Goal: Task Accomplishment & Management: Manage account settings

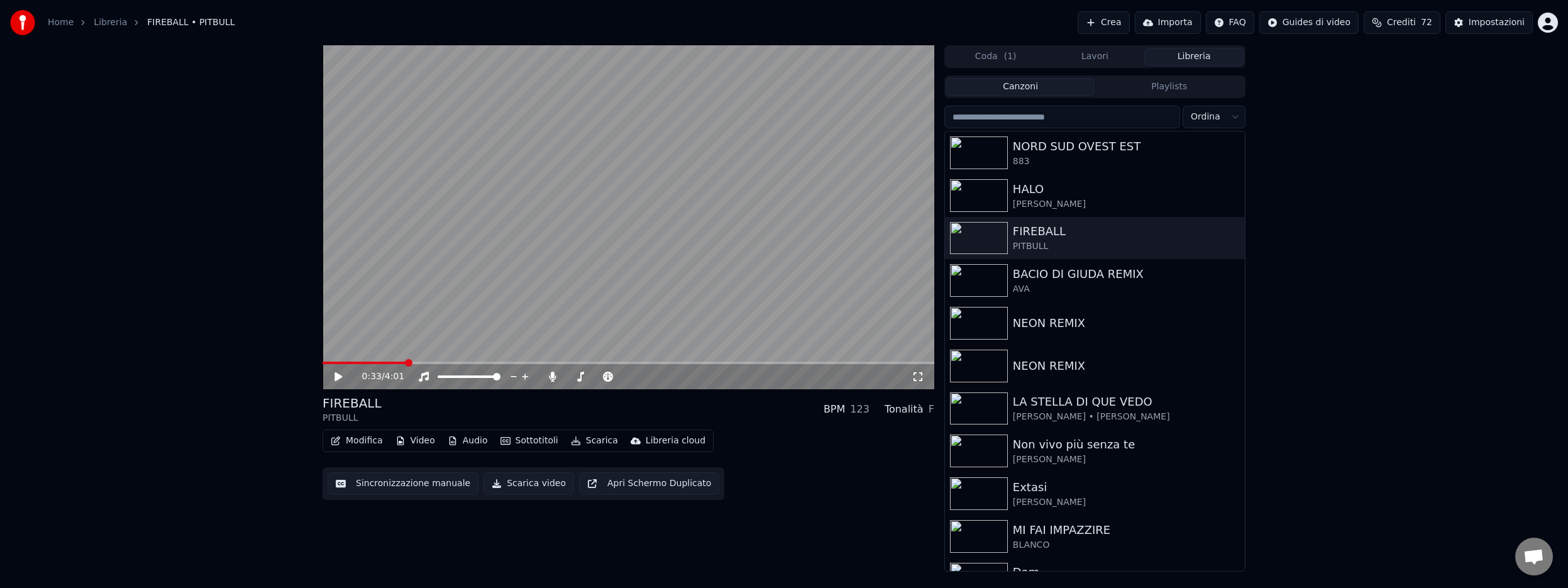
click at [216, 356] on div "0:33 / 4:01 FIREBALL PITBULL BPM 123 Tonalità F Modifica Video Audio Sottotitol…" at bounding box center [784, 308] width 1568 height 526
click at [338, 379] on icon at bounding box center [338, 376] width 8 height 9
click at [337, 372] on icon at bounding box center [347, 377] width 30 height 10
click at [1505, 24] on div "Impostazioni" at bounding box center [1496, 22] width 56 height 13
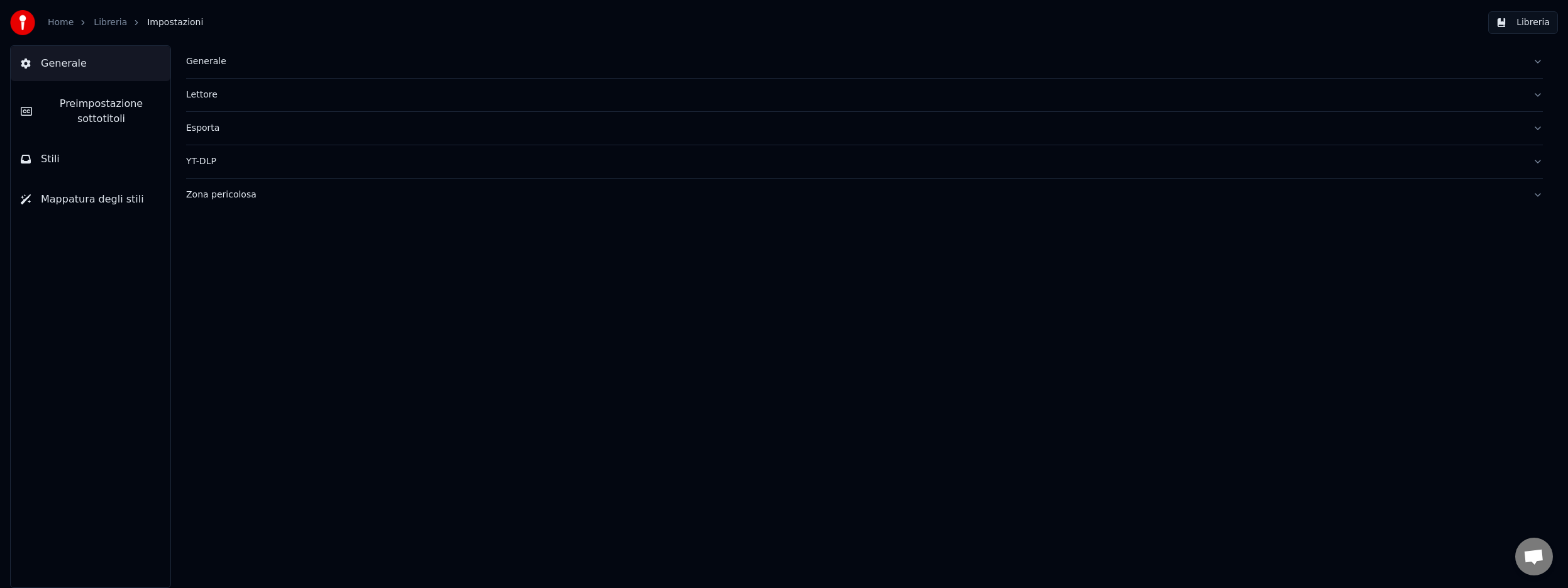
click at [212, 65] on div "Generale" at bounding box center [854, 61] width 1337 height 13
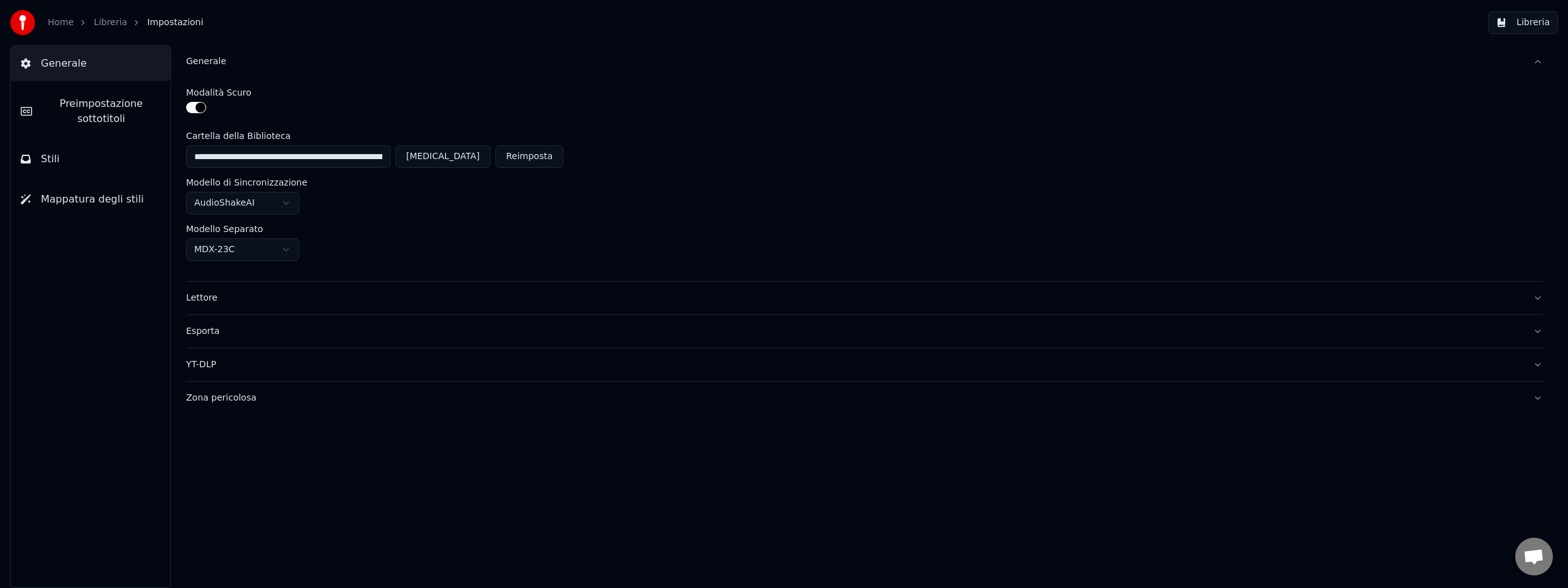
click at [86, 123] on span "Preimpostazione sottotitoli" at bounding box center [101, 110] width 118 height 30
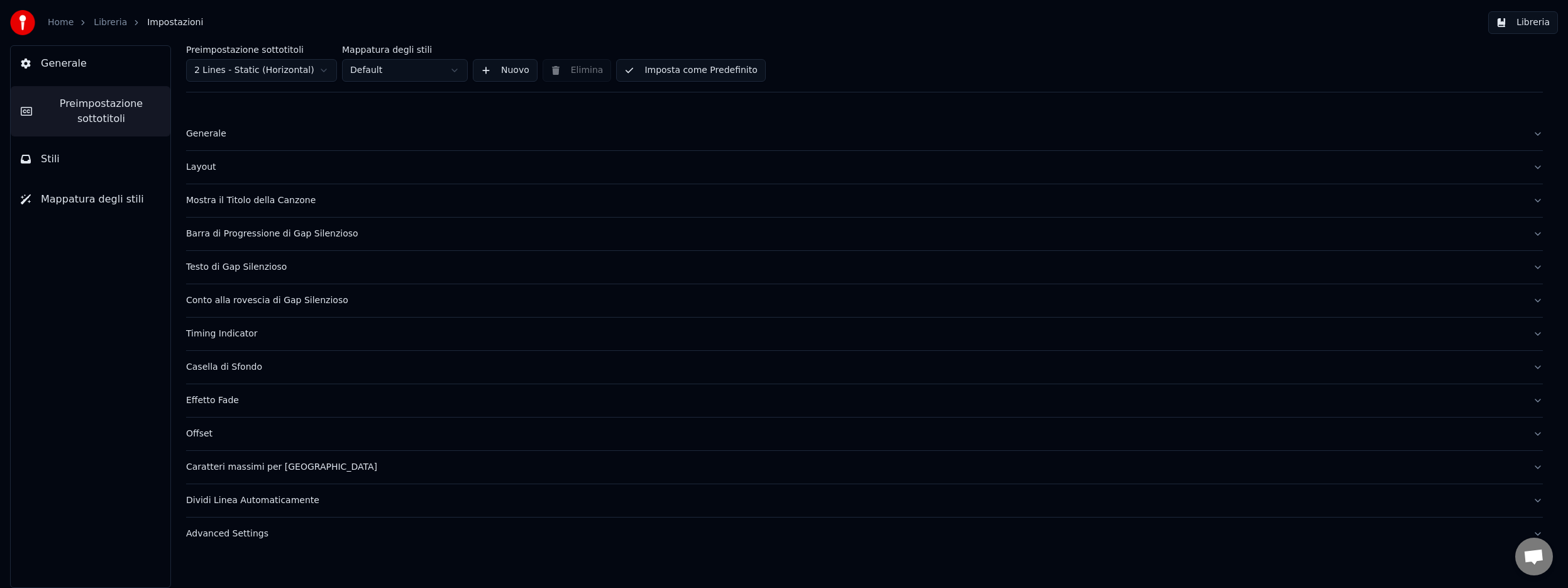
click at [210, 165] on div "Layout" at bounding box center [854, 167] width 1337 height 13
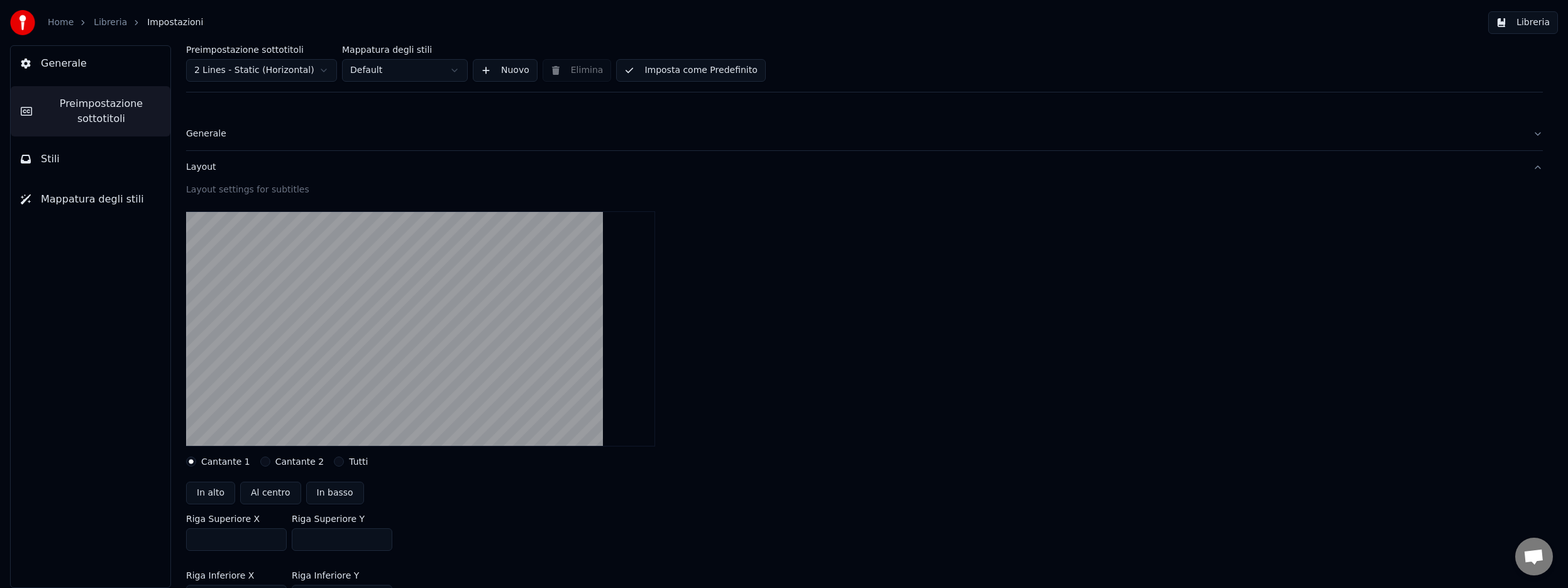
click at [49, 153] on span "Stili" at bounding box center [49, 159] width 18 height 15
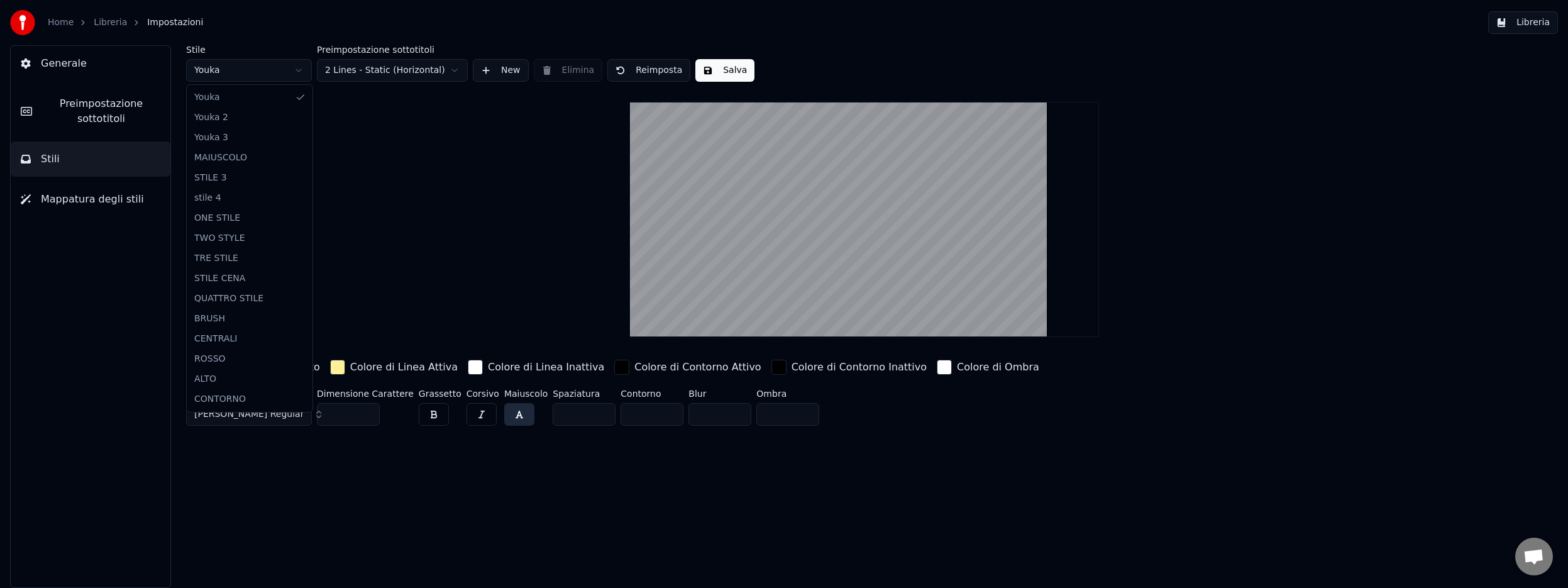
click at [303, 75] on html "Home Libreria Impostazioni Libreria Generale Preimpostazione sottotitoli Stili …" at bounding box center [784, 294] width 1568 height 588
type input "***"
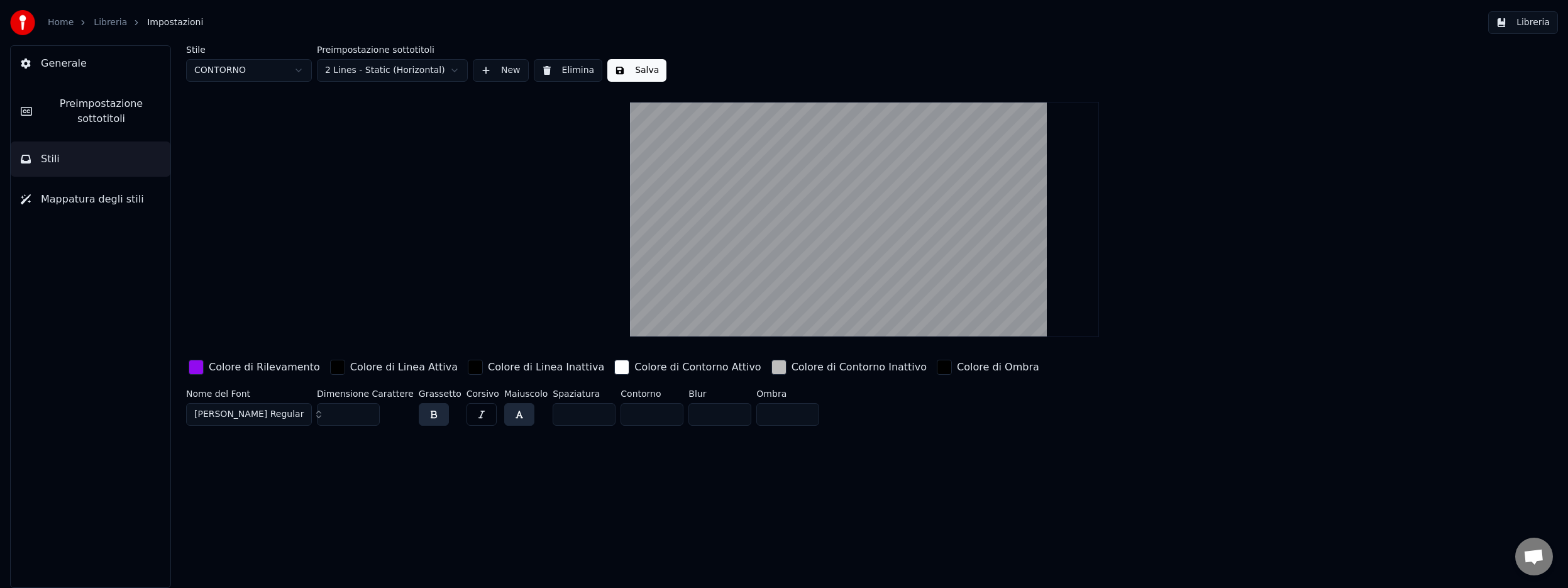
click at [591, 412] on input "**" at bounding box center [583, 414] width 63 height 22
type input "*"
click at [591, 412] on input "*" at bounding box center [583, 414] width 63 height 22
click at [659, 417] on input "*" at bounding box center [652, 414] width 63 height 22
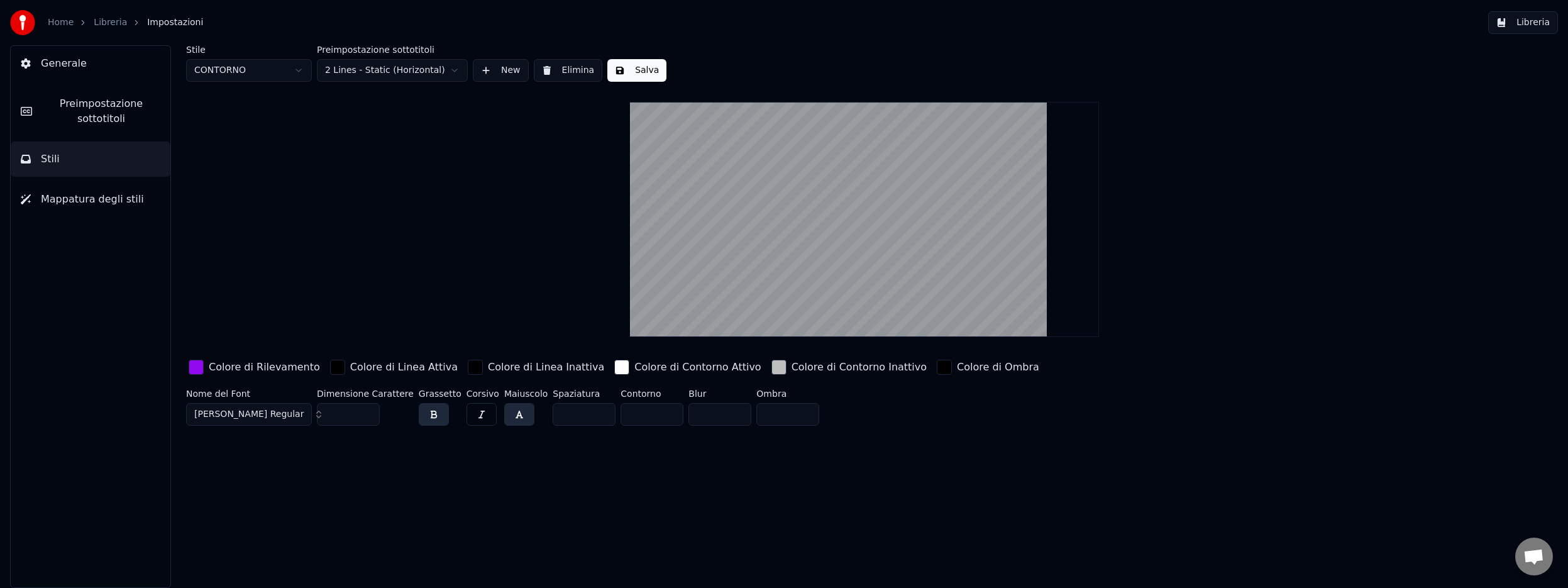
click at [659, 417] on input "*" at bounding box center [652, 414] width 63 height 22
type input "*"
click at [660, 411] on input "*" at bounding box center [652, 414] width 63 height 22
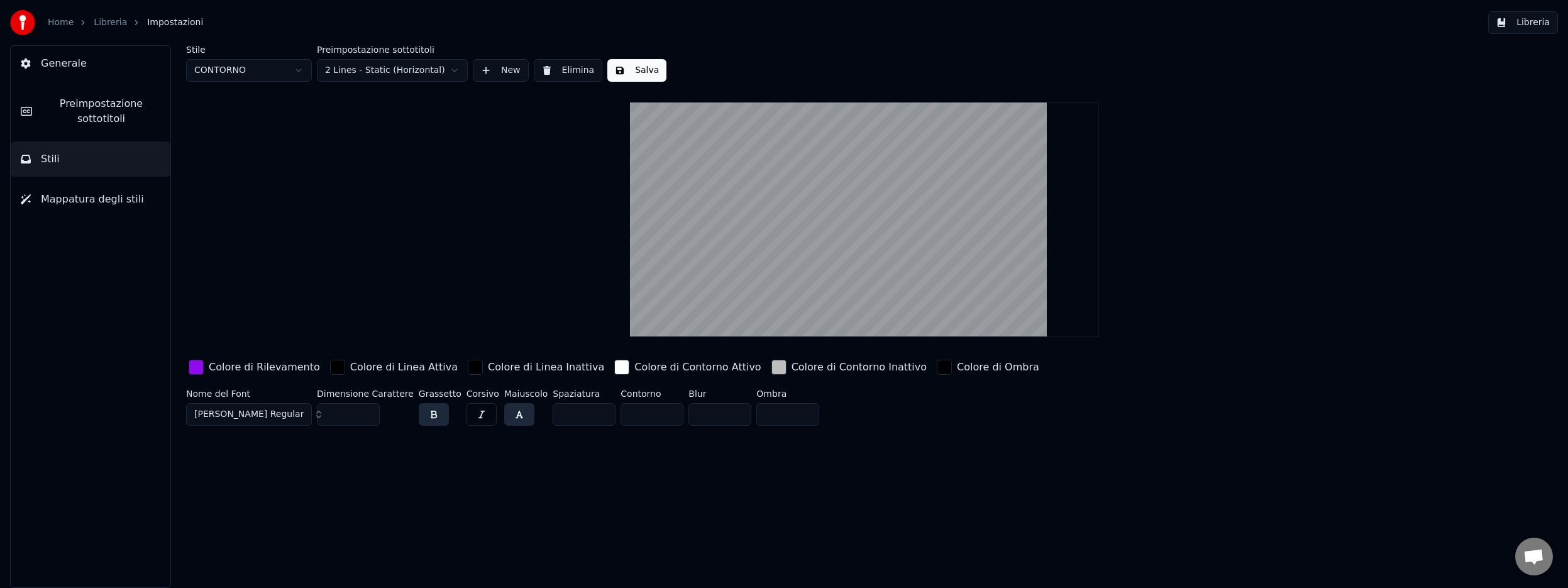
click at [198, 367] on div "button" at bounding box center [197, 367] width 15 height 15
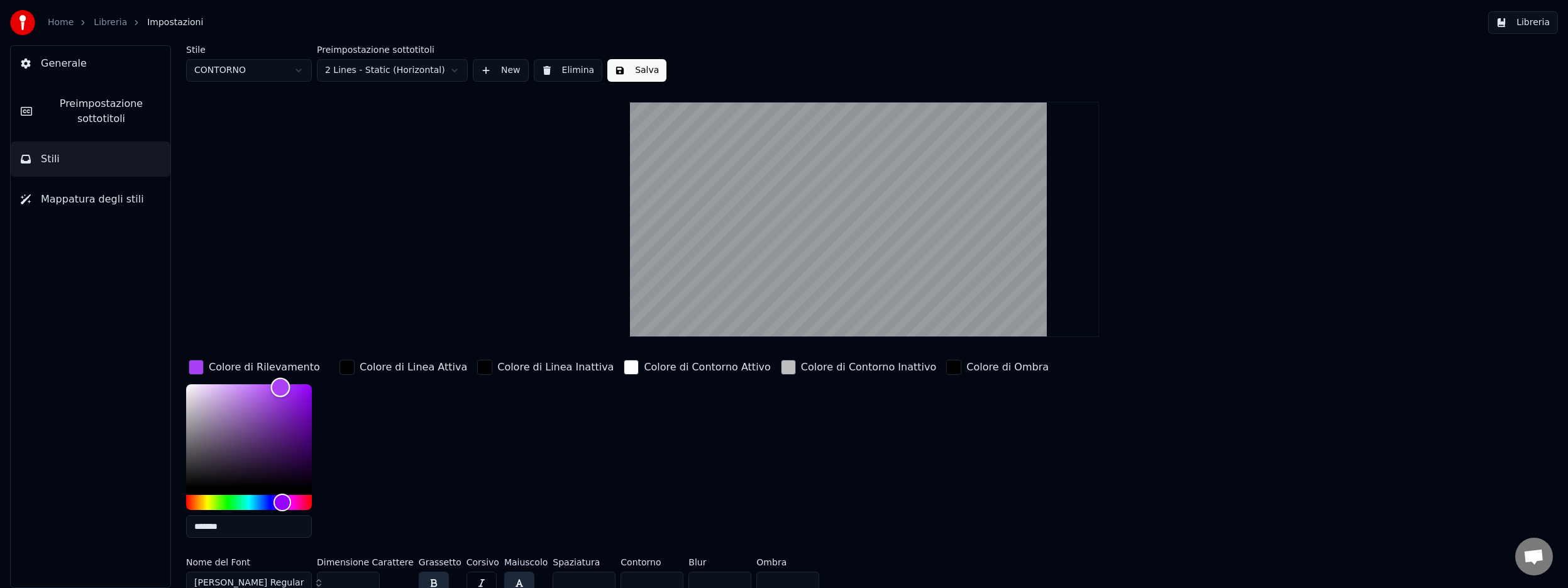
click at [280, 387] on div "Color" at bounding box center [249, 436] width 126 height 103
click at [303, 447] on div "Color" at bounding box center [249, 436] width 126 height 103
click at [304, 433] on div "Color" at bounding box center [249, 436] width 126 height 103
click at [208, 498] on div "Hue" at bounding box center [249, 503] width 126 height 15
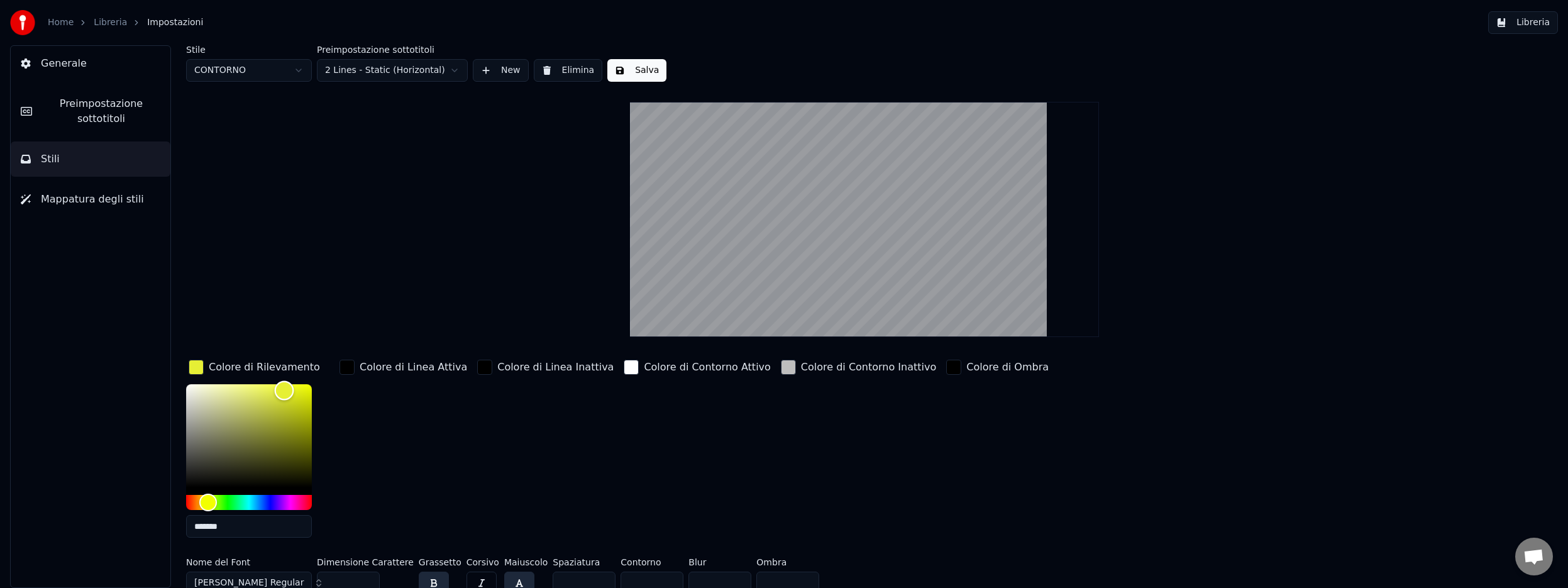
click at [284, 389] on div "Color" at bounding box center [249, 436] width 126 height 103
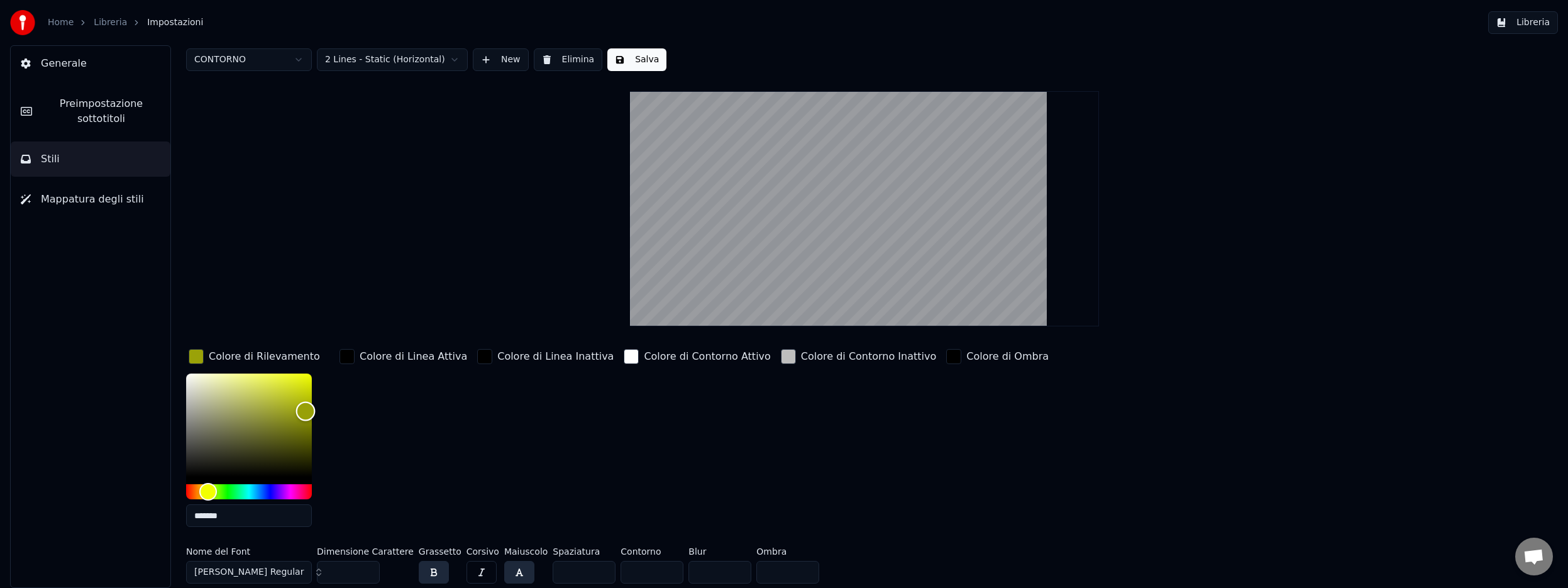
click at [305, 411] on div "Color" at bounding box center [249, 424] width 126 height 103
click at [306, 391] on div "Color" at bounding box center [249, 424] width 126 height 103
click at [206, 377] on div "Color" at bounding box center [249, 424] width 126 height 103
type input "*******"
drag, startPoint x: 206, startPoint y: 379, endPoint x: 187, endPoint y: 370, distance: 21.0
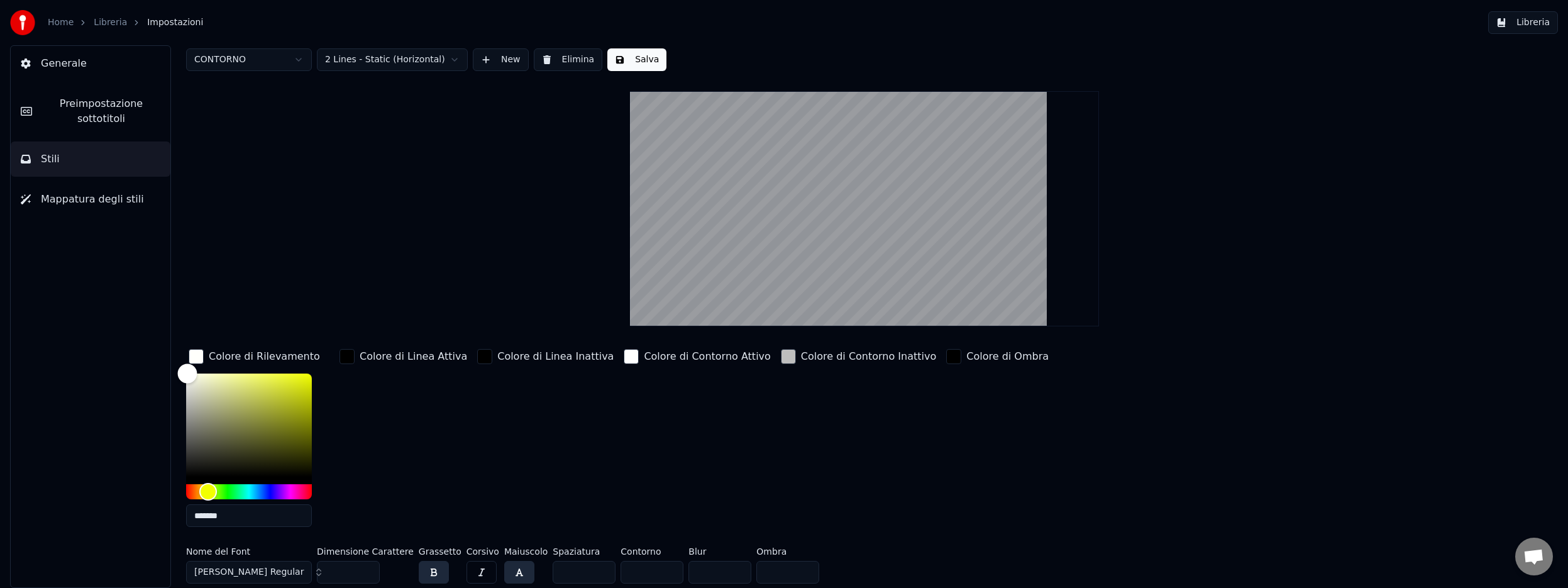
click at [187, 370] on div "Color" at bounding box center [188, 374] width 19 height 19
click at [348, 359] on div "button" at bounding box center [347, 356] width 15 height 15
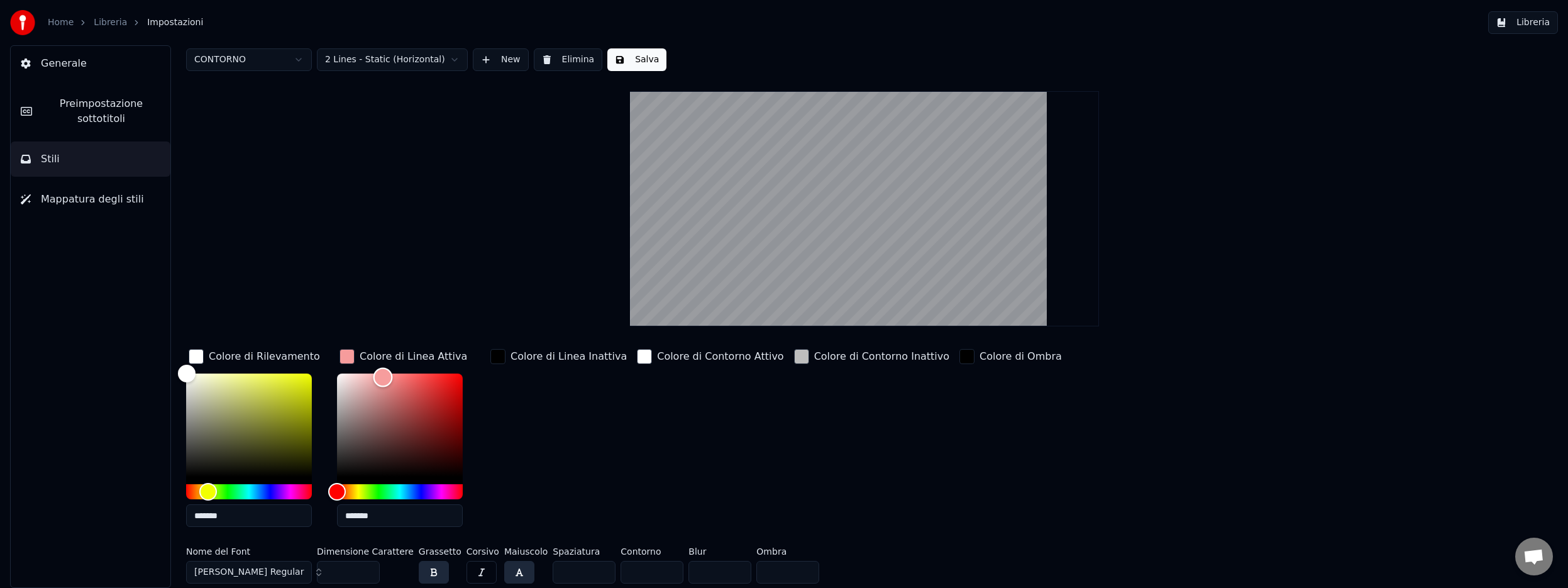
click at [383, 377] on div "Color" at bounding box center [400, 424] width 126 height 103
click at [366, 376] on div "Color" at bounding box center [400, 424] width 126 height 103
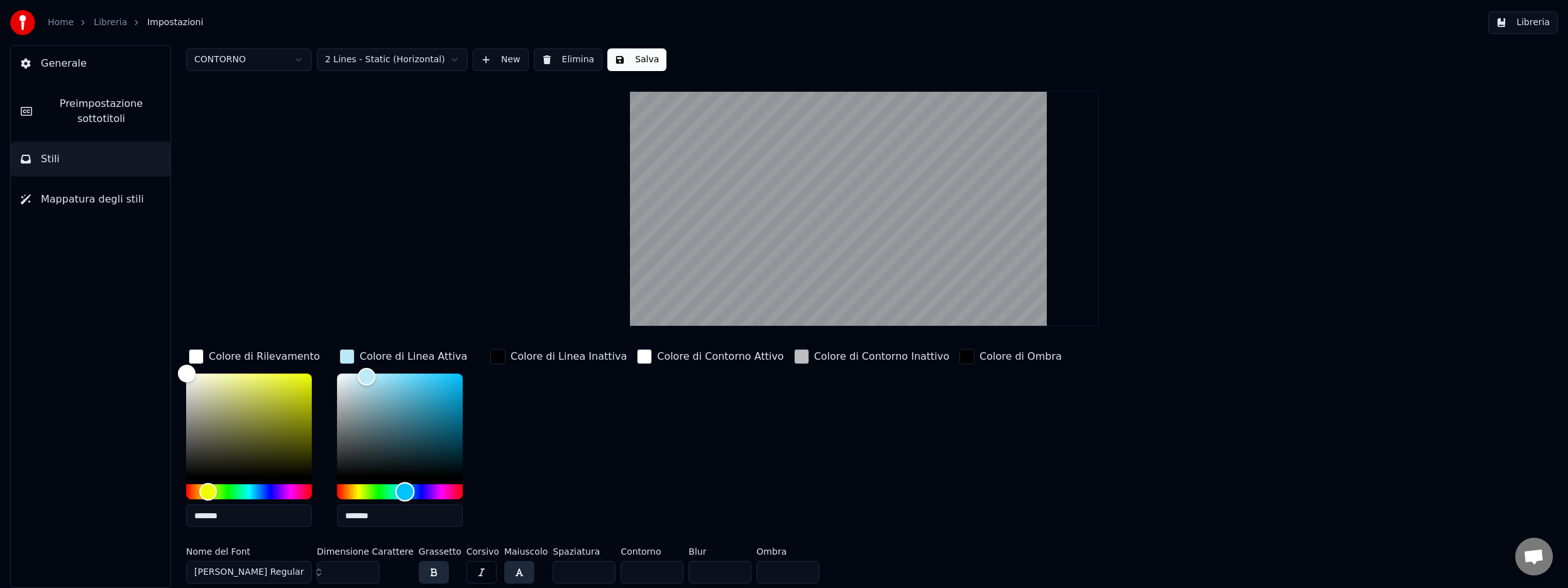
click at [405, 488] on div "Hue" at bounding box center [400, 492] width 126 height 15
type input "*******"
click at [389, 377] on div "Color" at bounding box center [400, 424] width 126 height 103
click at [499, 357] on div "button" at bounding box center [498, 356] width 15 height 15
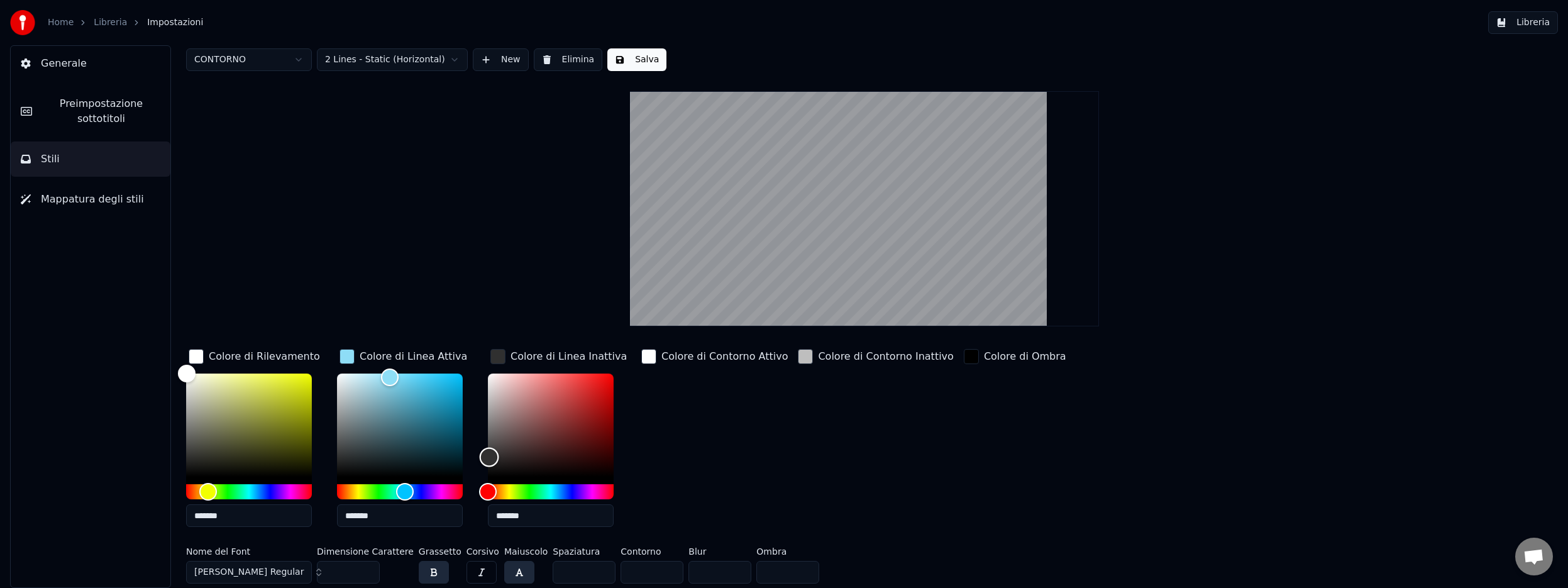
type input "*******"
click at [488, 455] on div "Color" at bounding box center [551, 424] width 126 height 103
click at [405, 377] on div "Color" at bounding box center [400, 424] width 126 height 103
type input "*******"
click at [429, 376] on div "Color" at bounding box center [400, 424] width 126 height 103
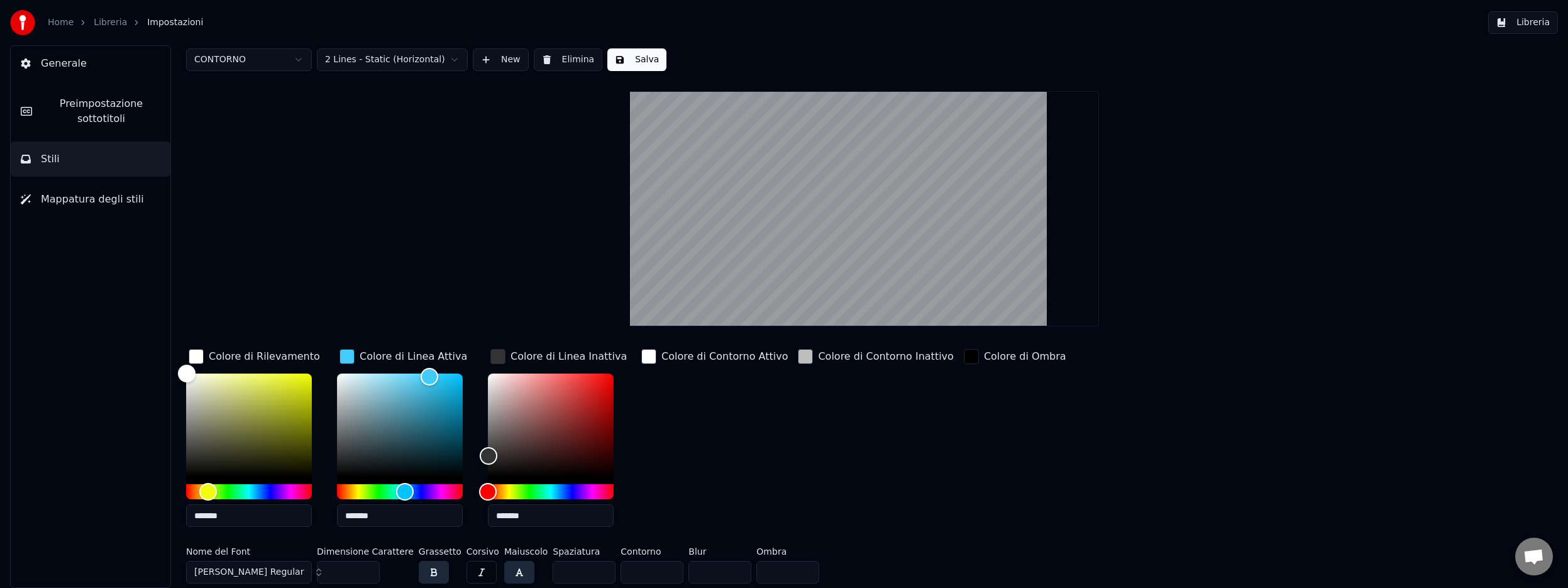
click at [798, 356] on div "button" at bounding box center [806, 356] width 15 height 15
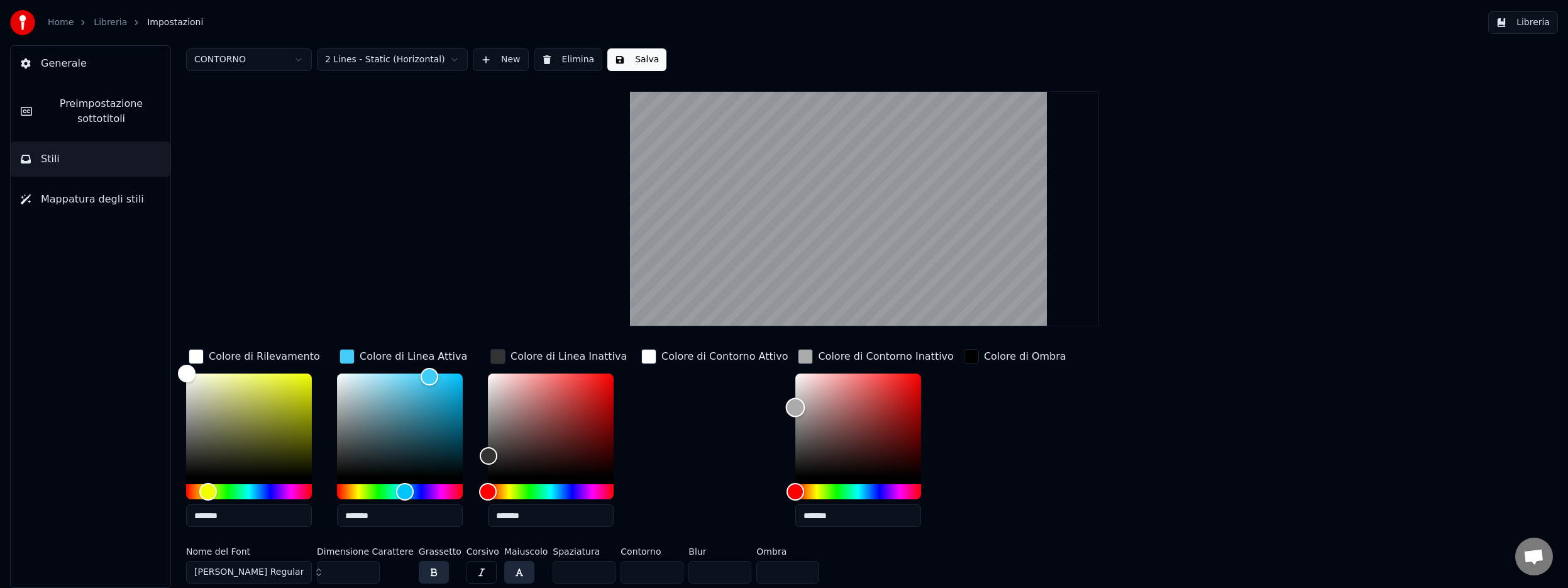
drag, startPoint x: 785, startPoint y: 379, endPoint x: 778, endPoint y: 407, distance: 28.9
click at [795, 407] on div "Color" at bounding box center [858, 424] width 126 height 103
type input "*******"
click at [785, 409] on div "Color" at bounding box center [795, 410] width 19 height 19
click at [647, 357] on div "button" at bounding box center [649, 356] width 15 height 15
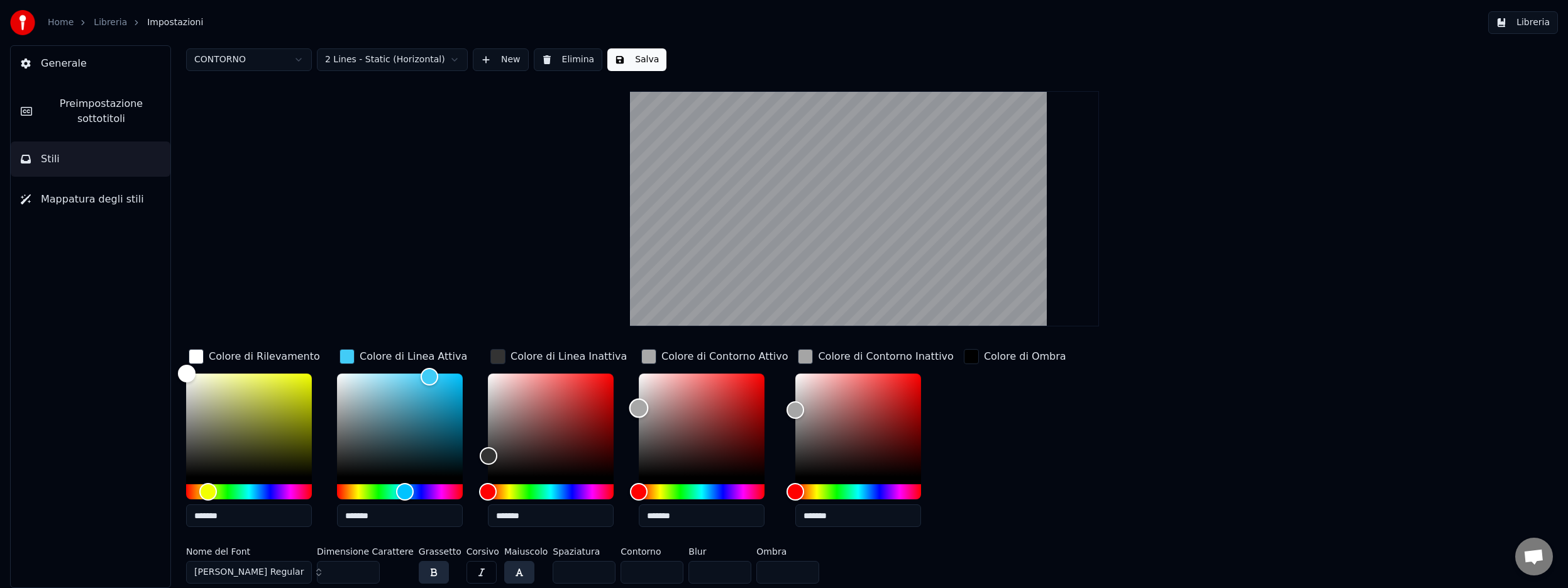
type input "*******"
drag, startPoint x: 635, startPoint y: 373, endPoint x: 637, endPoint y: 411, distance: 38.1
click at [637, 411] on div "Color" at bounding box center [639, 412] width 19 height 19
drag, startPoint x: 433, startPoint y: 375, endPoint x: 444, endPoint y: 377, distance: 11.2
click at [444, 377] on div "Color" at bounding box center [444, 378] width 19 height 19
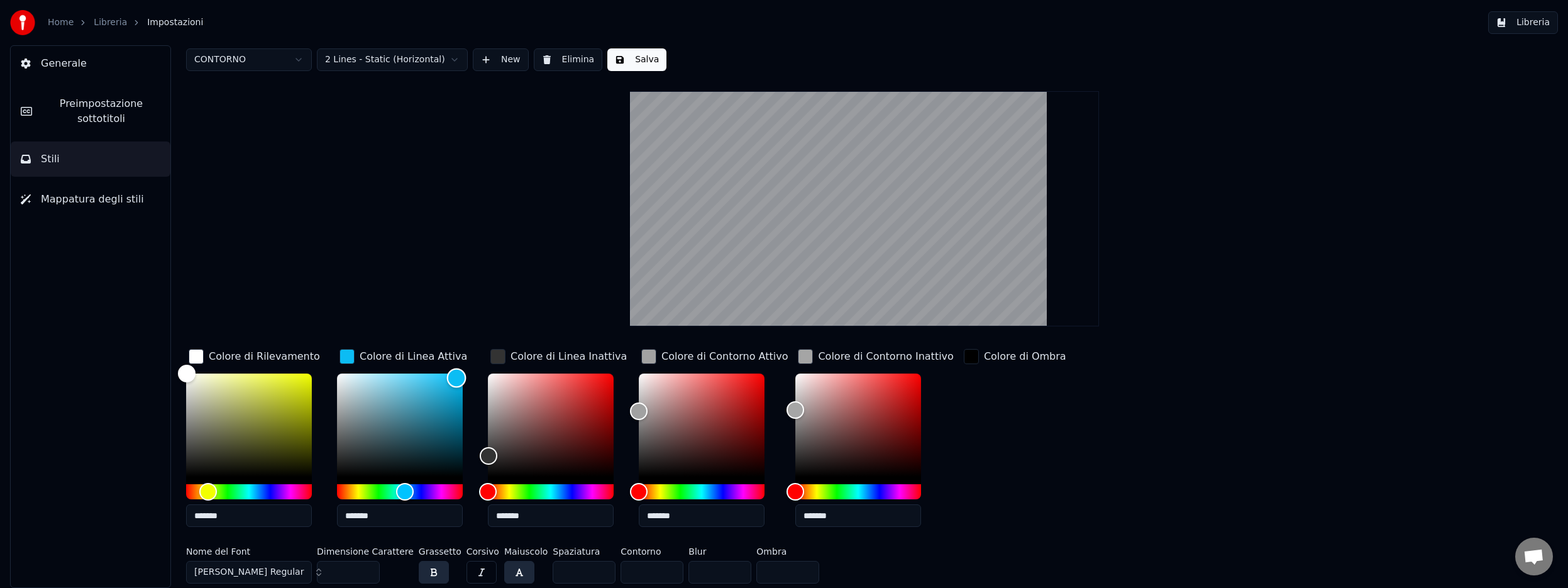
drag, startPoint x: 444, startPoint y: 377, endPoint x: 456, endPoint y: 377, distance: 12.0
click at [456, 377] on div "Color" at bounding box center [456, 378] width 19 height 19
drag, startPoint x: 456, startPoint y: 378, endPoint x: 458, endPoint y: 423, distance: 45.0
click at [459, 423] on div "Color" at bounding box center [460, 424] width 19 height 19
type input "*******"
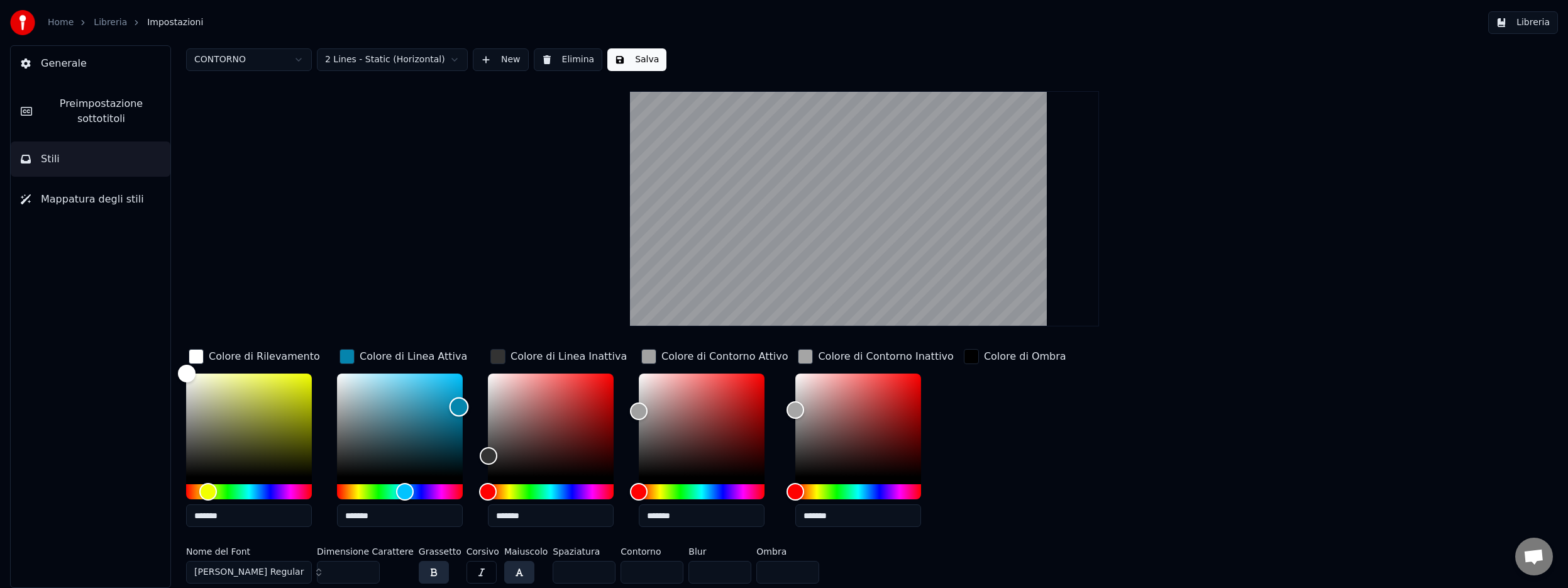
drag, startPoint x: 459, startPoint y: 420, endPoint x: 459, endPoint y: 406, distance: 14.0
click at [459, 406] on div "Color" at bounding box center [459, 407] width 19 height 19
click at [94, 117] on span "Preimpostazione sottotitoli" at bounding box center [101, 110] width 118 height 30
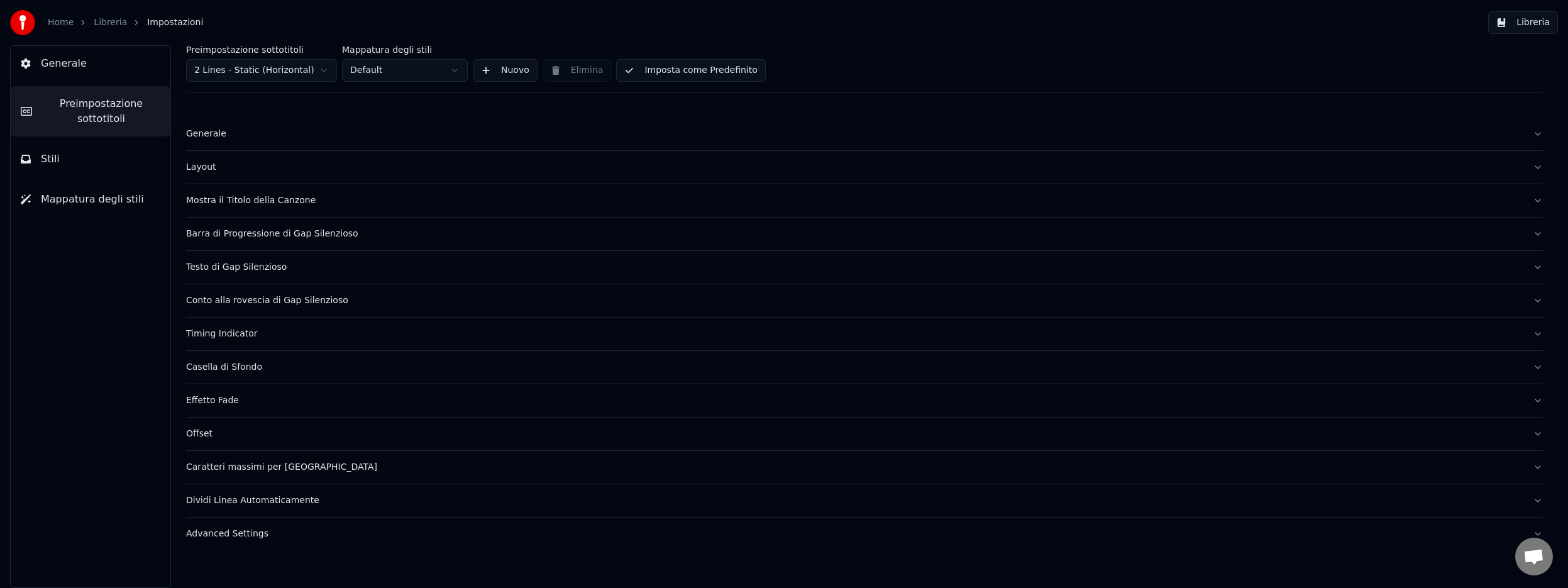
scroll to position [0, 0]
click at [196, 166] on div "Layout" at bounding box center [854, 167] width 1337 height 13
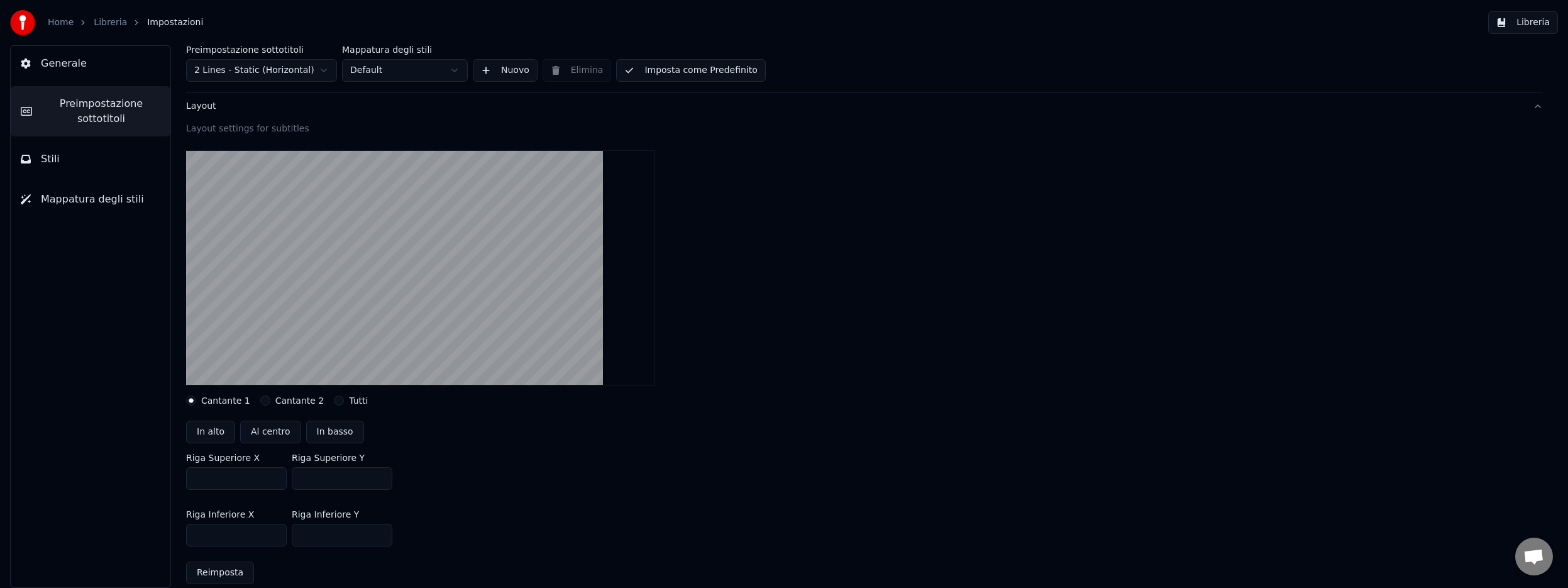
scroll to position [78, 0]
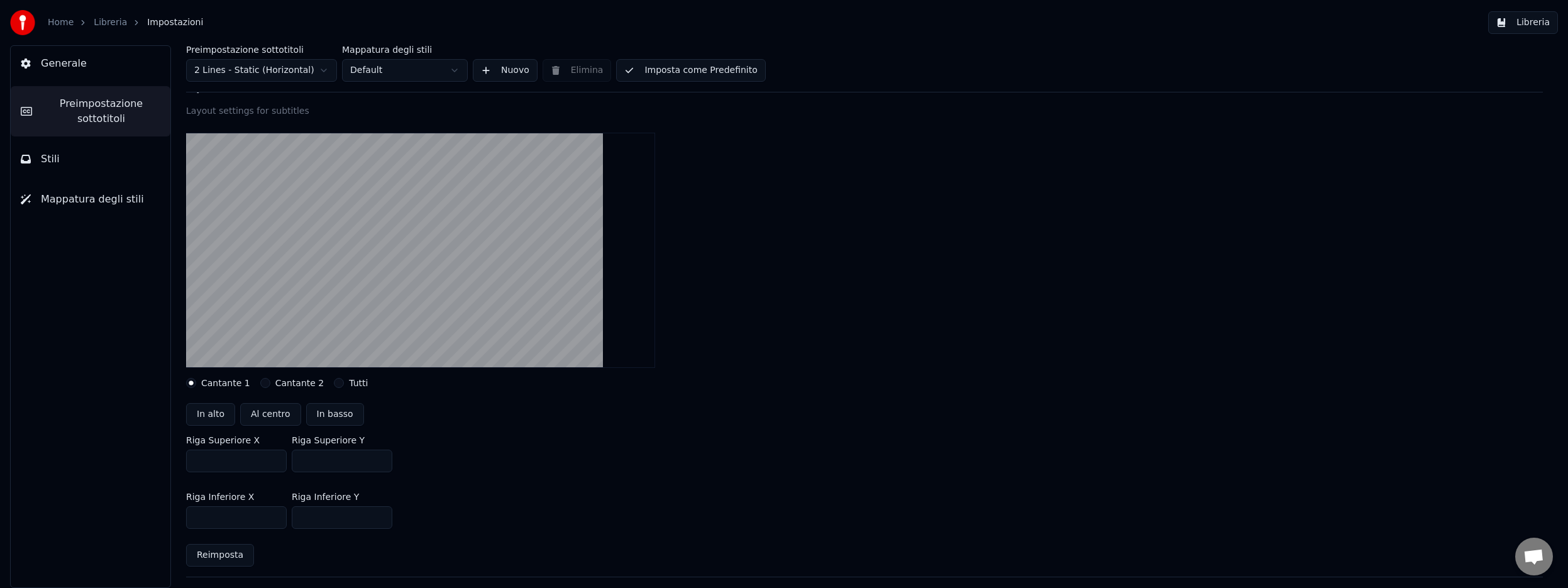
click at [317, 516] on input "***" at bounding box center [342, 516] width 101 height 22
drag, startPoint x: 317, startPoint y: 516, endPoint x: 292, endPoint y: 514, distance: 25.1
click at [292, 514] on input "***" at bounding box center [342, 516] width 101 height 22
type input "***"
click at [565, 513] on div "Riga Inferiore X *** Riga Inferiore Y ***" at bounding box center [864, 511] width 1357 height 56
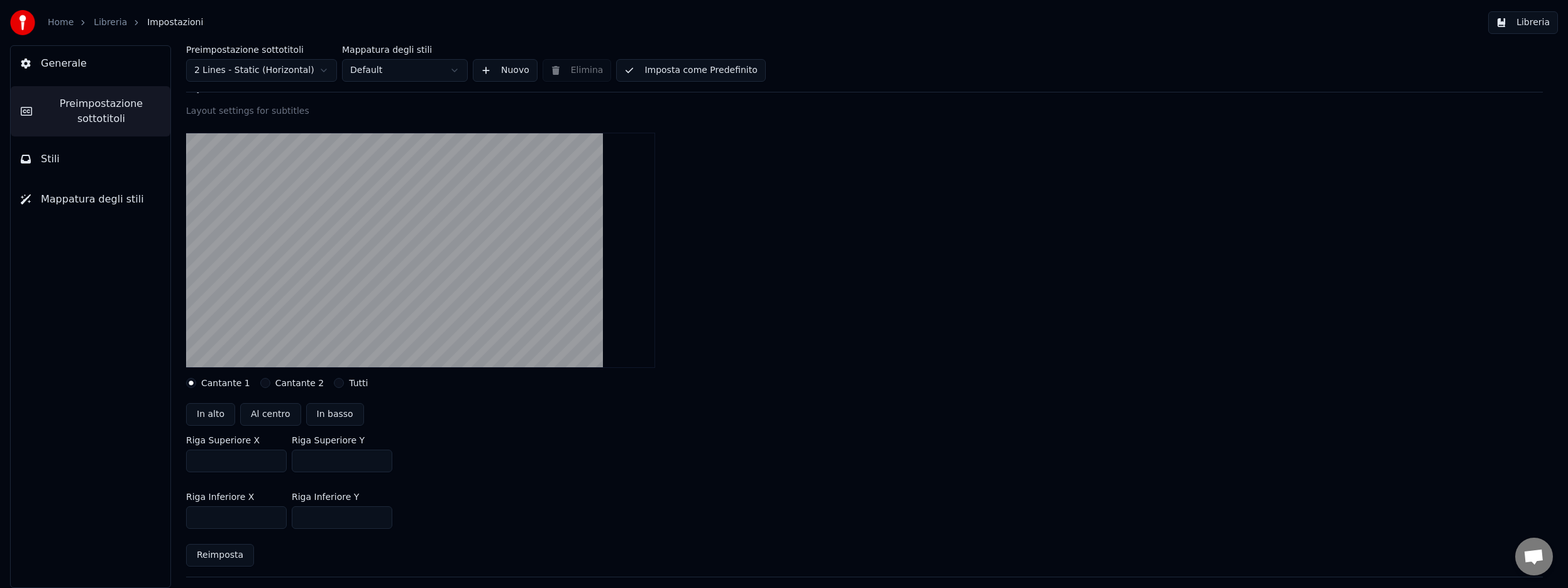
click at [77, 155] on button "Stili" at bounding box center [90, 159] width 160 height 35
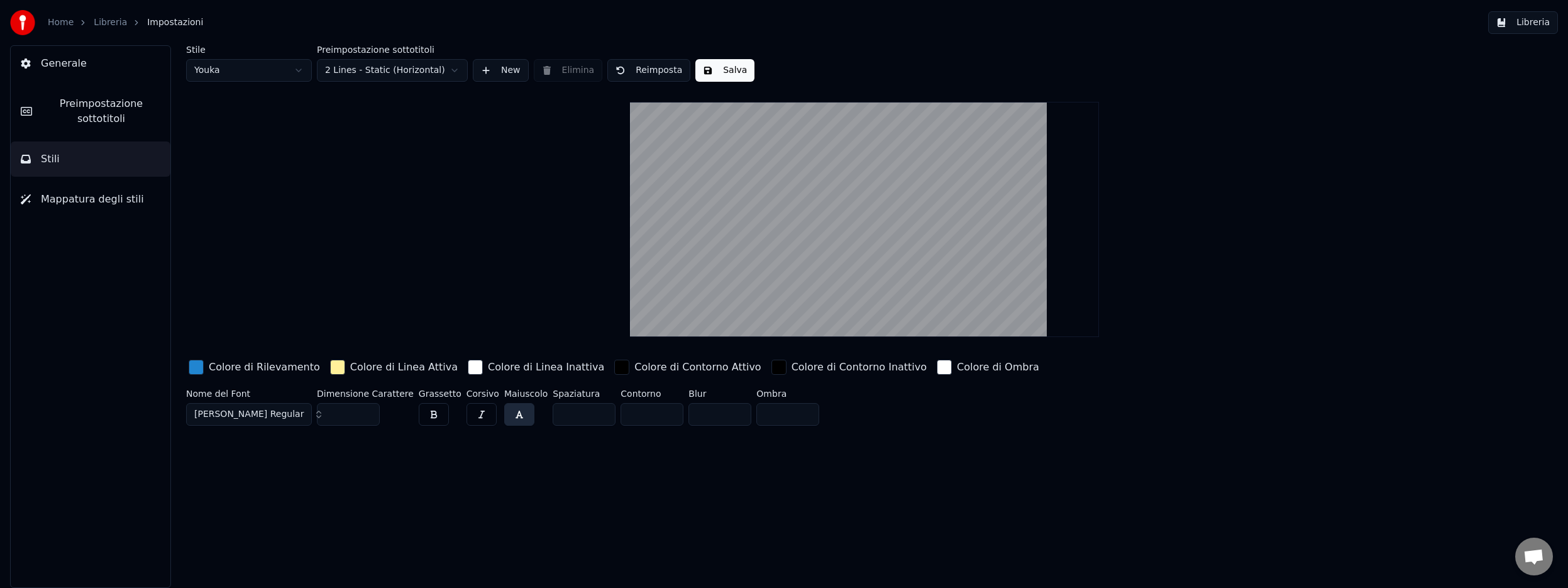
click at [300, 67] on html "Home Libreria Impostazioni Libreria Generale Preimpostazione sottotitoli Stili …" at bounding box center [784, 294] width 1568 height 588
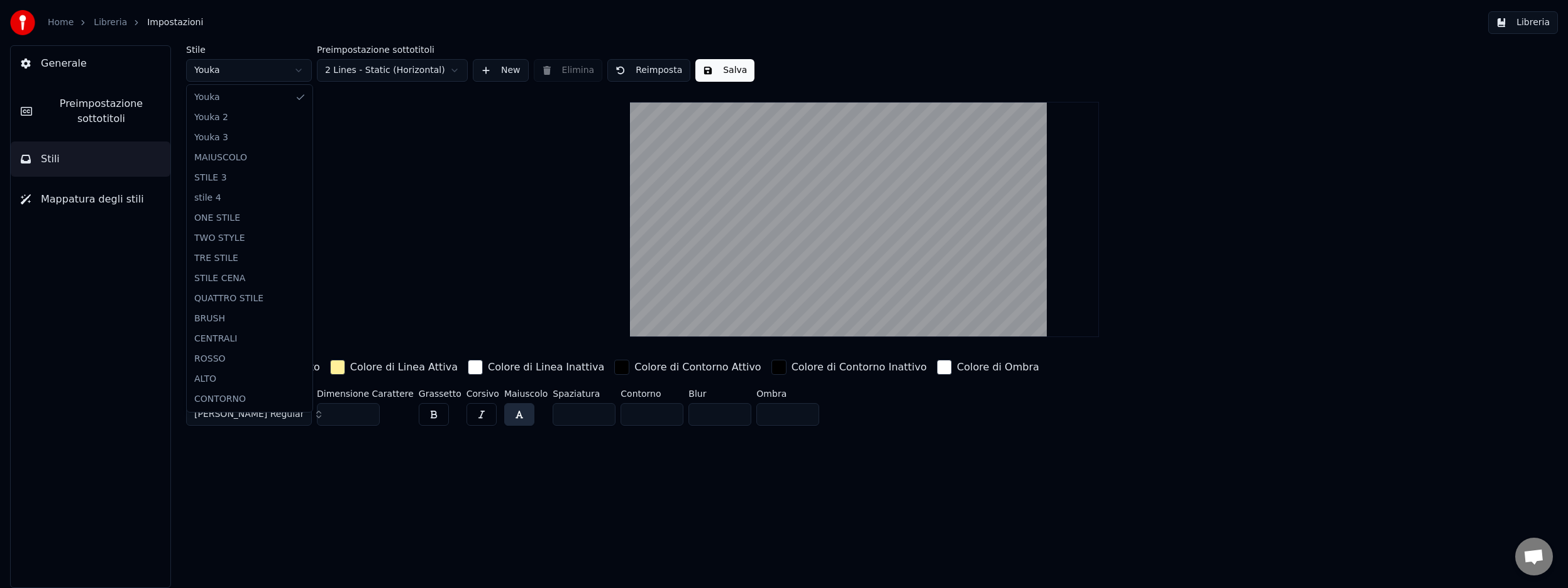
type input "***"
type input "**"
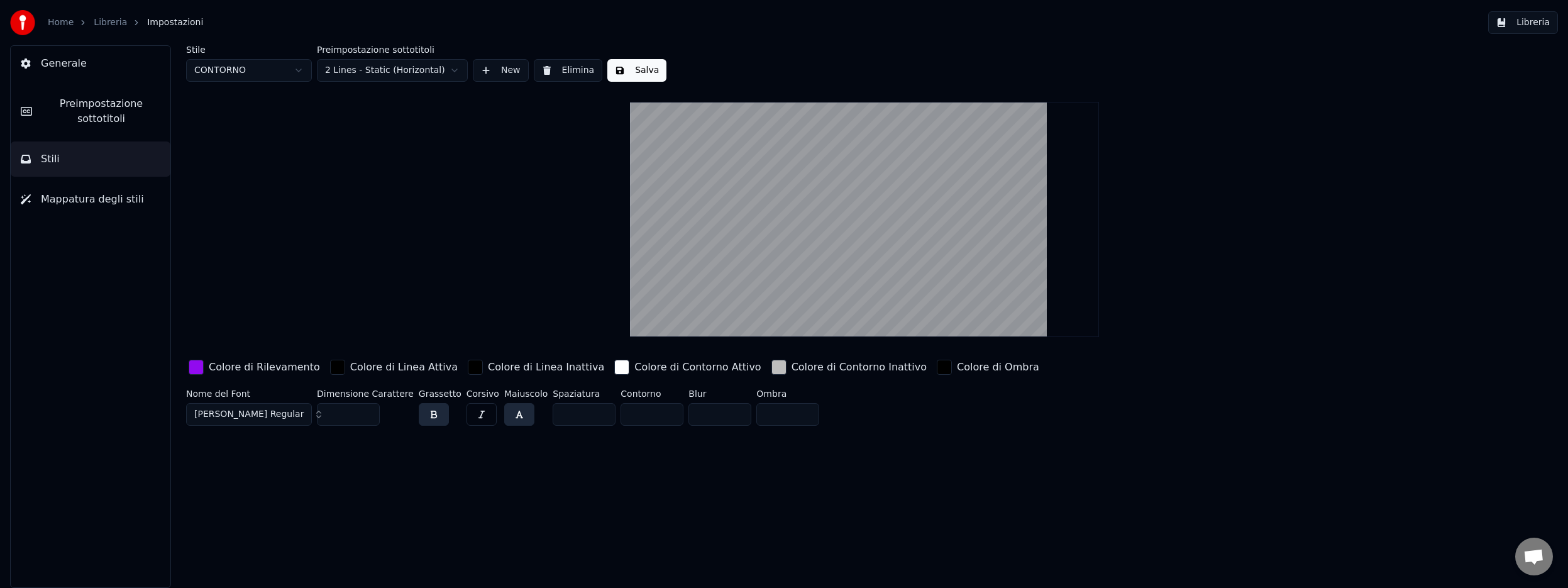
click at [660, 417] on input "*" at bounding box center [652, 414] width 63 height 22
type input "*"
click at [660, 417] on input "*" at bounding box center [652, 414] width 63 height 22
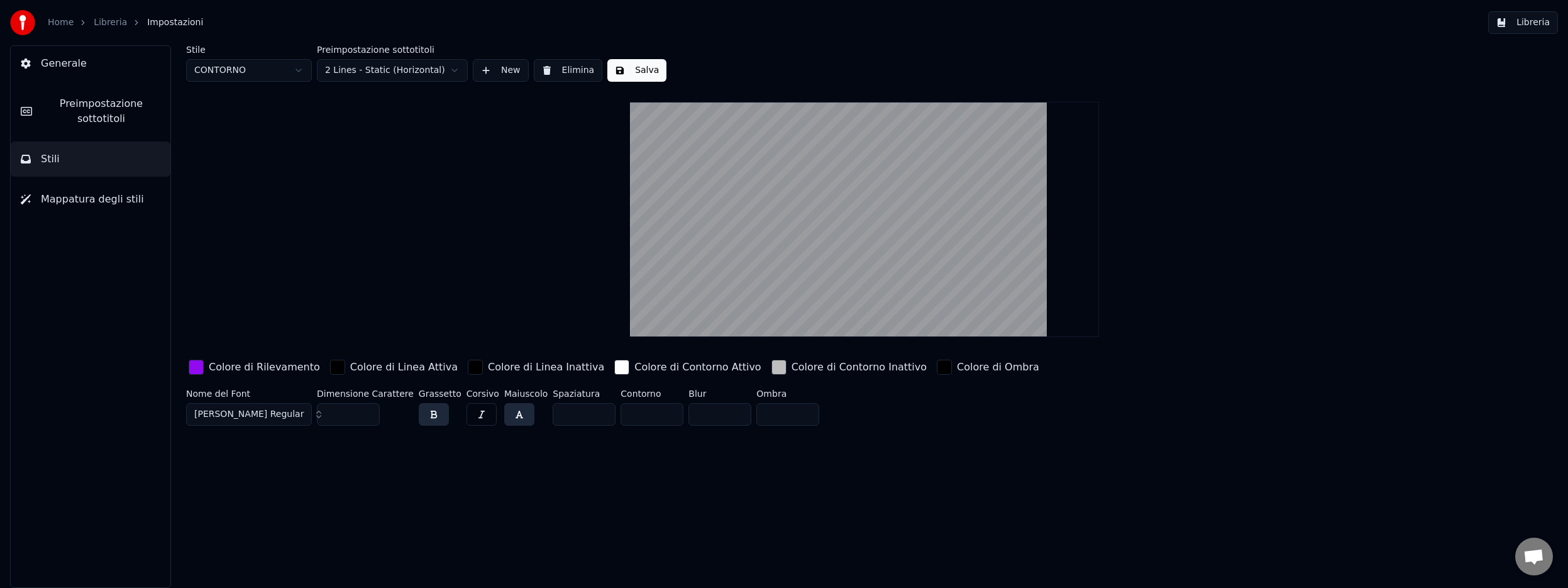
click at [198, 365] on div "button" at bounding box center [197, 367] width 15 height 15
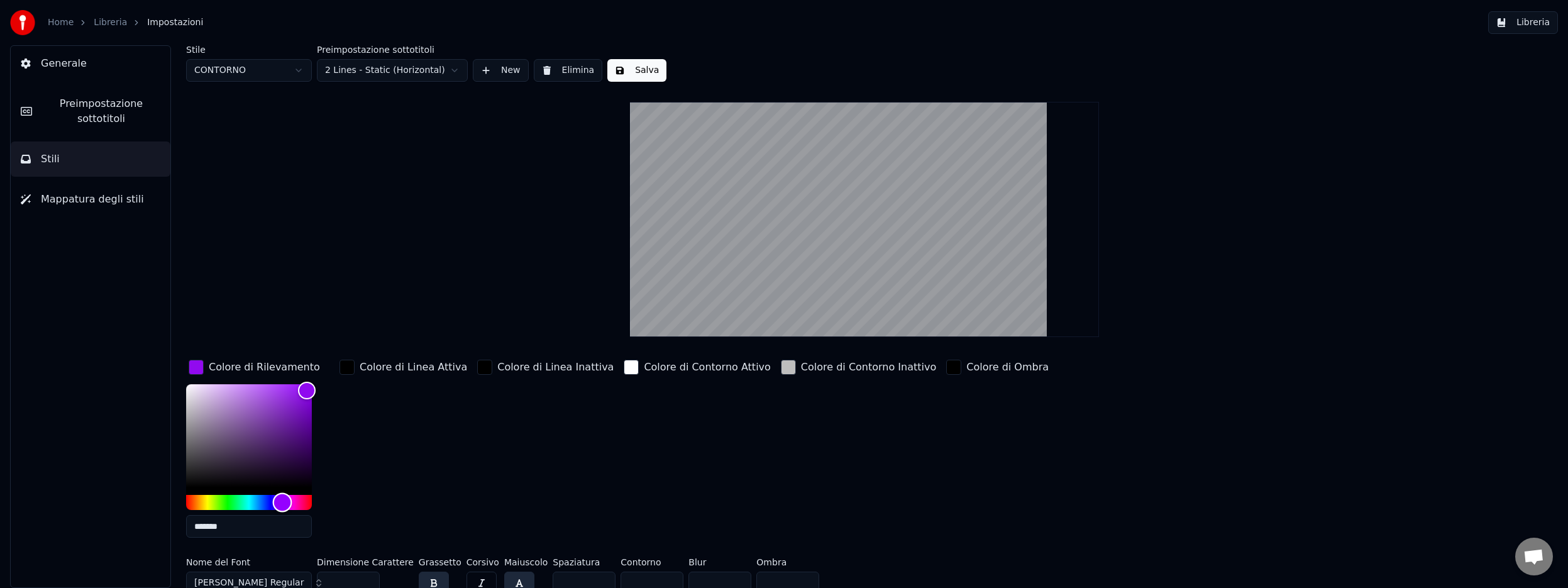
click at [258, 503] on div "Hue" at bounding box center [249, 503] width 126 height 15
click at [267, 501] on div "Hue" at bounding box center [249, 503] width 126 height 15
type input "*******"
click at [261, 499] on div "Hue" at bounding box center [267, 503] width 19 height 19
click at [347, 366] on div "button" at bounding box center [347, 367] width 15 height 15
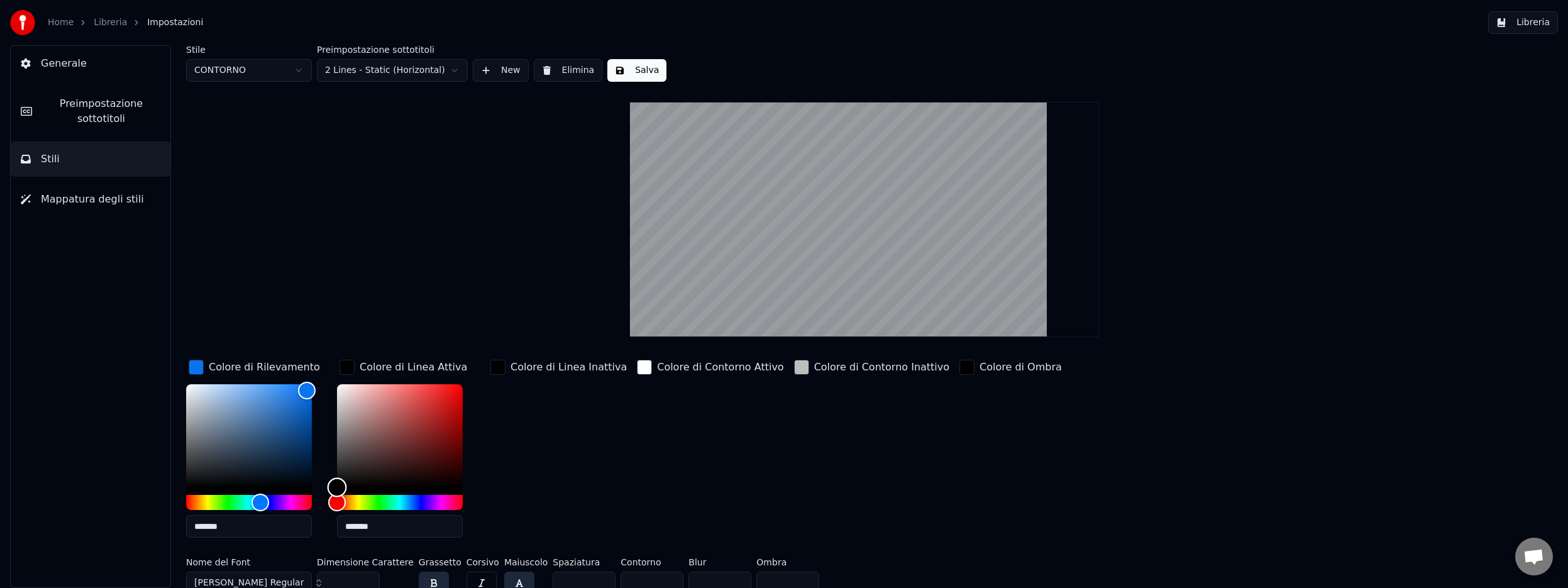
click at [338, 429] on div "Color" at bounding box center [400, 436] width 126 height 103
type input "*******"
drag, startPoint x: 339, startPoint y: 430, endPoint x: 334, endPoint y: 383, distance: 47.3
click at [334, 383] on div "Color" at bounding box center [337, 385] width 19 height 19
type input "*******"
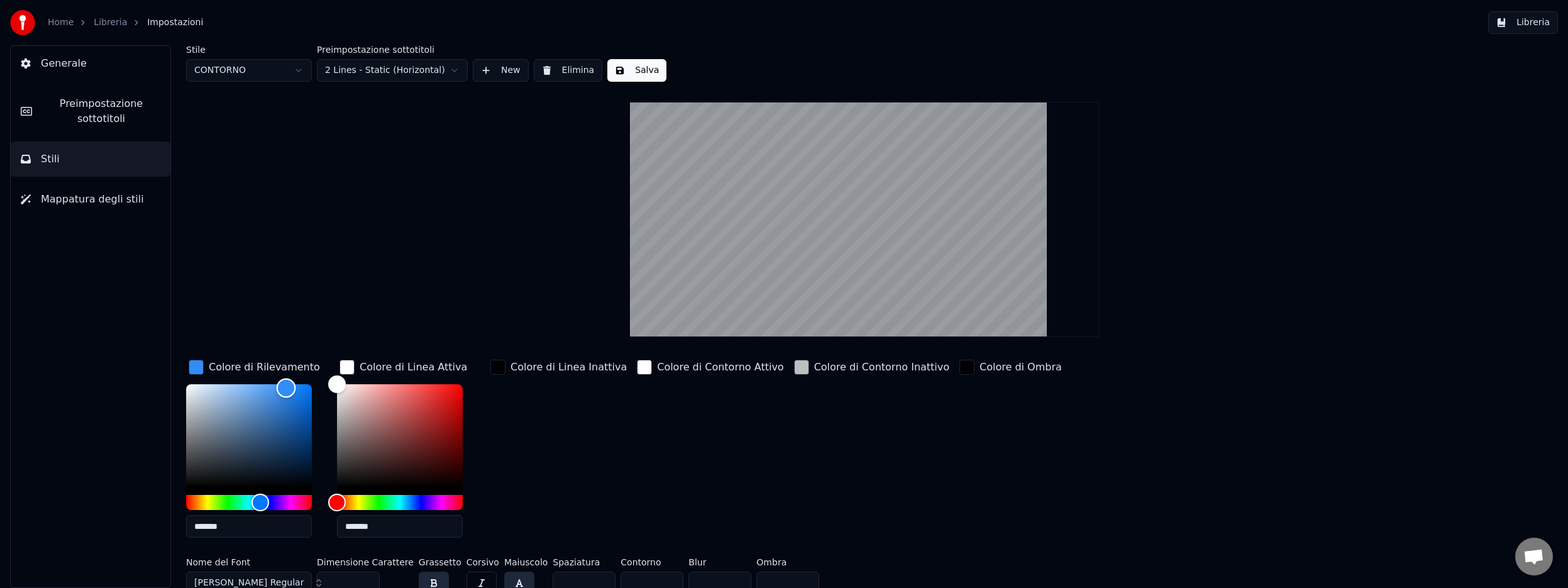
click at [286, 387] on div "Color" at bounding box center [249, 436] width 126 height 103
click at [497, 370] on div "button" at bounding box center [498, 367] width 15 height 15
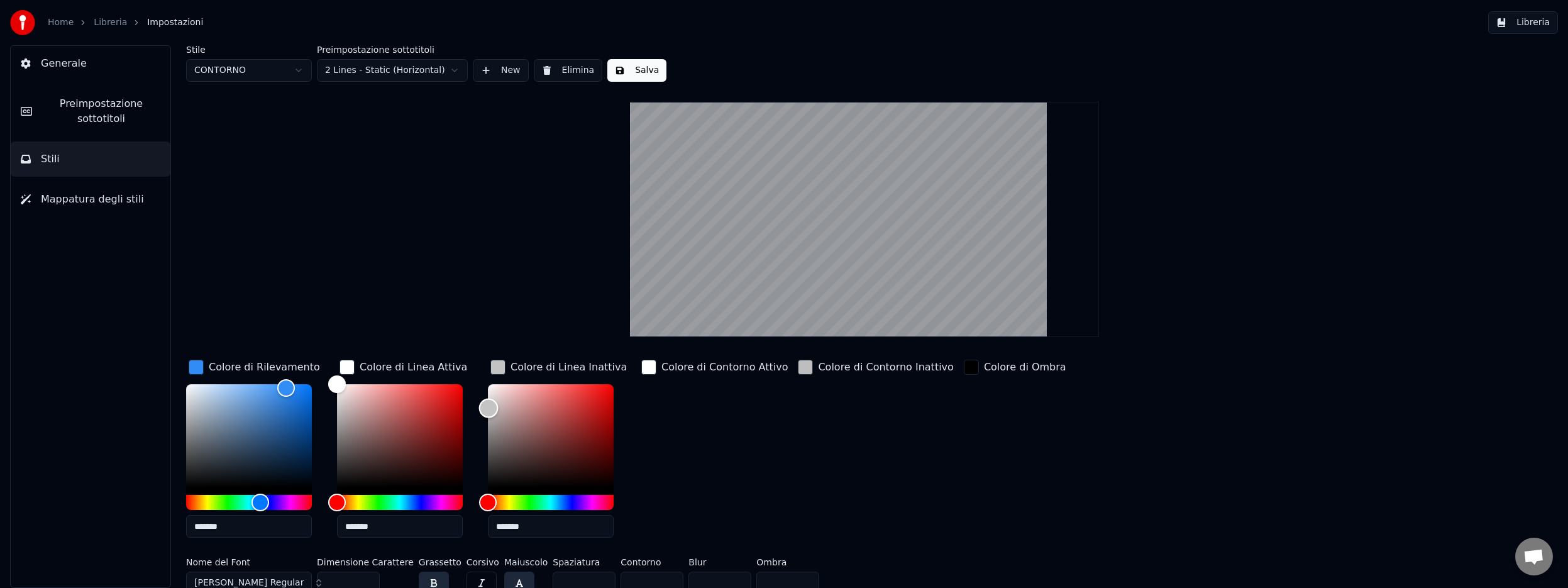
type input "*******"
drag, startPoint x: 490, startPoint y: 402, endPoint x: 488, endPoint y: 409, distance: 7.3
click at [488, 409] on div "Color" at bounding box center [551, 436] width 126 height 103
click at [646, 368] on div "button" at bounding box center [649, 367] width 15 height 15
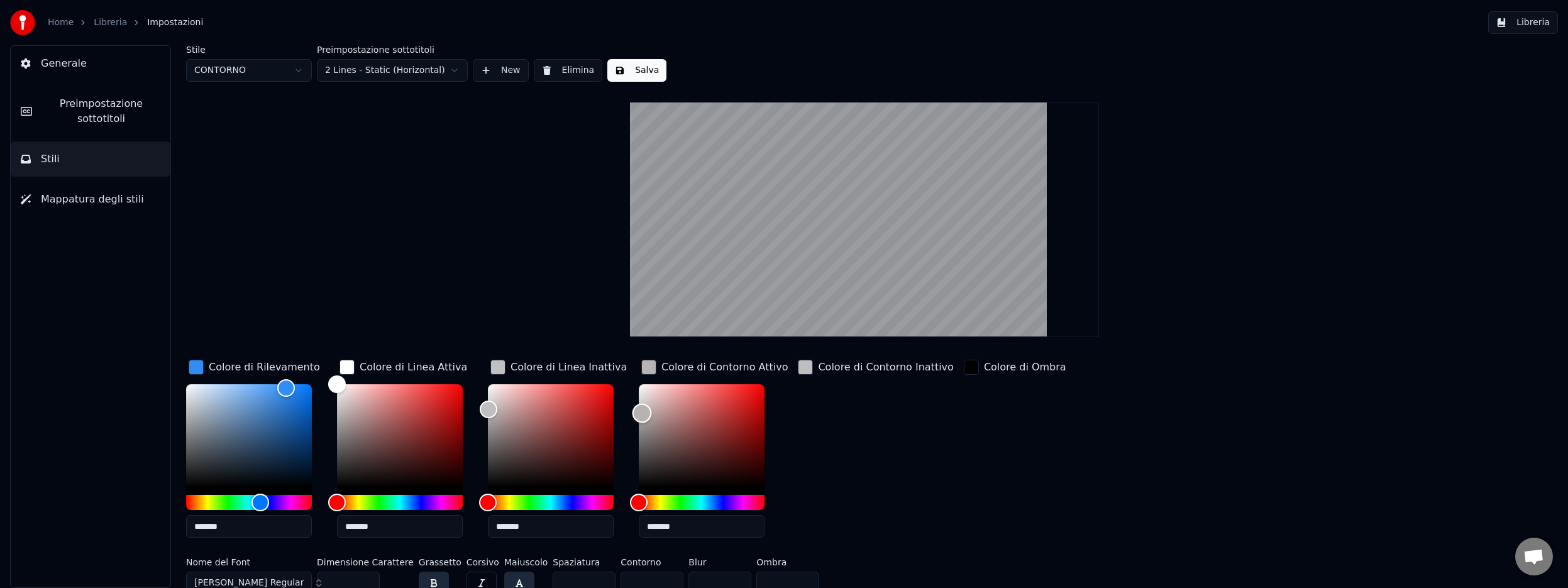
click at [642, 413] on div "Color" at bounding box center [701, 436] width 126 height 103
type input "*******"
click at [639, 414] on div "Color" at bounding box center [639, 415] width 19 height 19
type input "*******"
click at [484, 413] on div "Color" at bounding box center [488, 414] width 19 height 19
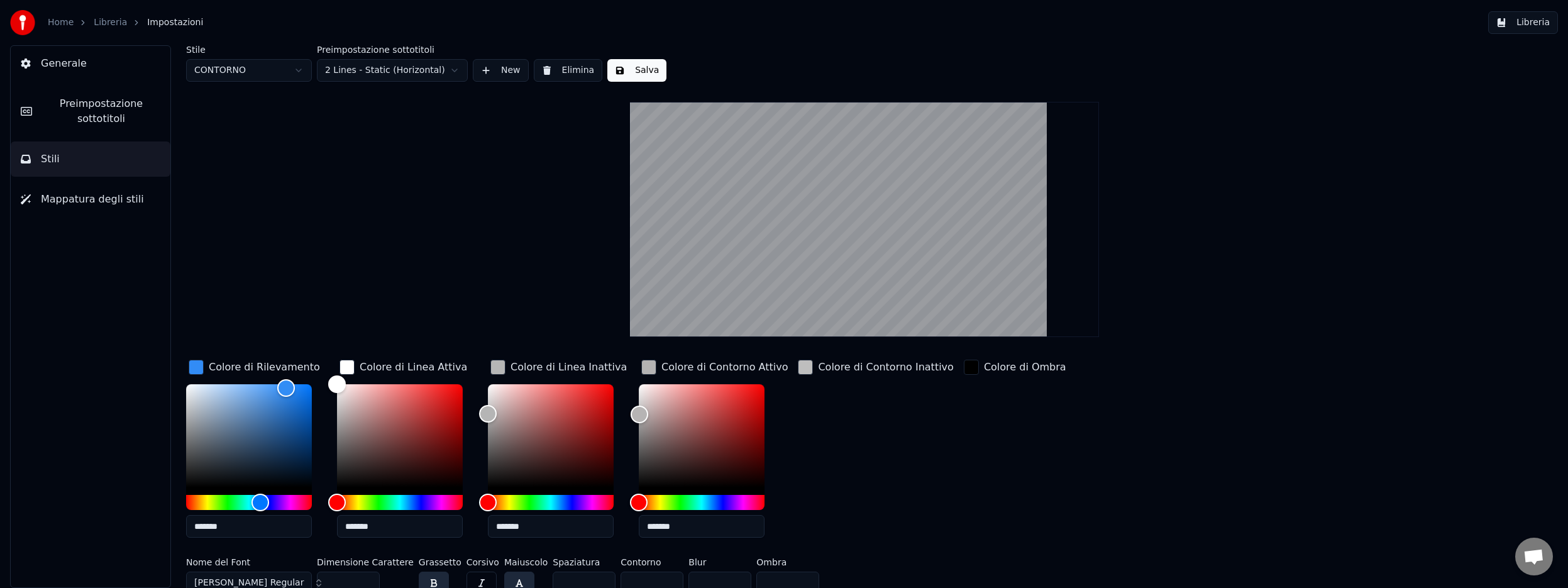
click at [800, 368] on div "button" at bounding box center [806, 367] width 15 height 15
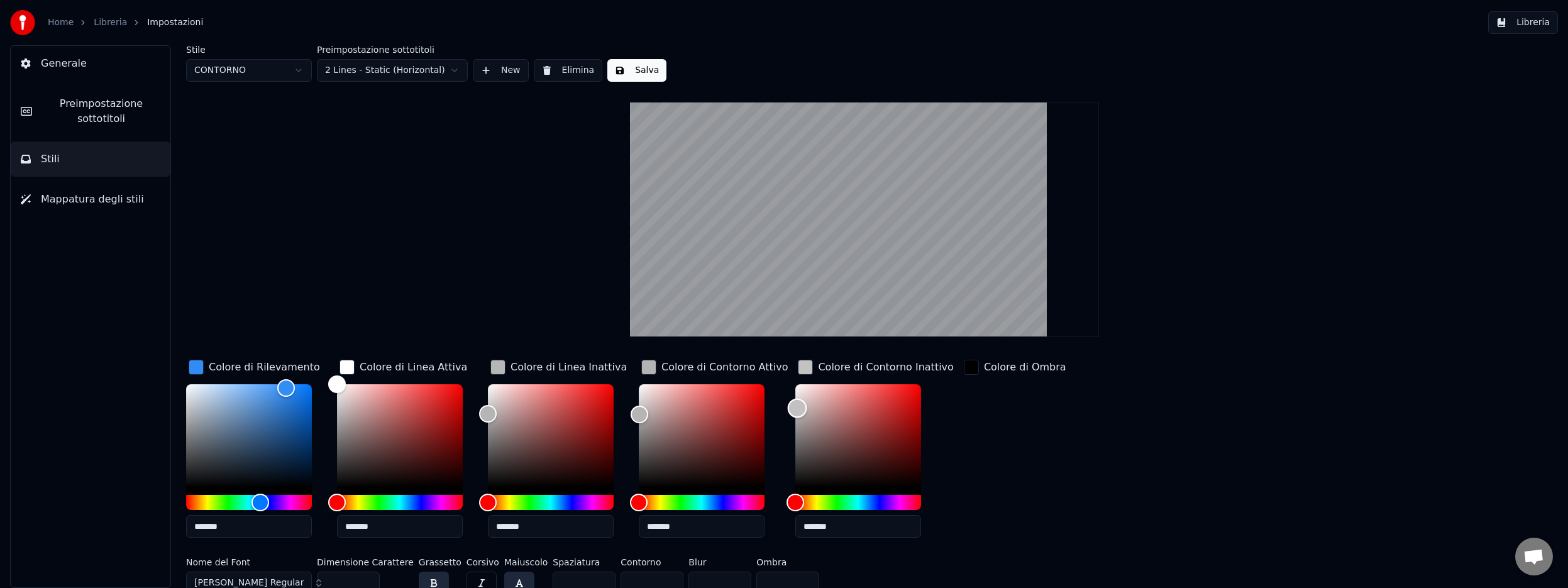
type input "*******"
drag, startPoint x: 791, startPoint y: 408, endPoint x: 785, endPoint y: 376, distance: 32.6
click at [785, 376] on div "Color" at bounding box center [795, 385] width 19 height 19
drag, startPoint x: 485, startPoint y: 414, endPoint x: 484, endPoint y: 450, distance: 36.0
click at [484, 450] on div "Color" at bounding box center [488, 451] width 19 height 19
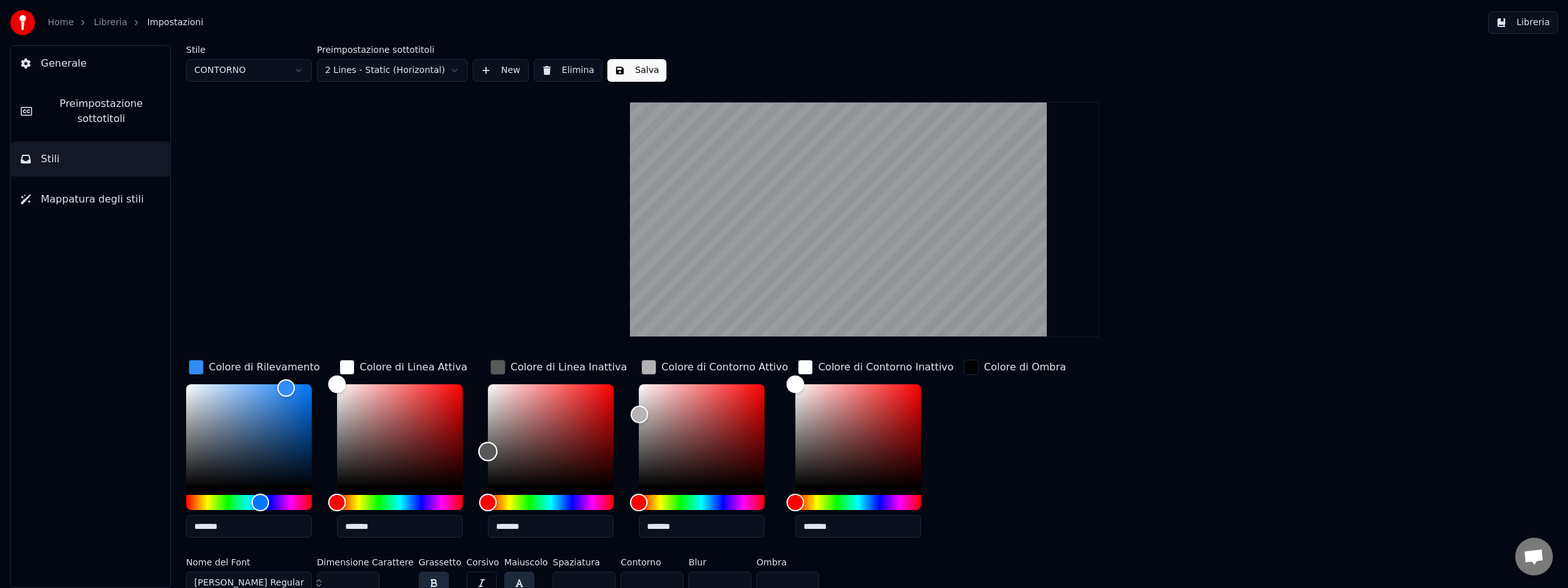
type input "*******"
drag, startPoint x: 484, startPoint y: 450, endPoint x: 482, endPoint y: 463, distance: 13.2
click at [482, 463] on div "Color" at bounding box center [488, 464] width 19 height 19
drag, startPoint x: 641, startPoint y: 414, endPoint x: 634, endPoint y: 446, distance: 32.8
click at [634, 446] on div "Color" at bounding box center [639, 447] width 19 height 19
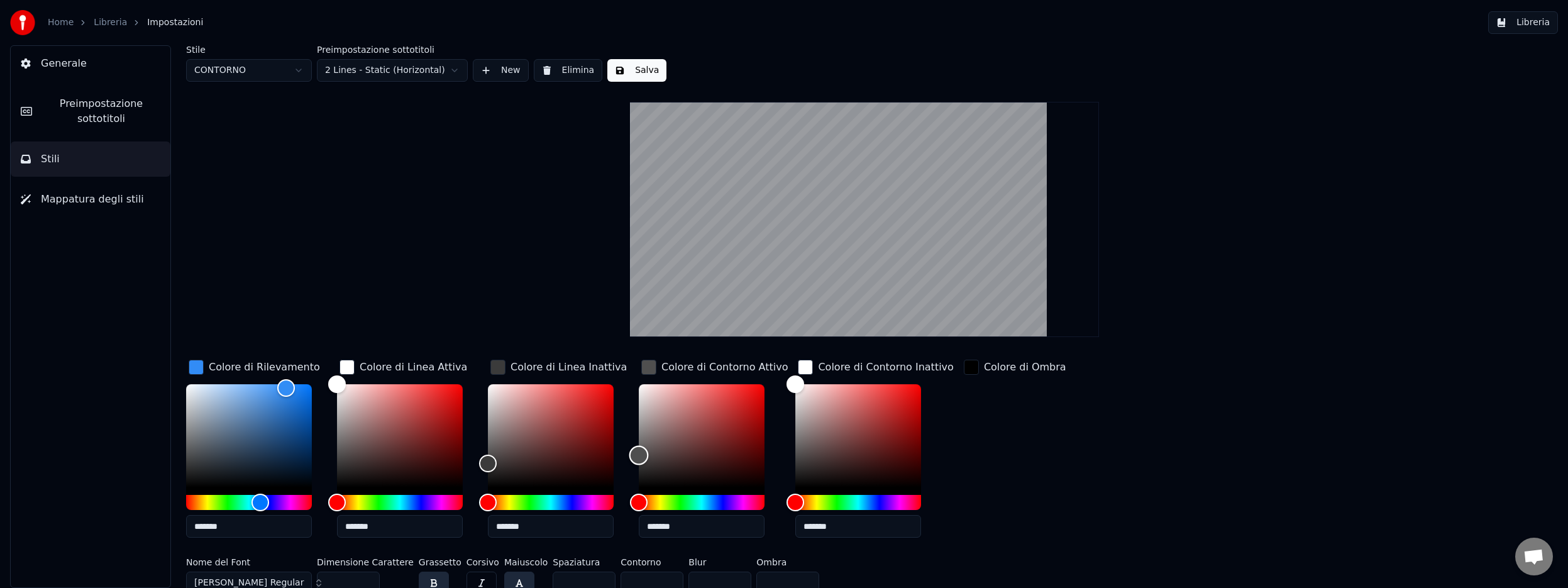
type input "*******"
drag, startPoint x: 634, startPoint y: 446, endPoint x: 634, endPoint y: 458, distance: 12.0
click at [634, 458] on div "Color" at bounding box center [639, 459] width 19 height 19
drag, startPoint x: 336, startPoint y: 386, endPoint x: 335, endPoint y: 432, distance: 46.0
click at [335, 432] on div "Color" at bounding box center [337, 433] width 19 height 19
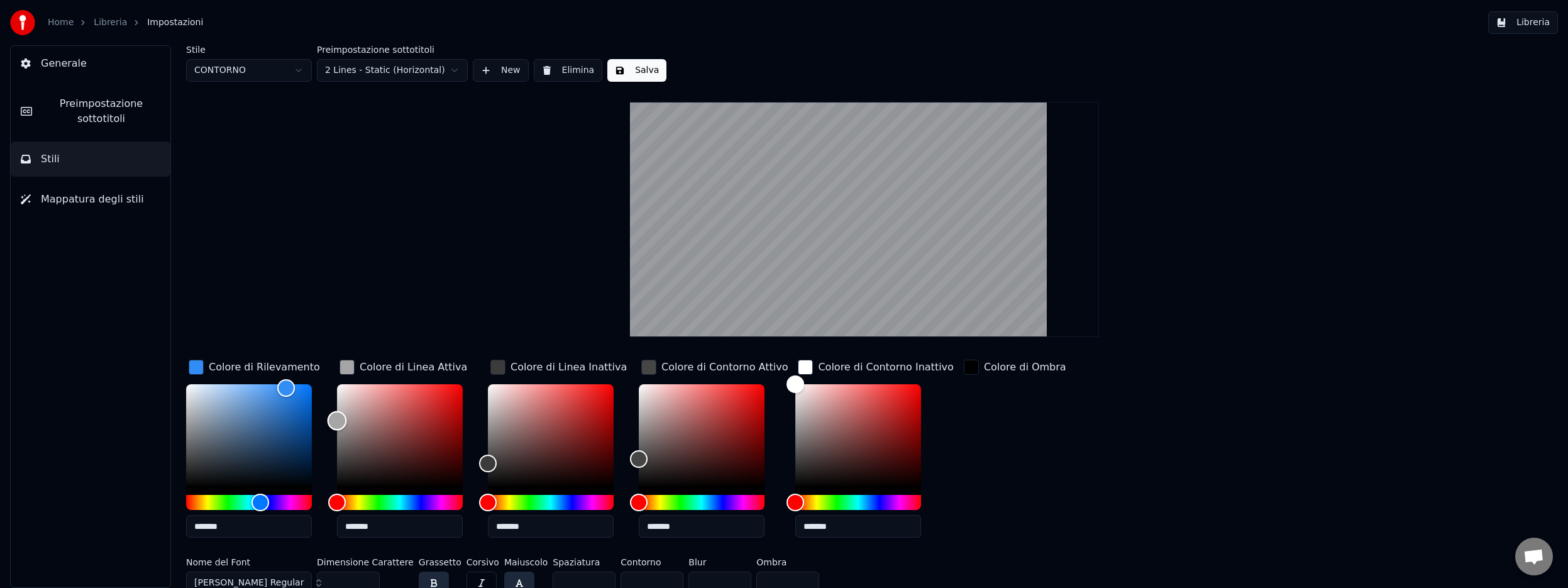
type input "*******"
drag, startPoint x: 336, startPoint y: 432, endPoint x: 334, endPoint y: 418, distance: 14.1
click at [334, 418] on div "Color" at bounding box center [337, 418] width 19 height 19
drag, startPoint x: 789, startPoint y: 385, endPoint x: 784, endPoint y: 425, distance: 40.3
click at [785, 425] on div "Color" at bounding box center [795, 426] width 19 height 19
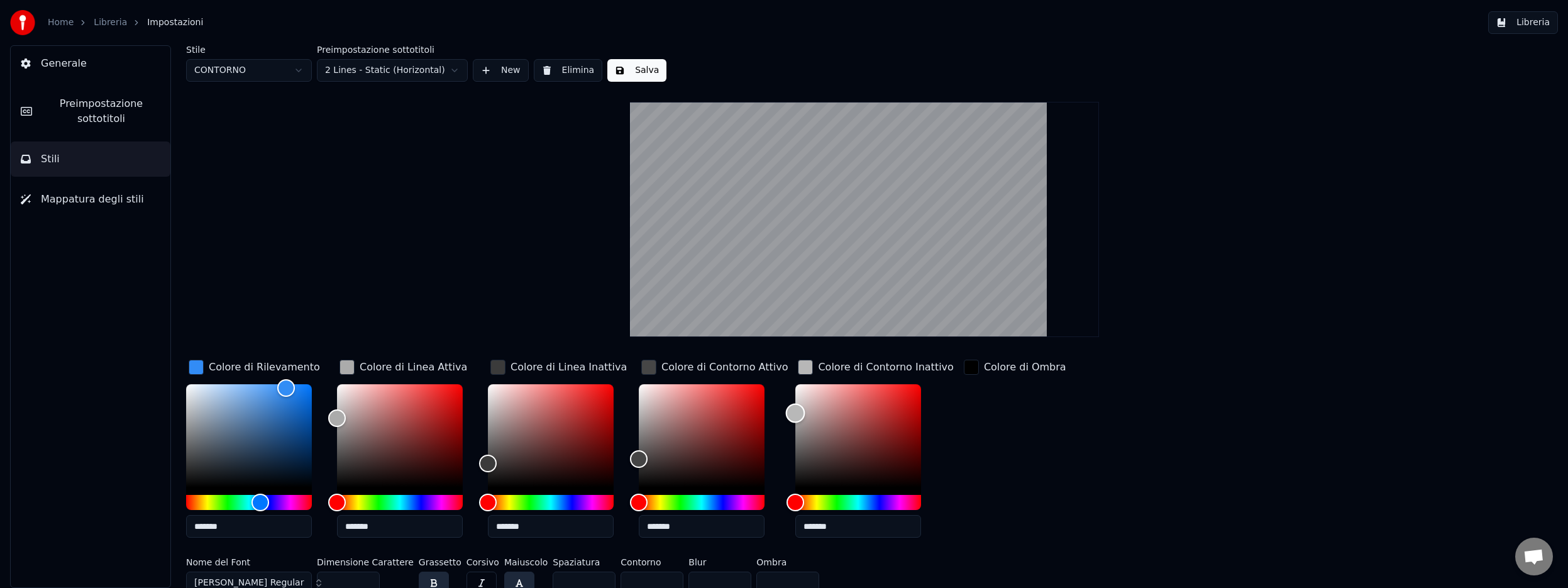
type input "*******"
drag, startPoint x: 788, startPoint y: 424, endPoint x: 784, endPoint y: 404, distance: 20.4
click at [785, 404] on div "Color" at bounding box center [795, 405] width 19 height 19
drag, startPoint x: 630, startPoint y: 445, endPoint x: 627, endPoint y: 420, distance: 25.2
click at [627, 420] on div "Colore di Rilevamento ******* Colore di Linea Attiva ******* Colore di Linea In…" at bounding box center [734, 452] width 1097 height 191
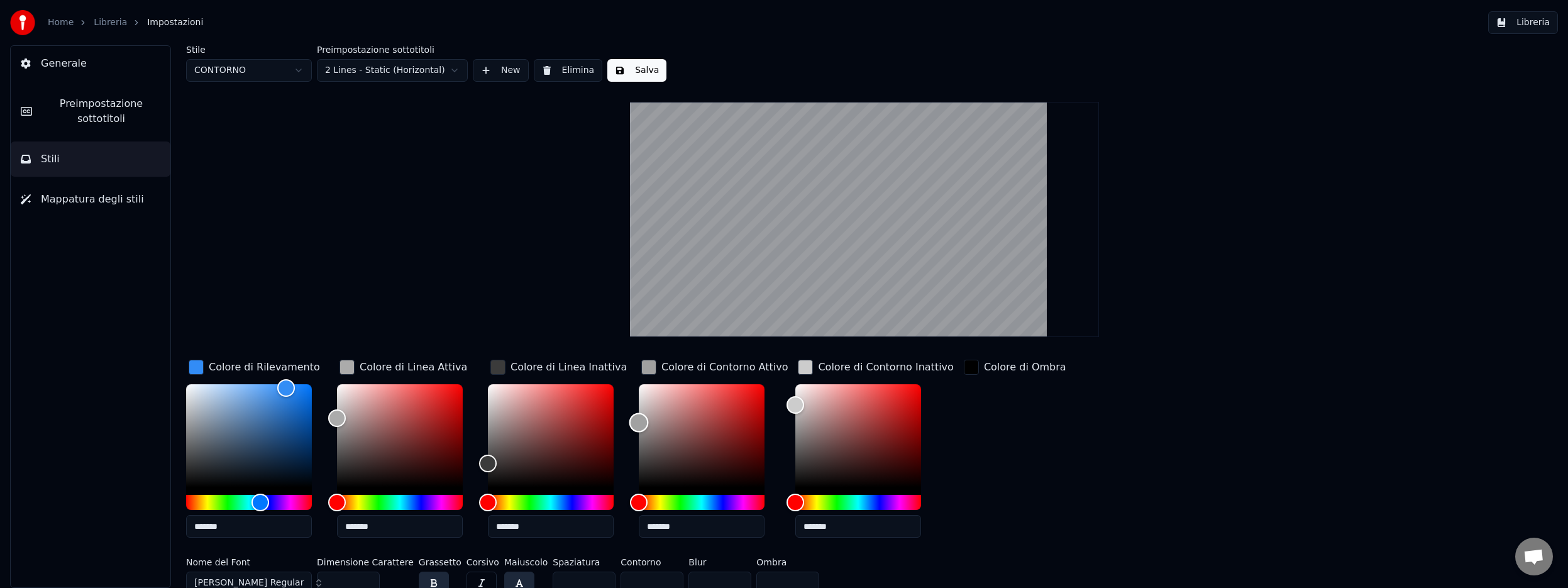
type input "*******"
click at [634, 424] on div "Color" at bounding box center [639, 425] width 19 height 19
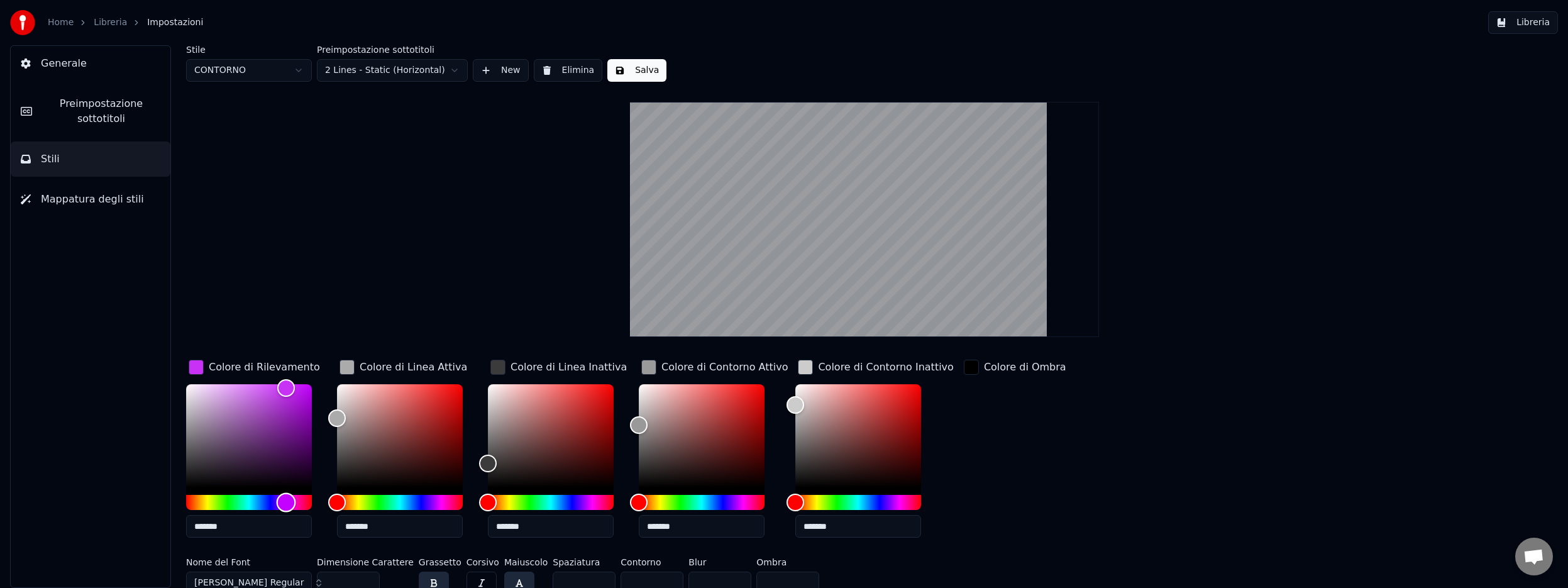
click at [286, 502] on div "Hue" at bounding box center [249, 503] width 126 height 15
type input "*******"
drag, startPoint x: 282, startPoint y: 387, endPoint x: 269, endPoint y: 386, distance: 13.0
click at [269, 386] on div "Color" at bounding box center [270, 387] width 19 height 19
drag, startPoint x: 337, startPoint y: 420, endPoint x: 332, endPoint y: 393, distance: 27.5
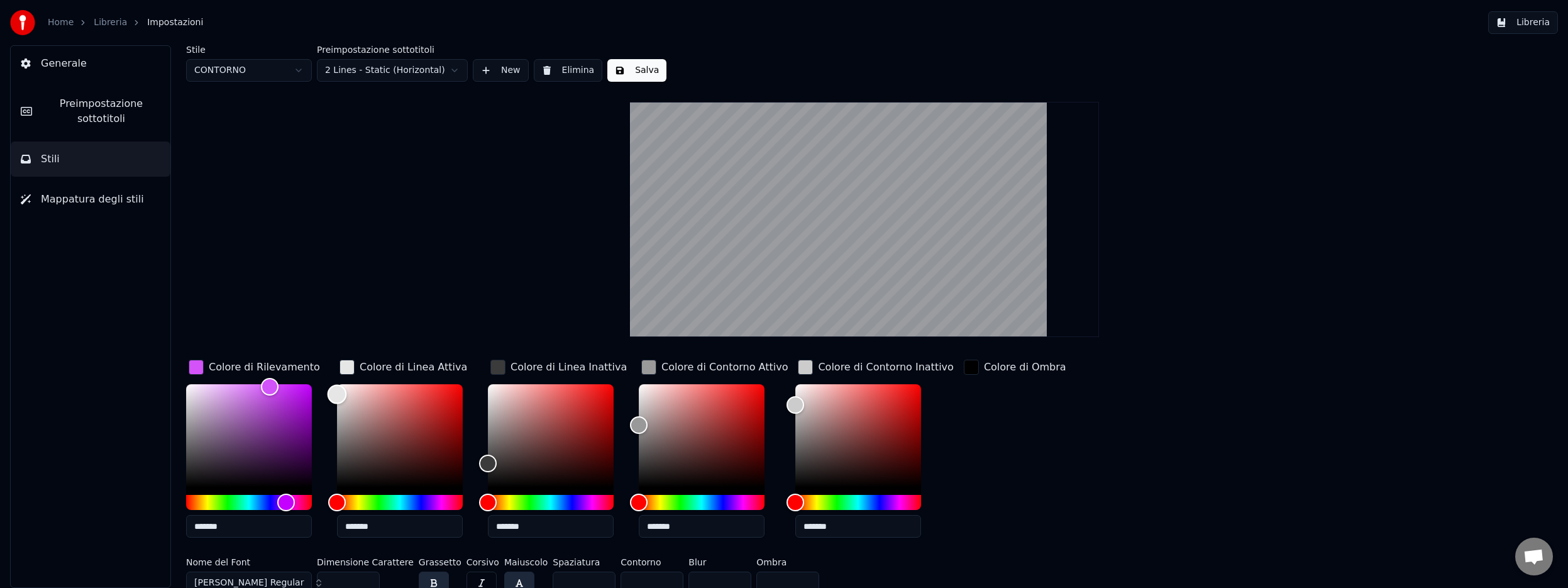
click at [332, 393] on div "Color" at bounding box center [337, 394] width 19 height 19
type input "*******"
drag, startPoint x: 332, startPoint y: 393, endPoint x: 330, endPoint y: 386, distance: 7.3
click at [330, 386] on div "Color" at bounding box center [337, 387] width 19 height 19
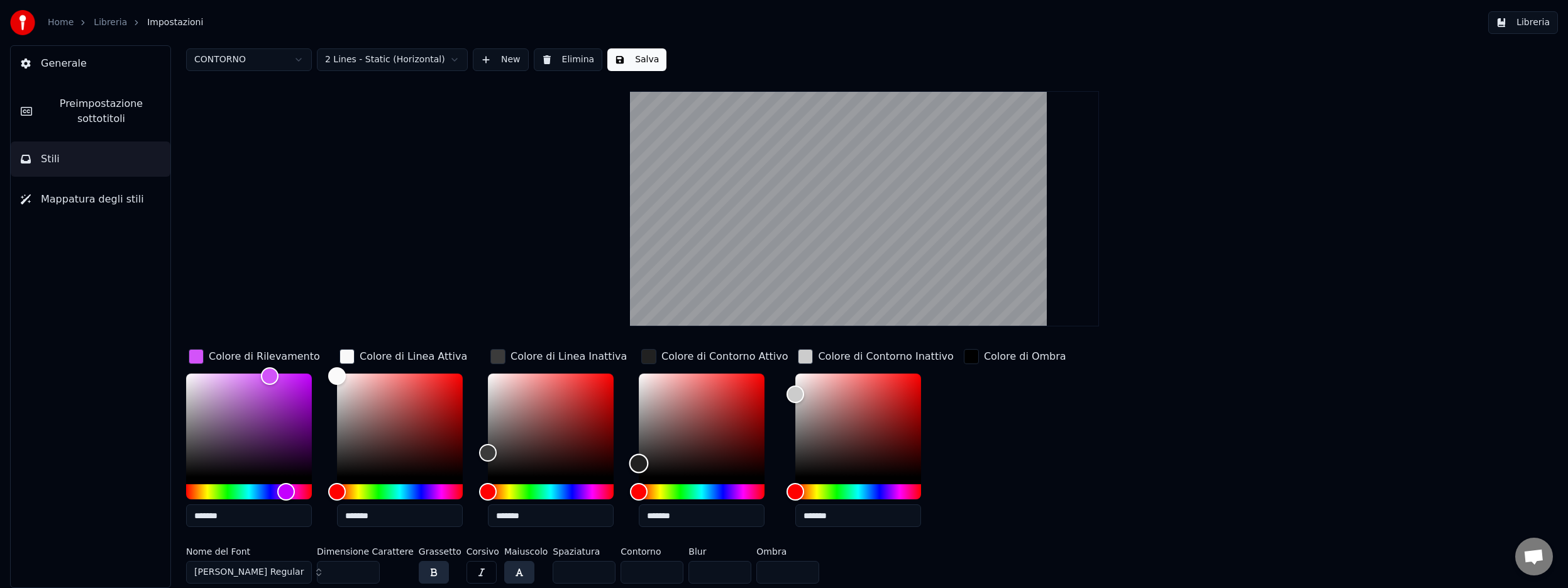
drag, startPoint x: 637, startPoint y: 418, endPoint x: 638, endPoint y: 463, distance: 45.0
click at [638, 463] on div "Color" at bounding box center [639, 464] width 19 height 19
type input "*******"
drag, startPoint x: 637, startPoint y: 463, endPoint x: 638, endPoint y: 480, distance: 17.0
click at [638, 480] on div "Color" at bounding box center [639, 477] width 19 height 19
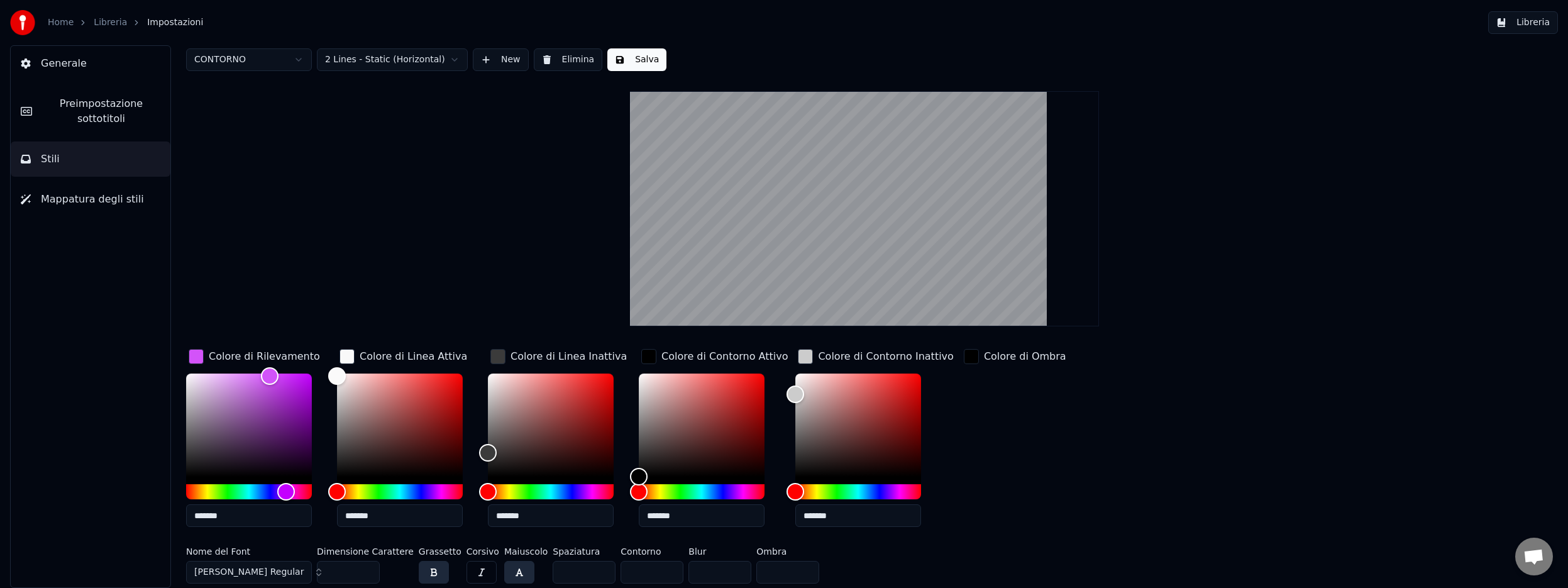
click at [631, 66] on button "Salva" at bounding box center [636, 59] width 59 height 22
click at [1529, 23] on button "Libreria" at bounding box center [1522, 22] width 70 height 22
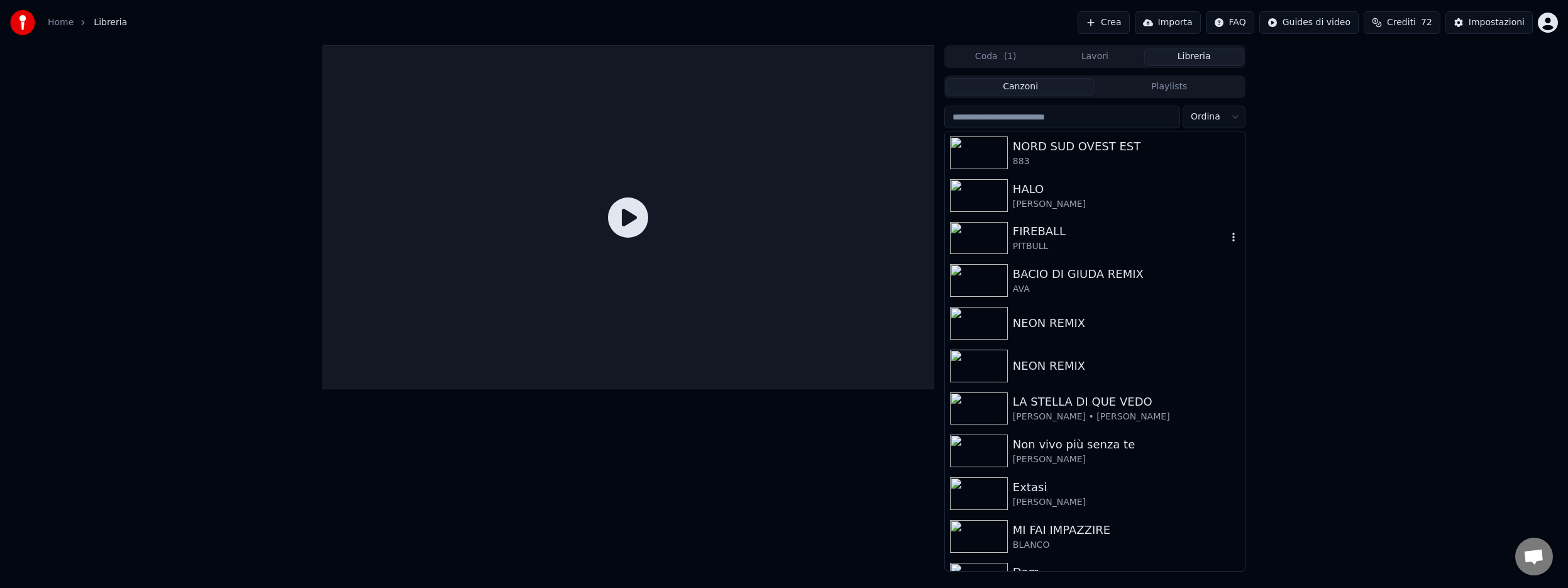
click at [973, 233] on img at bounding box center [979, 238] width 58 height 33
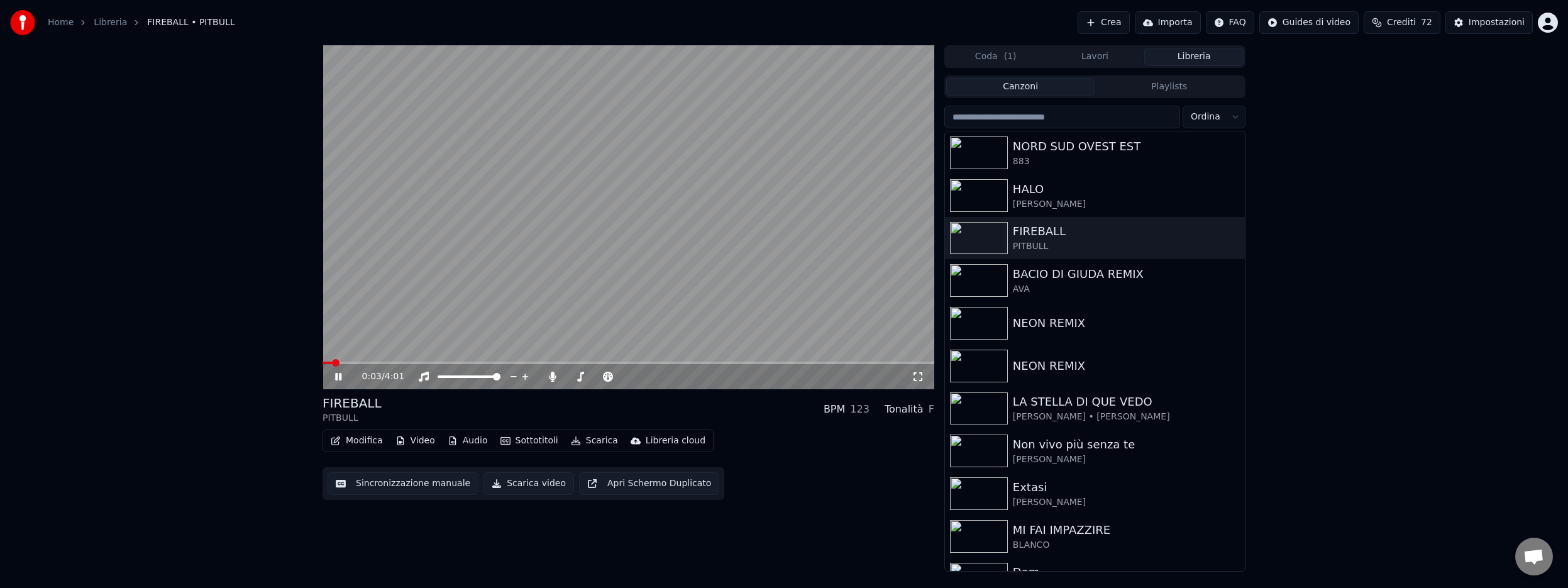
click at [393, 361] on span at bounding box center [628, 362] width 611 height 3
click at [341, 374] on icon at bounding box center [338, 377] width 6 height 8
click at [1488, 23] on div "Impostazioni" at bounding box center [1496, 22] width 56 height 13
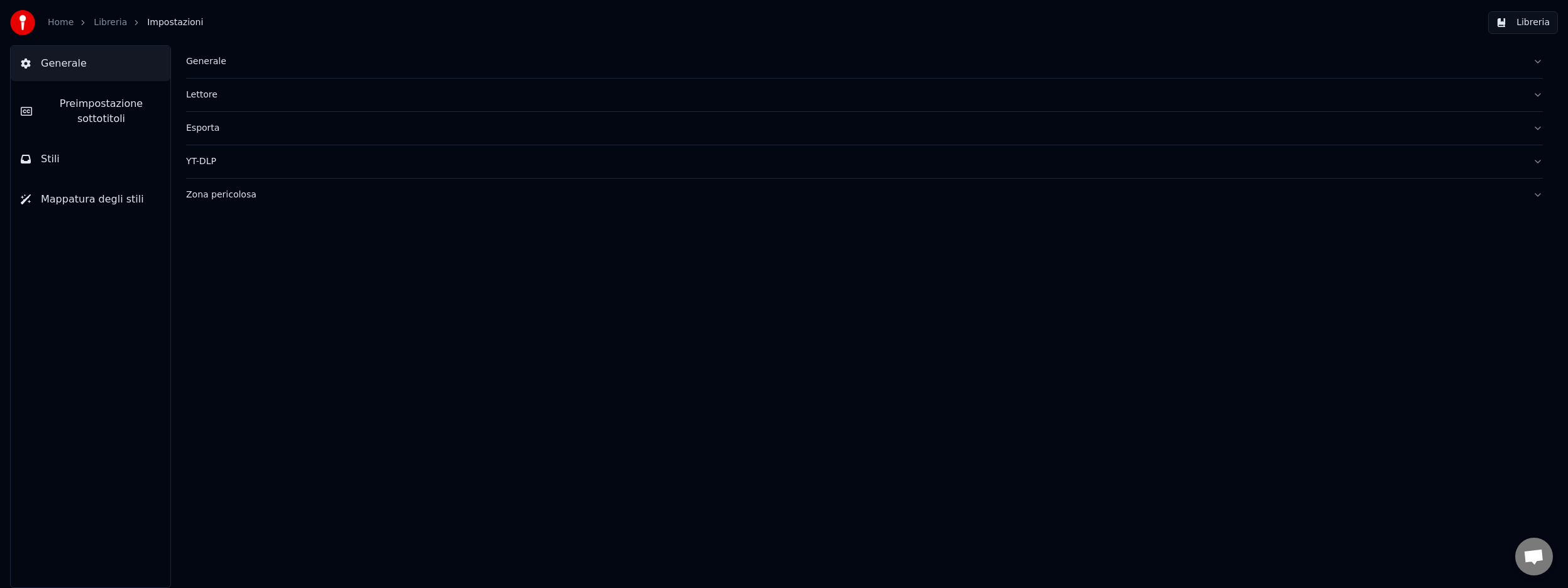
click at [101, 123] on span "Preimpostazione sottotitoli" at bounding box center [101, 110] width 118 height 30
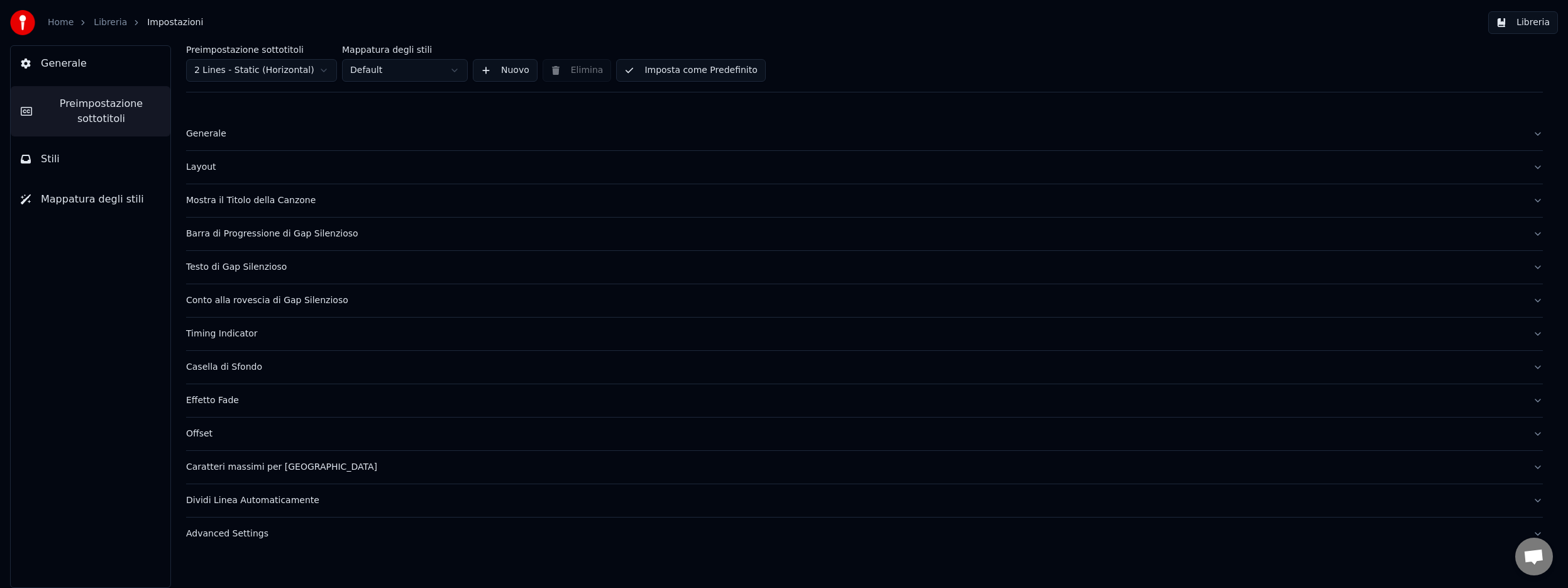
click at [210, 166] on div "Layout" at bounding box center [854, 167] width 1337 height 13
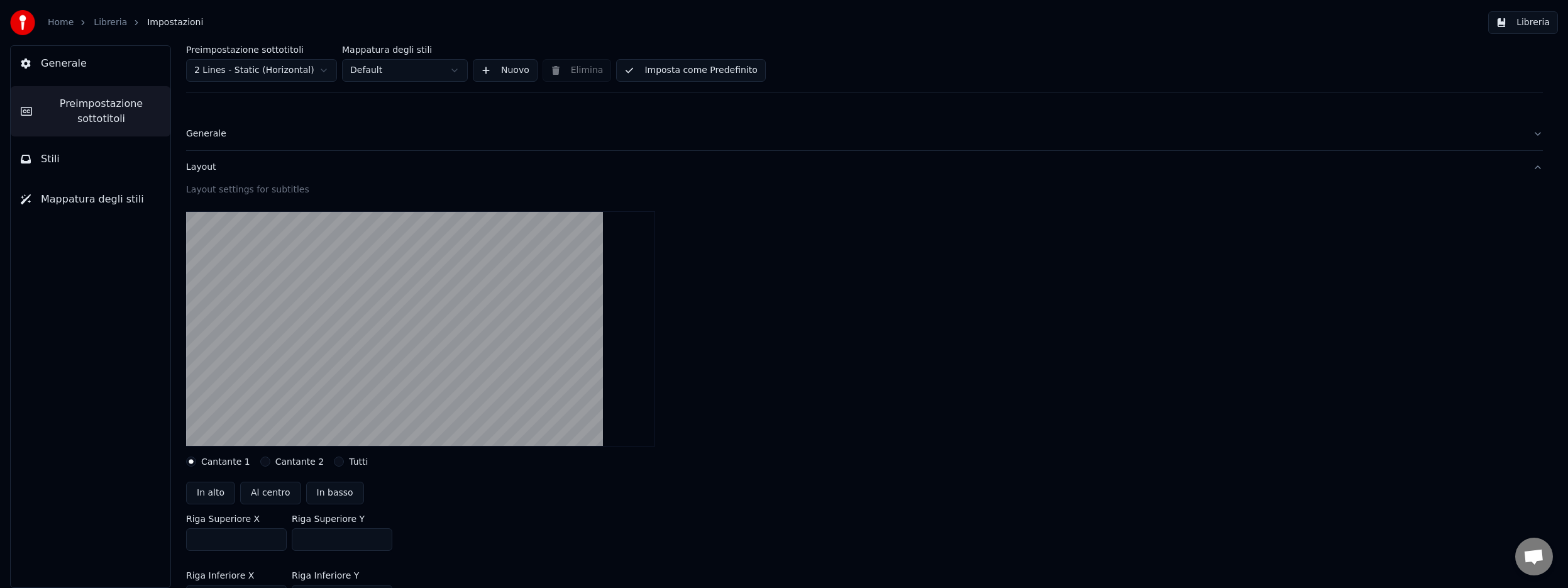
click at [371, 75] on html "Home Libreria Impostazioni Libreria Generale Preimpostazione sottotitoli Stili …" at bounding box center [784, 294] width 1568 height 588
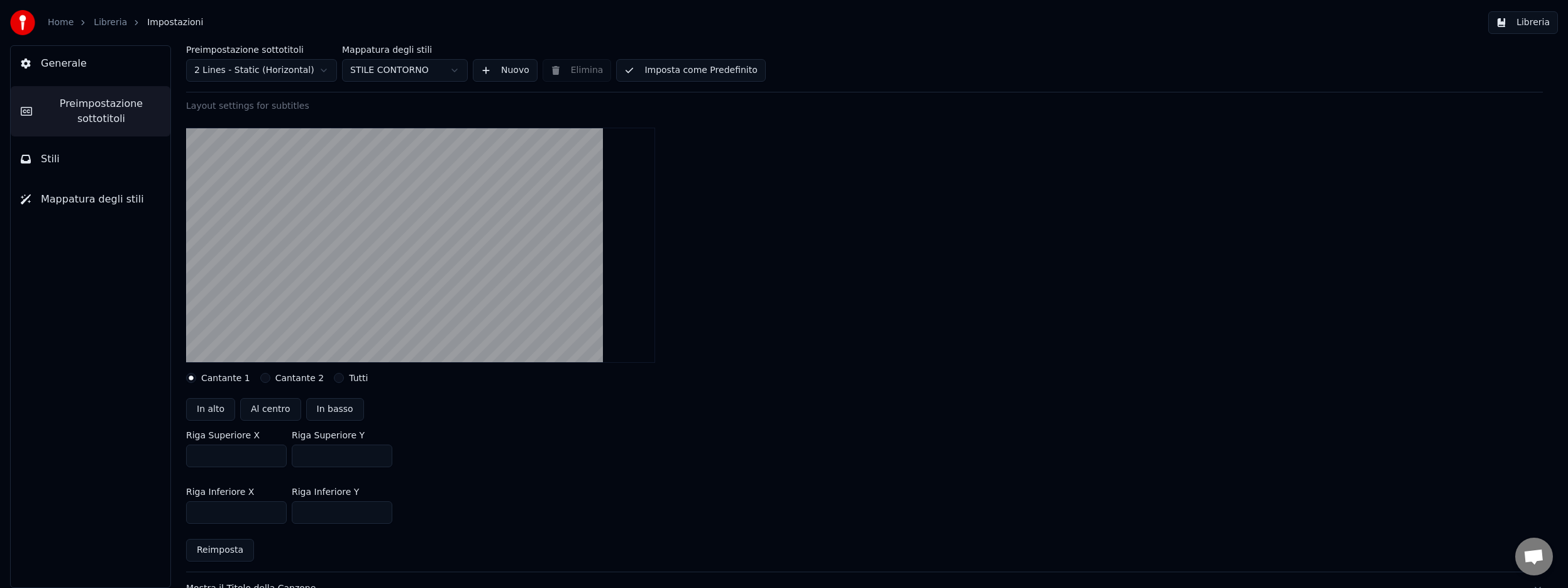
scroll to position [83, 0]
click at [309, 513] on input "***" at bounding box center [342, 512] width 101 height 22
type input "***"
click at [824, 350] on div at bounding box center [864, 245] width 1357 height 255
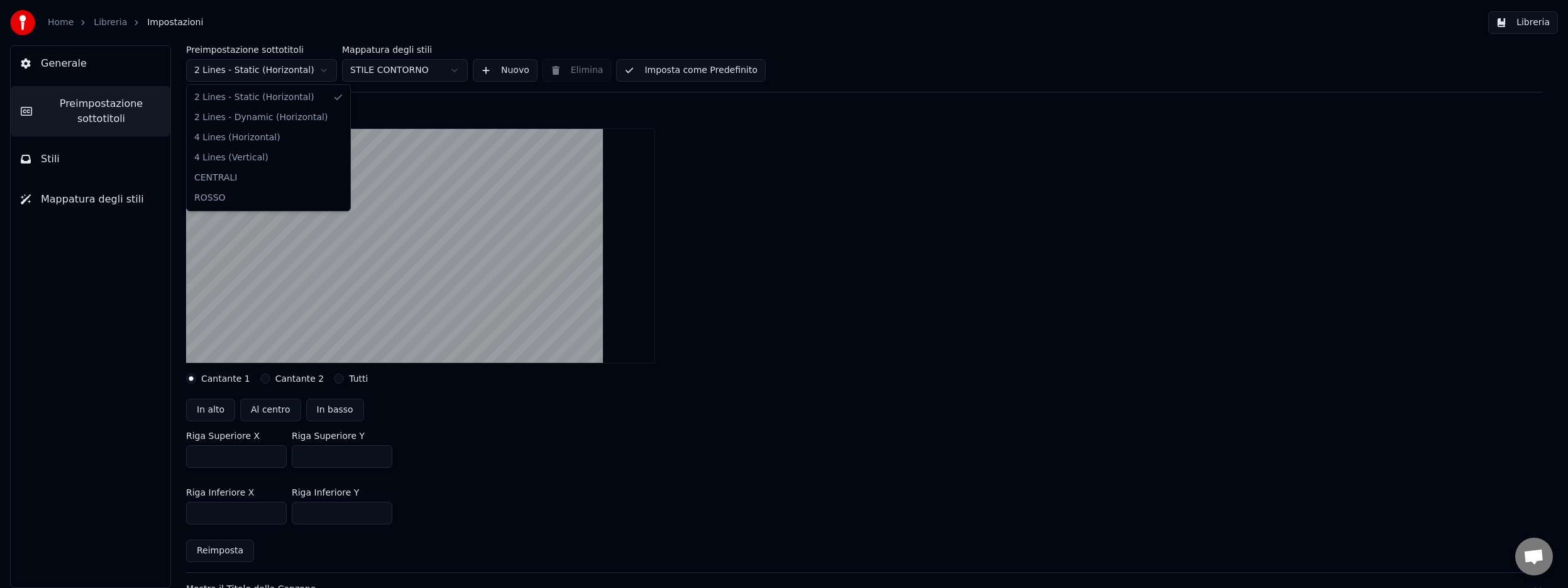
click at [322, 69] on html "Home Libreria Impostazioni Libreria Generale Preimpostazione sottotitoli Stili …" at bounding box center [784, 294] width 1568 height 588
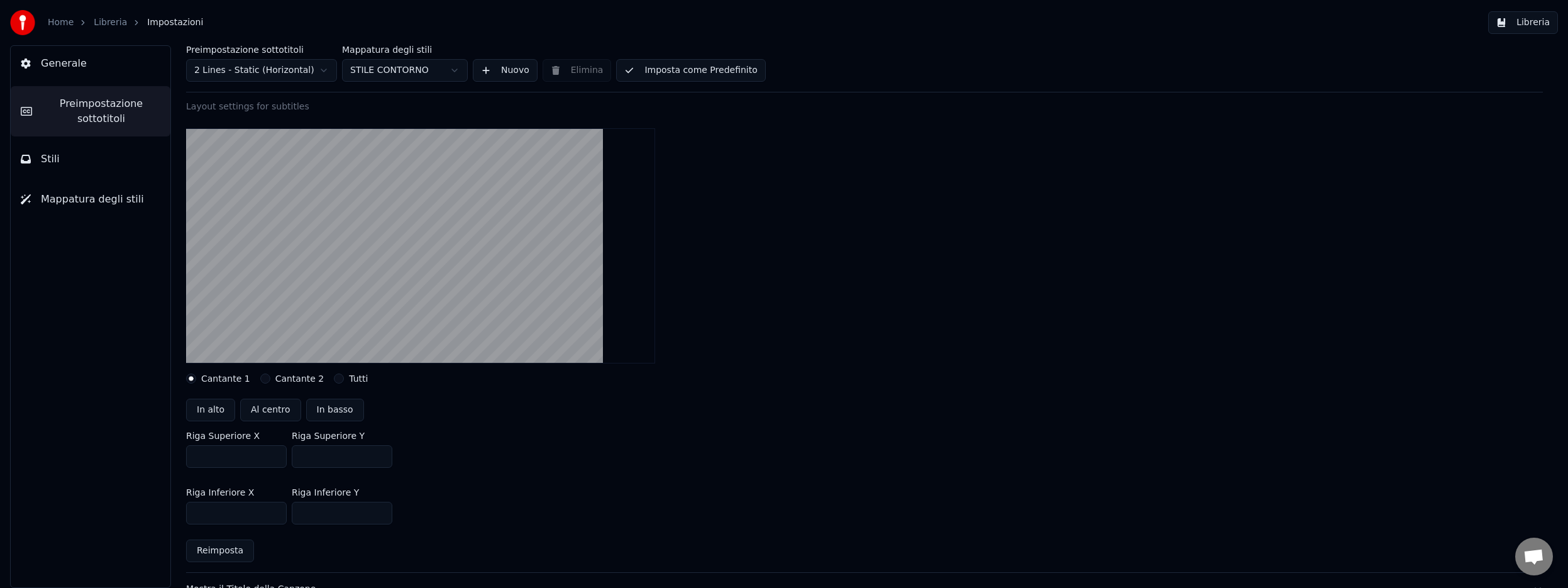
click at [826, 210] on html "Home Libreria Impostazioni Libreria Generale Preimpostazione sottotitoli Stili …" at bounding box center [784, 294] width 1568 height 588
click at [1525, 24] on button "Libreria" at bounding box center [1522, 22] width 70 height 22
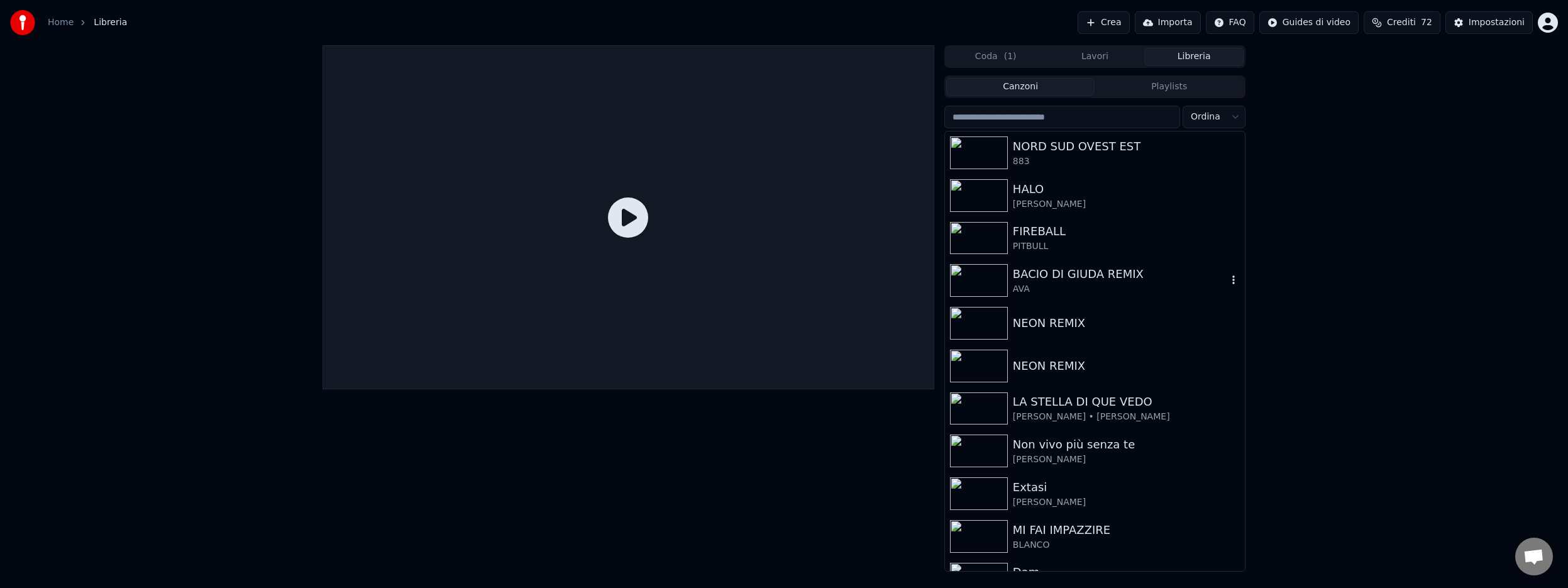
click at [981, 284] on img at bounding box center [979, 281] width 58 height 33
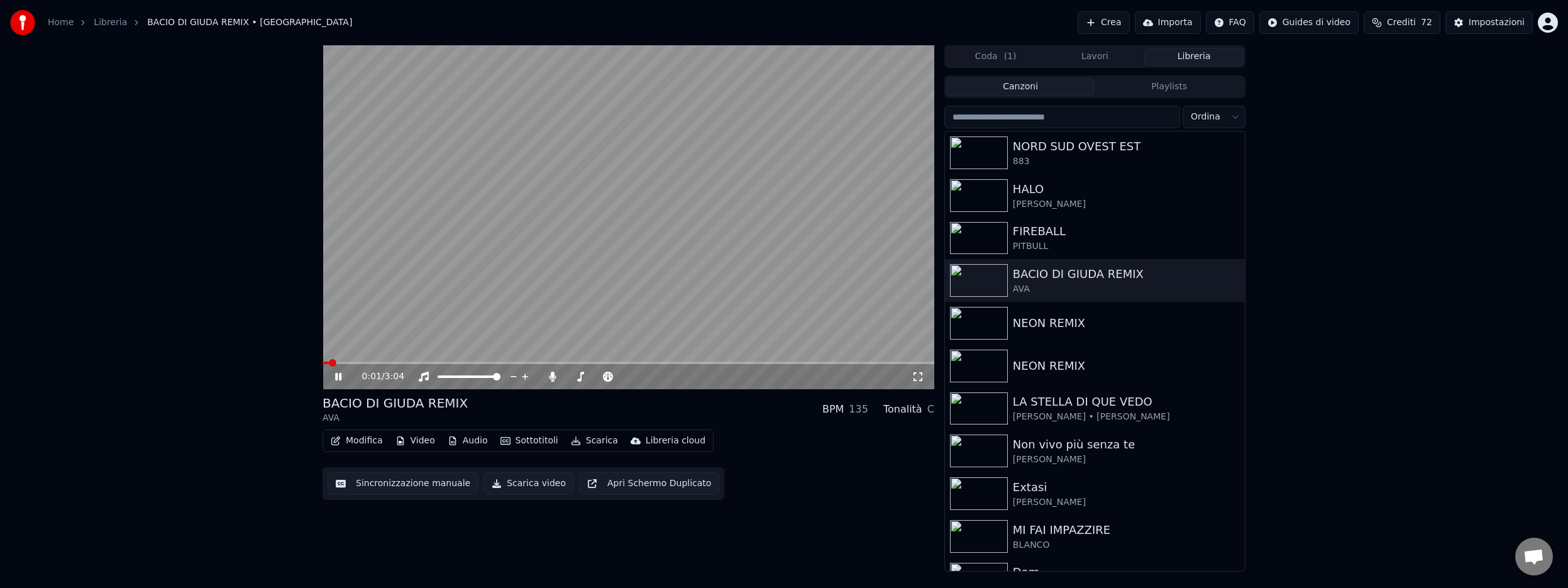
click at [419, 361] on span at bounding box center [628, 362] width 611 height 3
click at [529, 444] on button "Sottotitoli" at bounding box center [529, 441] width 68 height 17
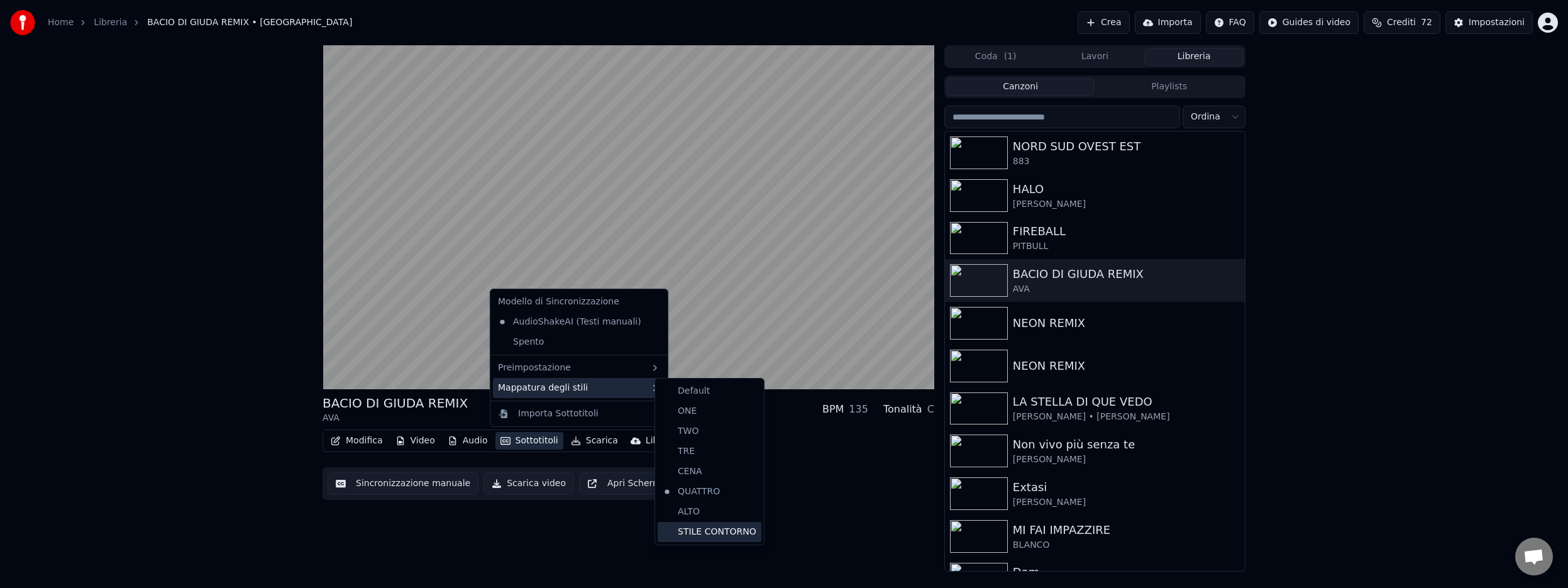
click at [703, 537] on div "STILE CONTORNO" at bounding box center [709, 532] width 104 height 20
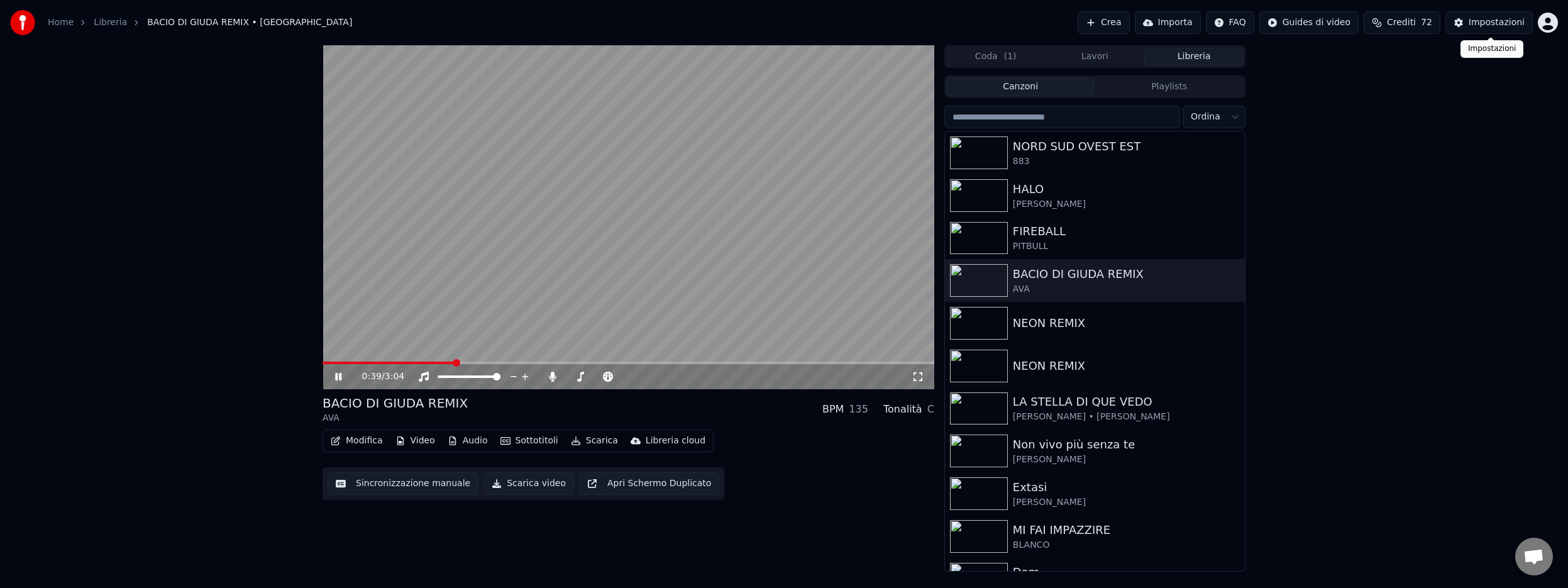
click at [1477, 29] on button "Impostazioni" at bounding box center [1489, 22] width 87 height 22
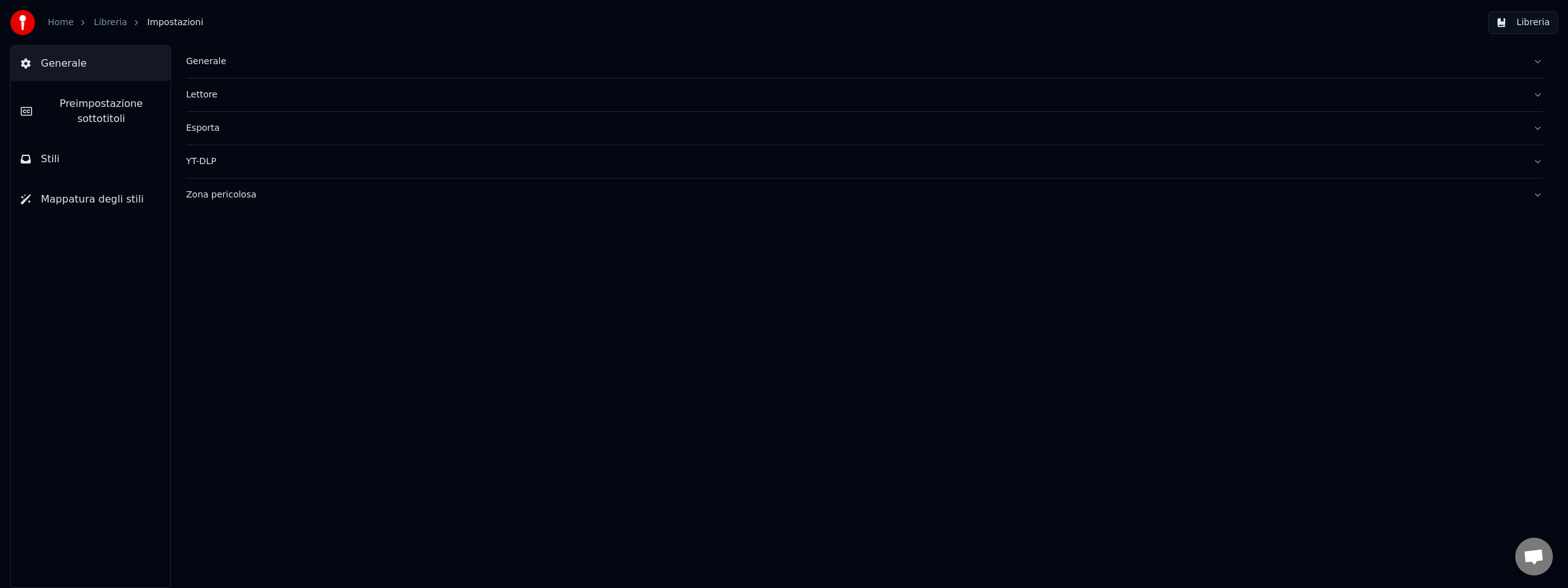
click at [108, 100] on span "Preimpostazione sottotitoli" at bounding box center [101, 110] width 118 height 30
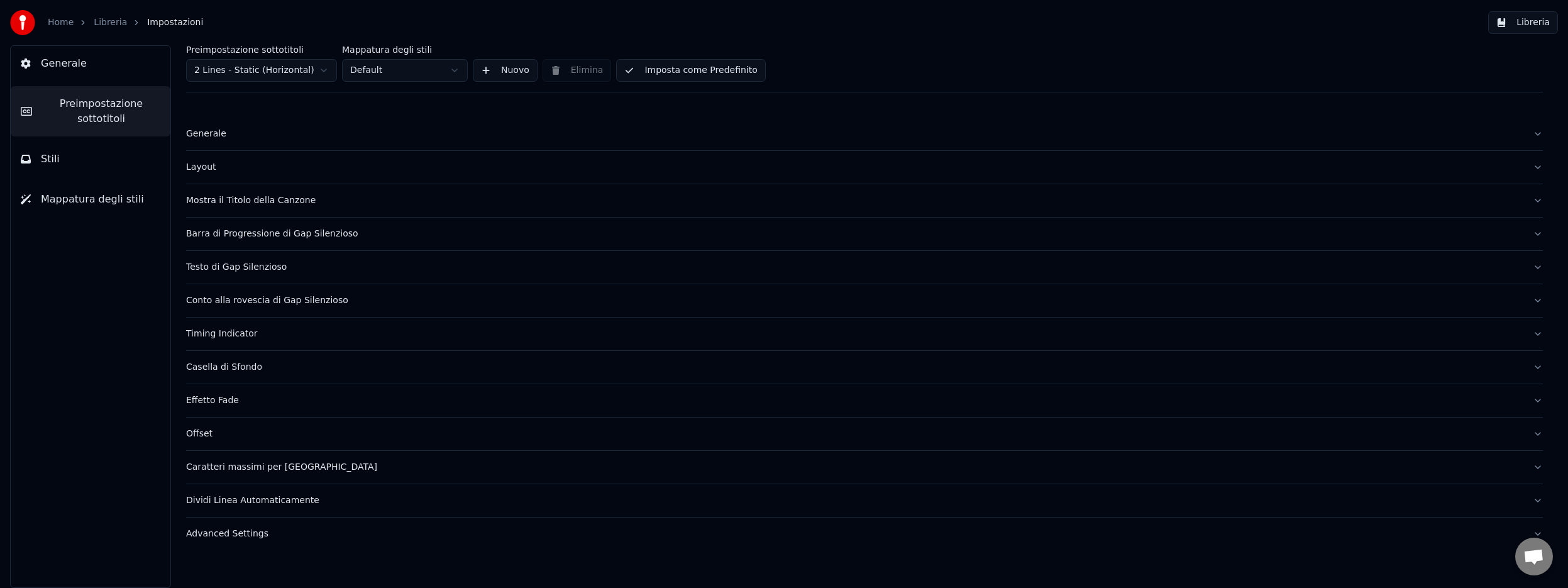
click at [216, 164] on div "Layout" at bounding box center [854, 167] width 1337 height 13
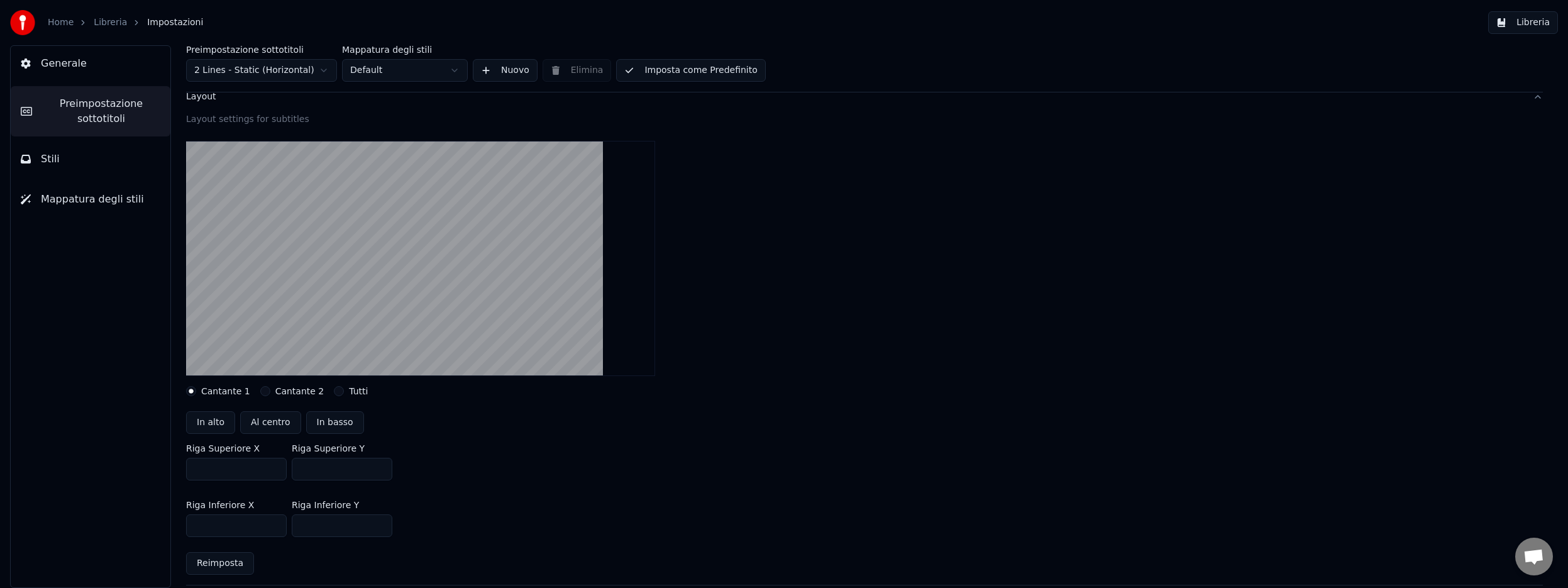
scroll to position [71, 0]
drag, startPoint x: 312, startPoint y: 523, endPoint x: 282, endPoint y: 518, distance: 30.4
click at [282, 518] on div "Riga Inferiore X *** Riga Inferiore Y ***" at bounding box center [864, 518] width 1357 height 56
type input "***"
click at [889, 426] on div "In alto Al centro In basso" at bounding box center [864, 421] width 1357 height 22
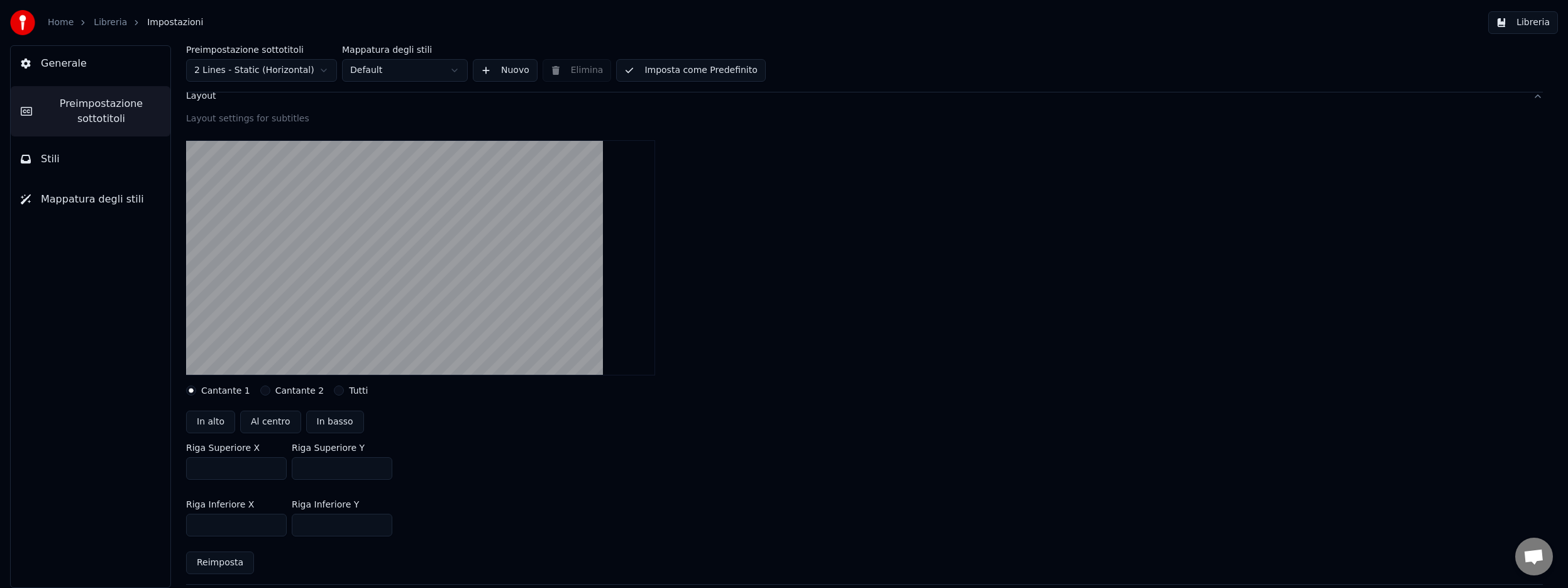
click at [1534, 22] on button "Libreria" at bounding box center [1522, 22] width 70 height 22
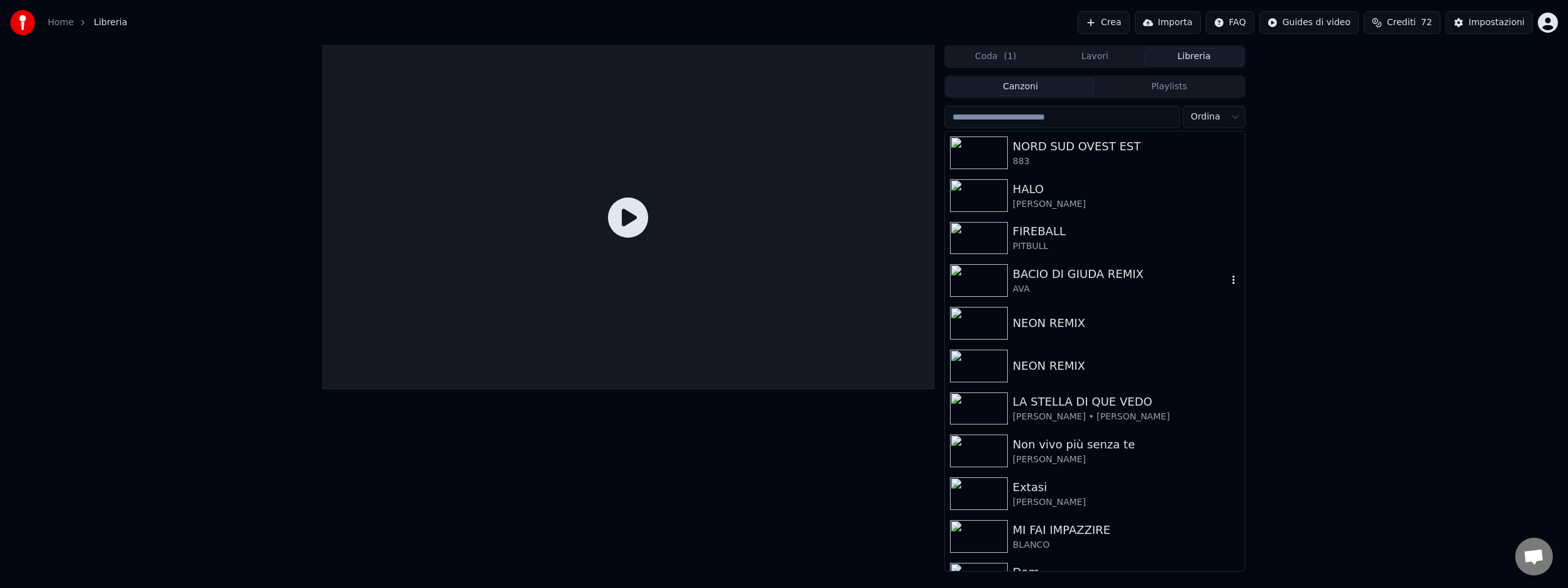
click at [979, 282] on img at bounding box center [979, 281] width 58 height 33
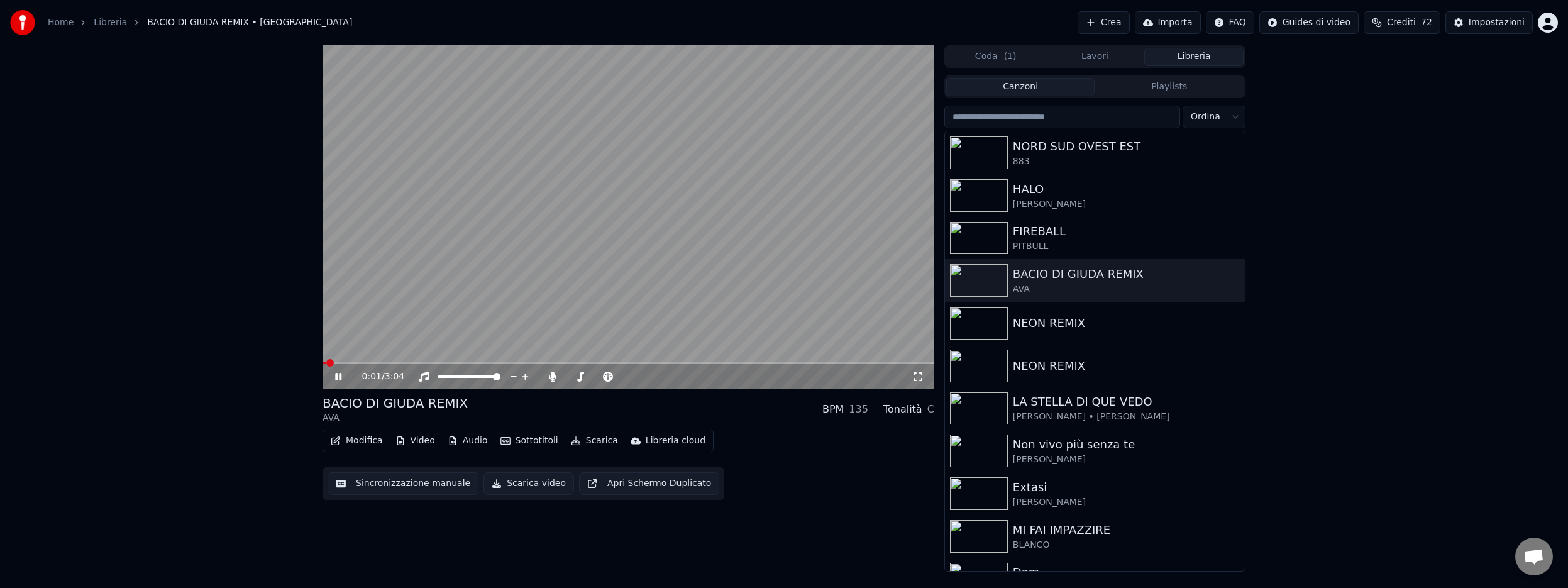
click at [420, 362] on span at bounding box center [628, 362] width 611 height 3
click at [340, 377] on icon at bounding box center [338, 377] width 6 height 8
click at [1493, 21] on div "Impostazioni" at bounding box center [1496, 22] width 56 height 13
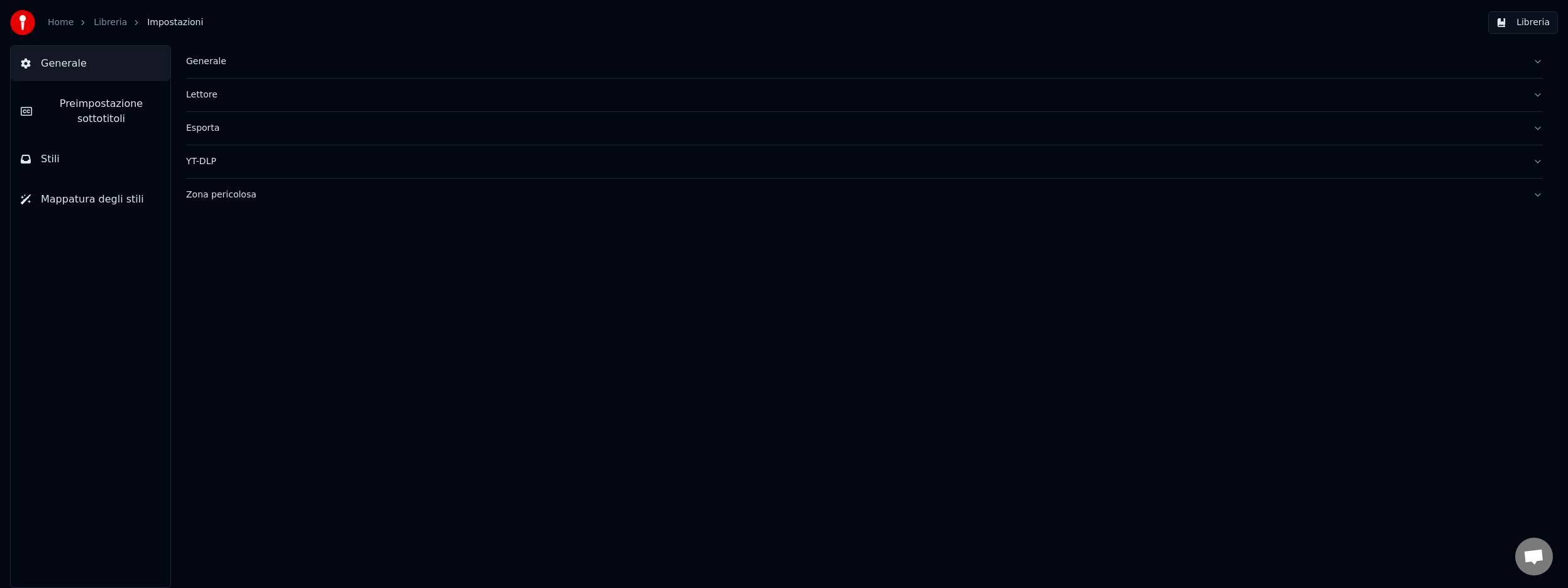
click at [100, 109] on span "Preimpostazione sottotitoli" at bounding box center [101, 110] width 118 height 30
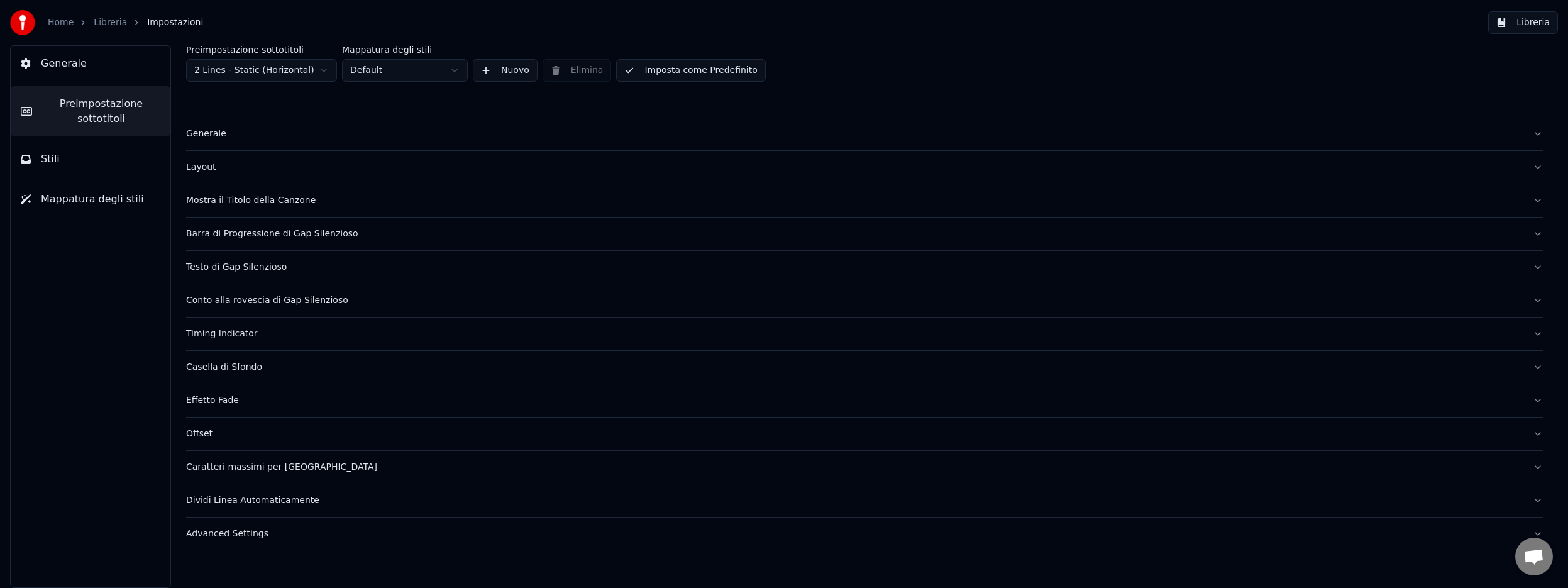
click at [201, 169] on div "Layout" at bounding box center [854, 167] width 1337 height 13
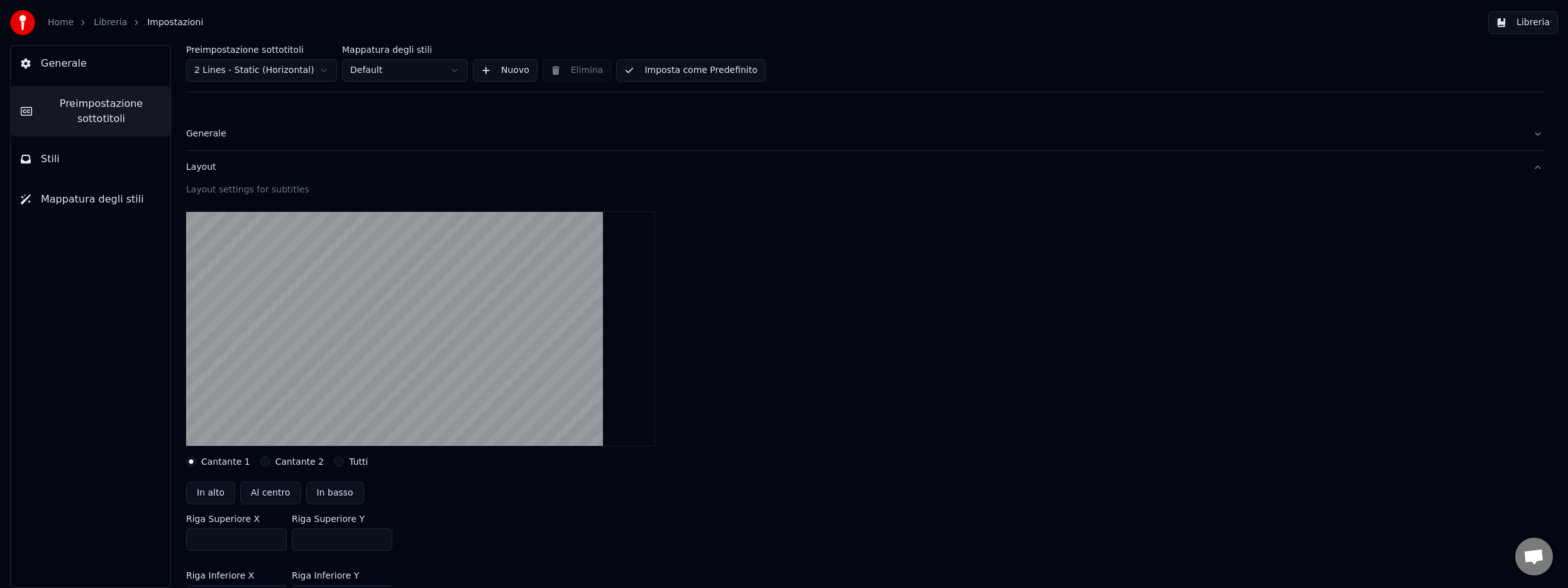
click at [66, 160] on button "Stili" at bounding box center [90, 159] width 160 height 35
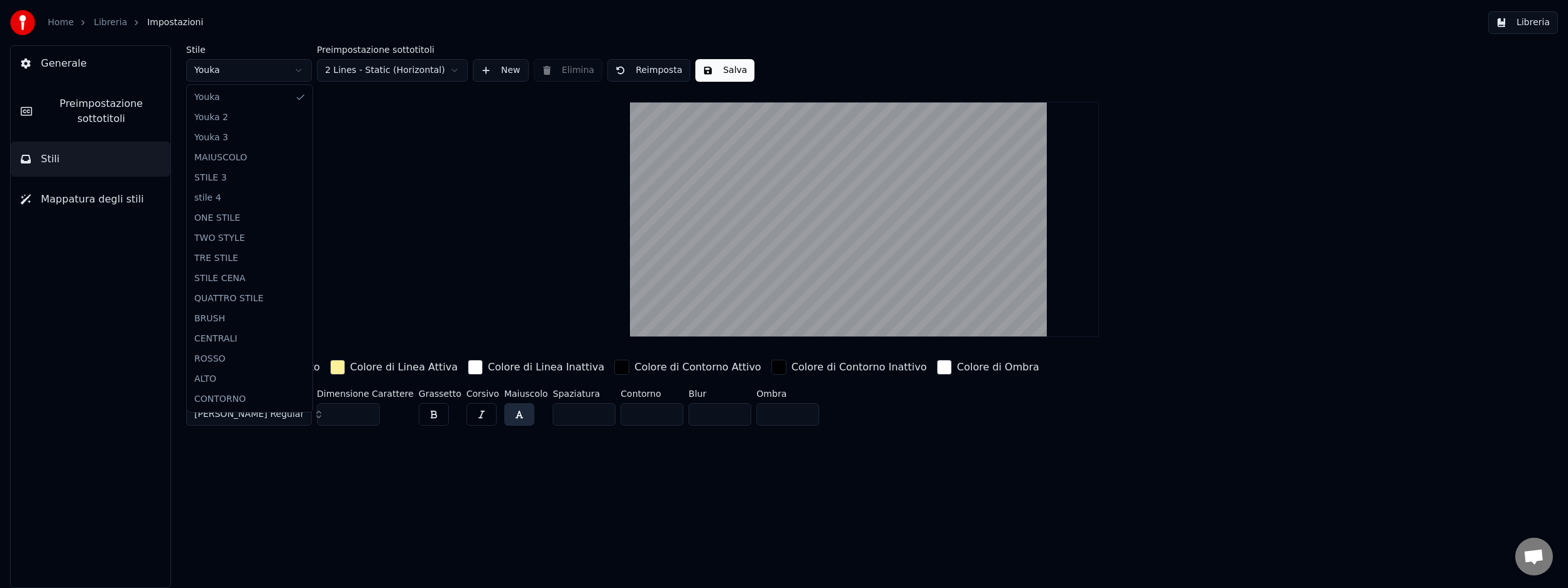
click at [292, 72] on html "Home Libreria Impostazioni Libreria Generale Preimpostazione sottotitoli Stili …" at bounding box center [784, 294] width 1568 height 588
type input "***"
type input "**"
type input "*"
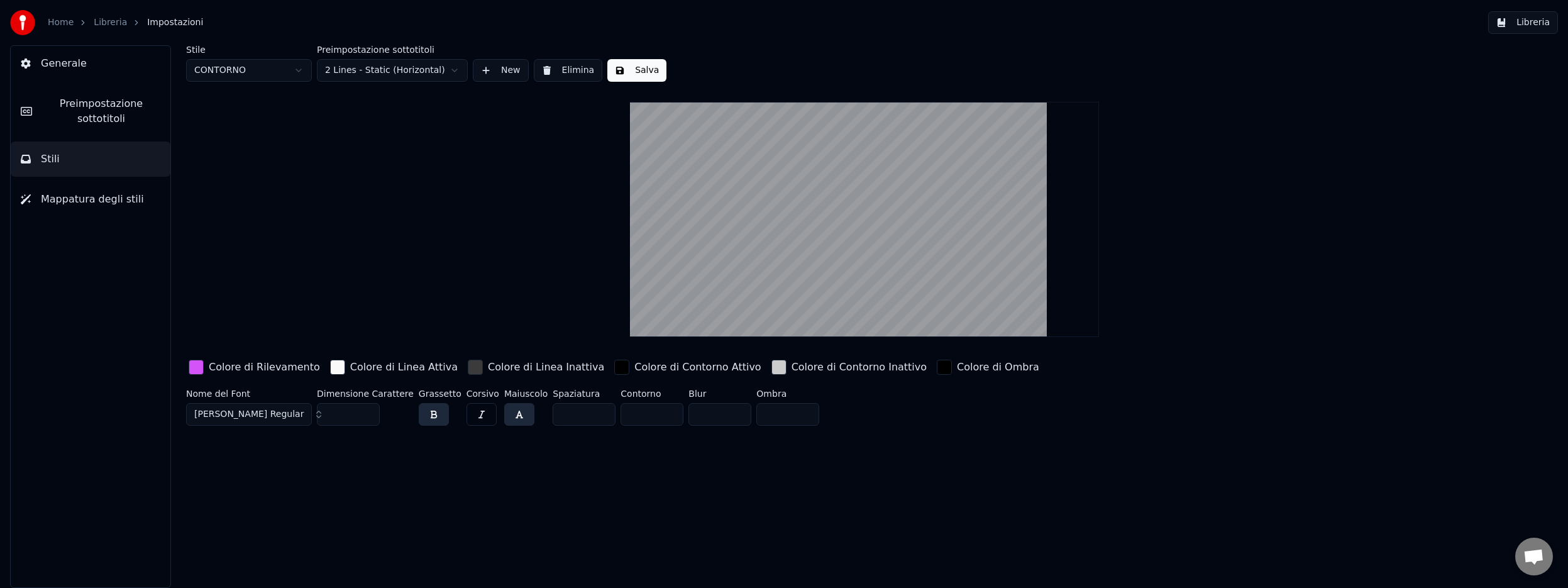
click at [335, 417] on input "***" at bounding box center [348, 414] width 63 height 22
click at [341, 416] on input "***" at bounding box center [348, 414] width 63 height 22
type input "***"
click at [624, 73] on button "Salva" at bounding box center [636, 70] width 59 height 22
click at [1527, 26] on button "Libreria" at bounding box center [1522, 22] width 70 height 22
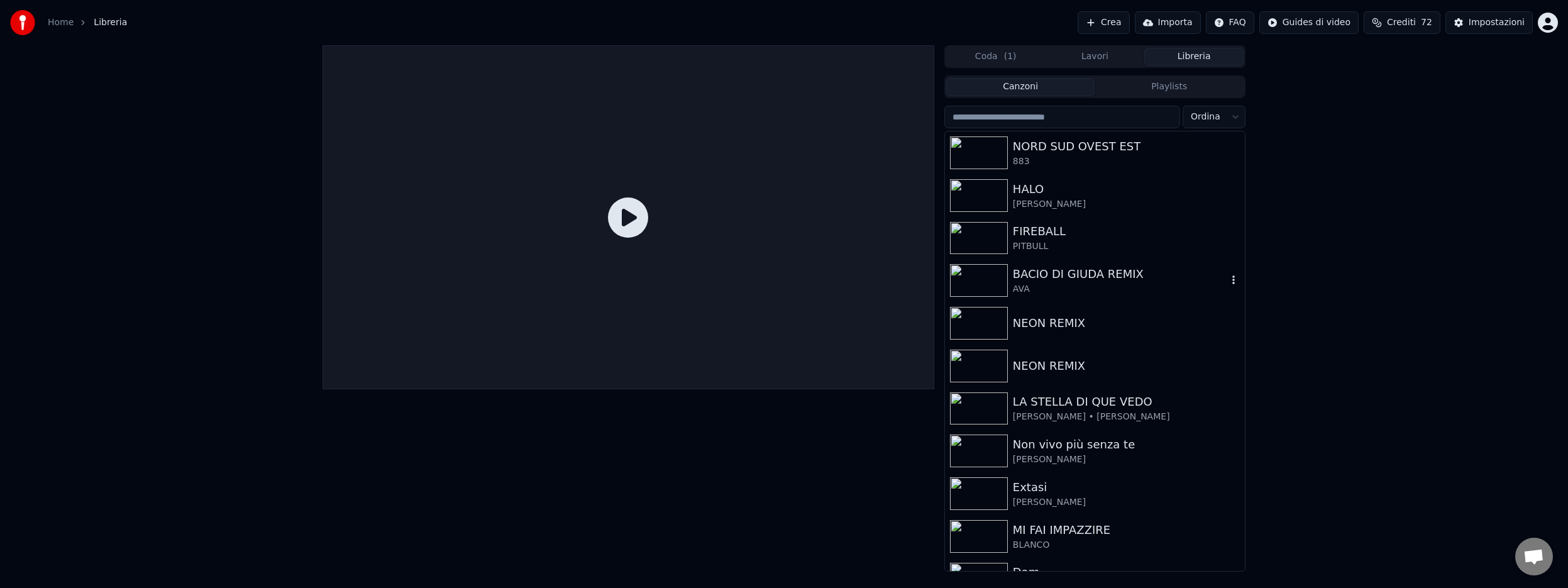
click at [993, 276] on img at bounding box center [979, 281] width 58 height 33
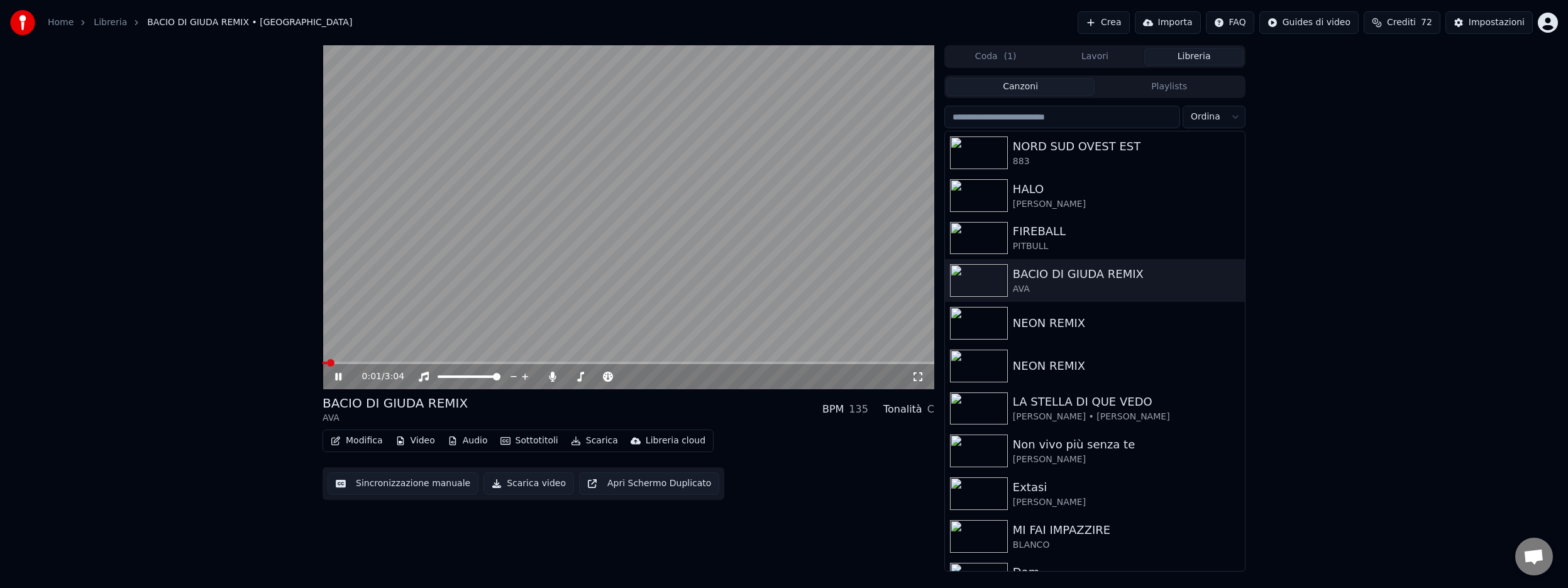
click at [387, 361] on span at bounding box center [628, 362] width 611 height 3
click at [336, 377] on icon at bounding box center [338, 377] width 6 height 8
click at [597, 442] on button "Scarica" at bounding box center [594, 441] width 57 height 17
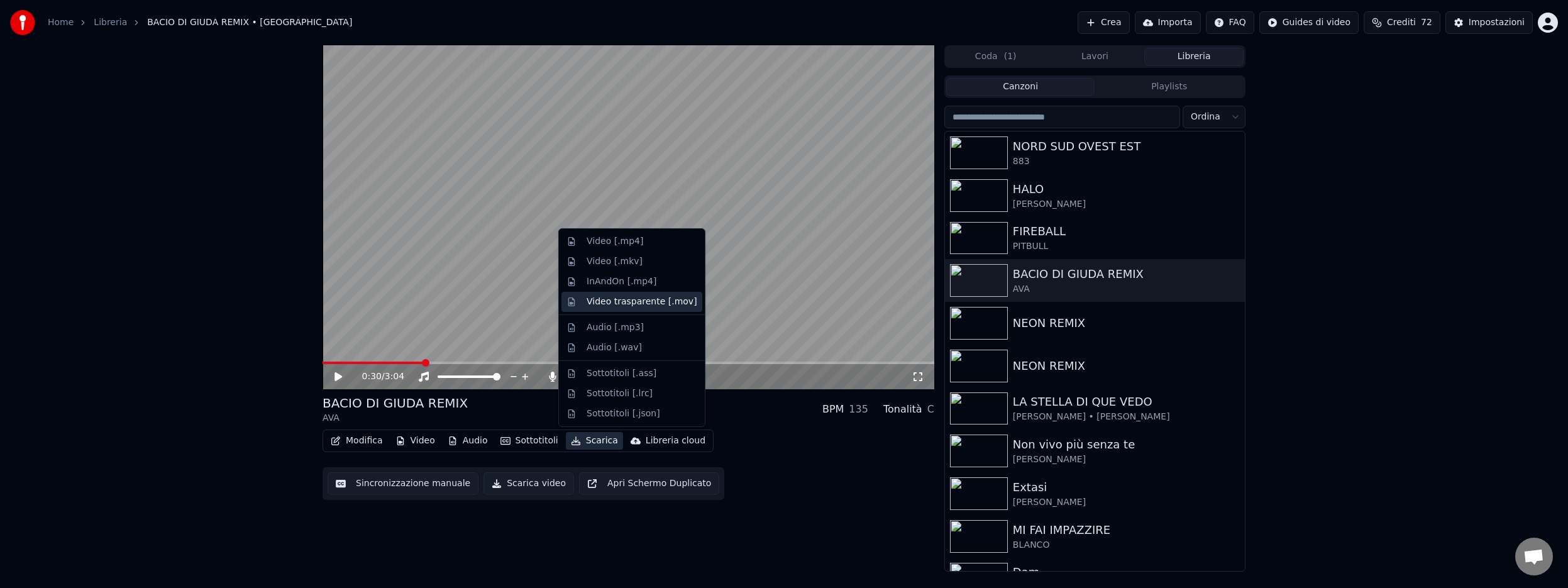
click at [623, 300] on div "Video trasparente [.mov]" at bounding box center [642, 301] width 110 height 13
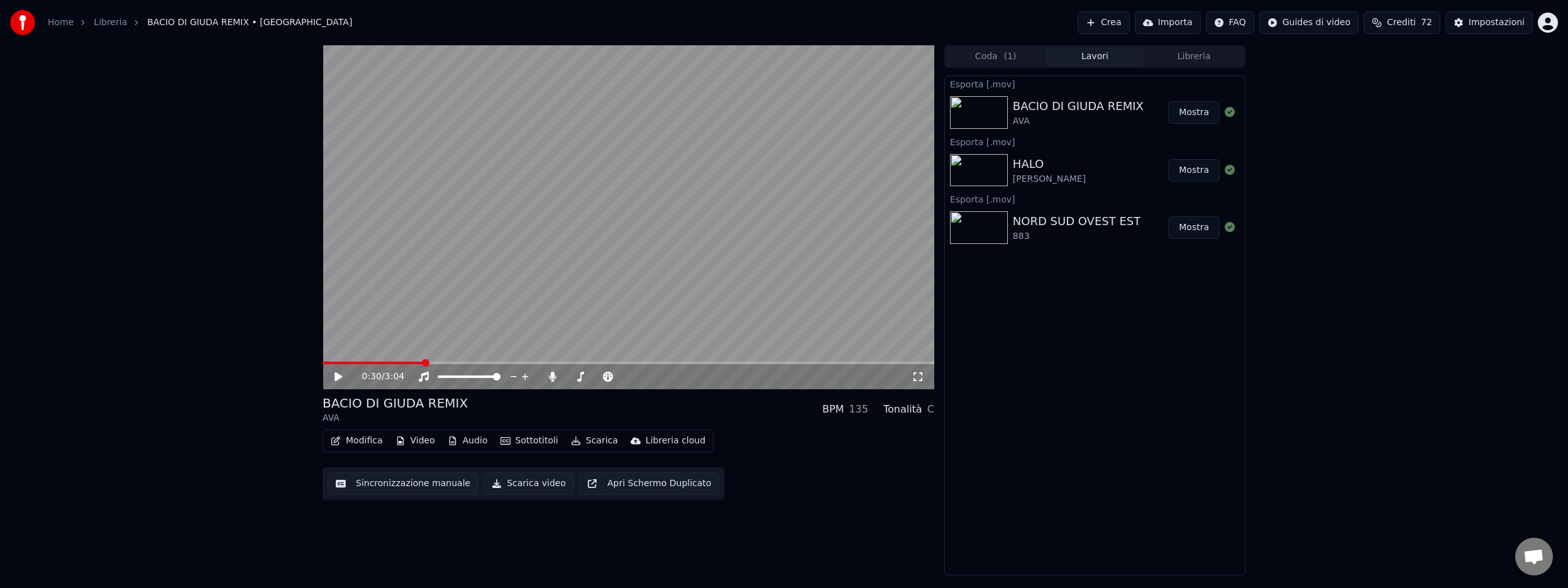
click at [1196, 113] on button "Mostra" at bounding box center [1193, 111] width 51 height 22
click at [978, 115] on img at bounding box center [979, 112] width 58 height 33
click at [336, 377] on icon at bounding box center [338, 376] width 8 height 9
click at [646, 361] on span at bounding box center [628, 362] width 611 height 3
click at [822, 361] on span at bounding box center [628, 362] width 611 height 3
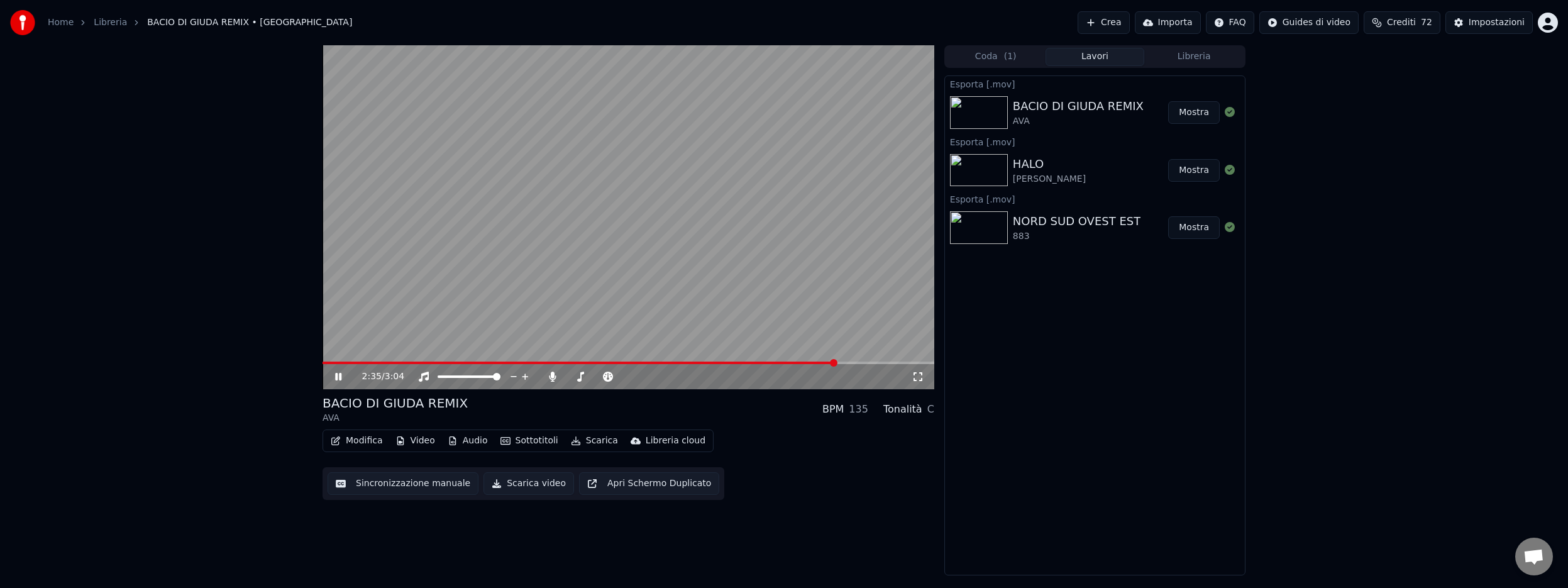
click at [340, 375] on icon at bounding box center [338, 377] width 6 height 8
click at [974, 114] on img at bounding box center [979, 112] width 58 height 33
click at [588, 444] on button "Scarica" at bounding box center [594, 441] width 57 height 17
click at [932, 366] on span at bounding box center [931, 363] width 8 height 8
click at [982, 111] on img at bounding box center [979, 112] width 58 height 33
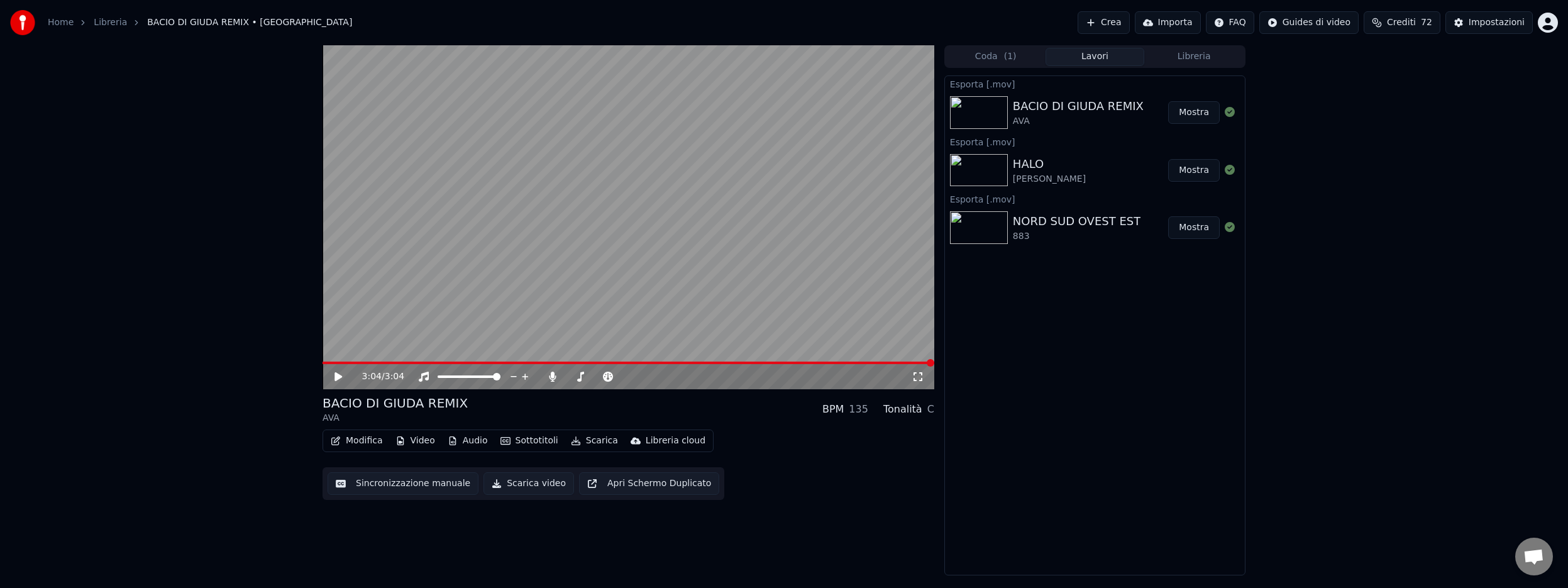
click at [598, 438] on button "Scarica" at bounding box center [594, 441] width 57 height 17
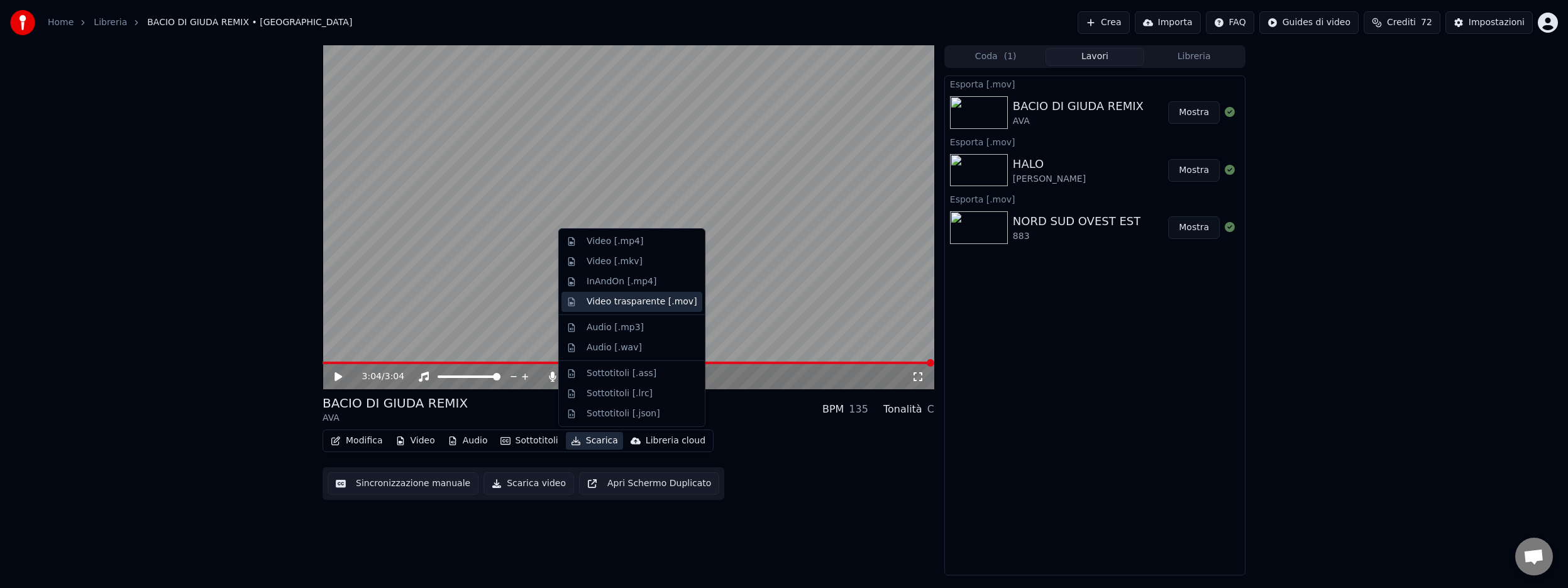
click at [603, 300] on div "Video trasparente [.mov]" at bounding box center [642, 301] width 110 height 13
